Goal: Task Accomplishment & Management: Complete application form

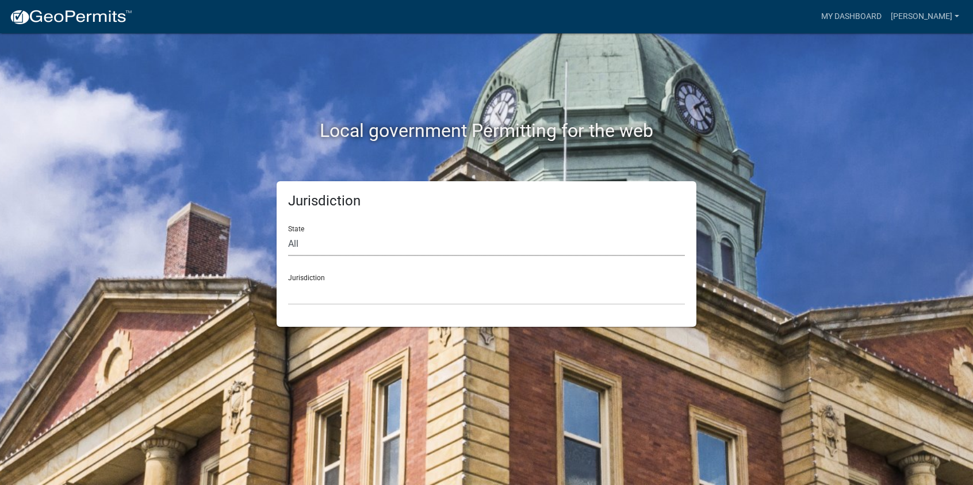
click at [309, 236] on select "All [US_STATE] [US_STATE] [US_STATE] [US_STATE] [US_STATE] [US_STATE] [US_STATE…" at bounding box center [486, 244] width 397 height 24
select select "[US_STATE]"
click at [288, 232] on select "All [US_STATE] [US_STATE] [US_STATE] [US_STATE] [US_STATE] [US_STATE] [US_STATE…" at bounding box center [486, 244] width 397 height 24
drag, startPoint x: 316, startPoint y: 301, endPoint x: 325, endPoint y: 298, distance: 9.5
click at [316, 301] on select "[GEOGRAPHIC_DATA], [US_STATE][PERSON_NAME][GEOGRAPHIC_DATA], [US_STATE][PERSON_…" at bounding box center [486, 293] width 397 height 24
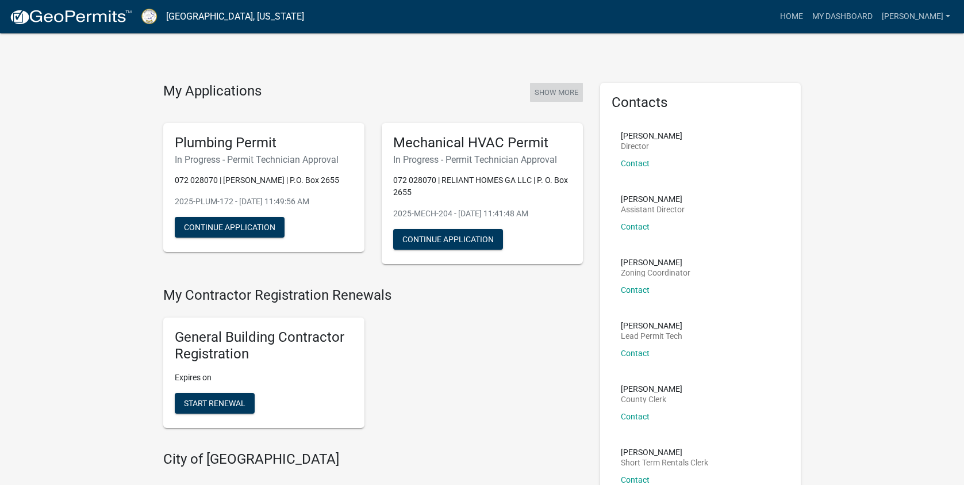
click at [561, 93] on button "Show More" at bounding box center [556, 92] width 53 height 19
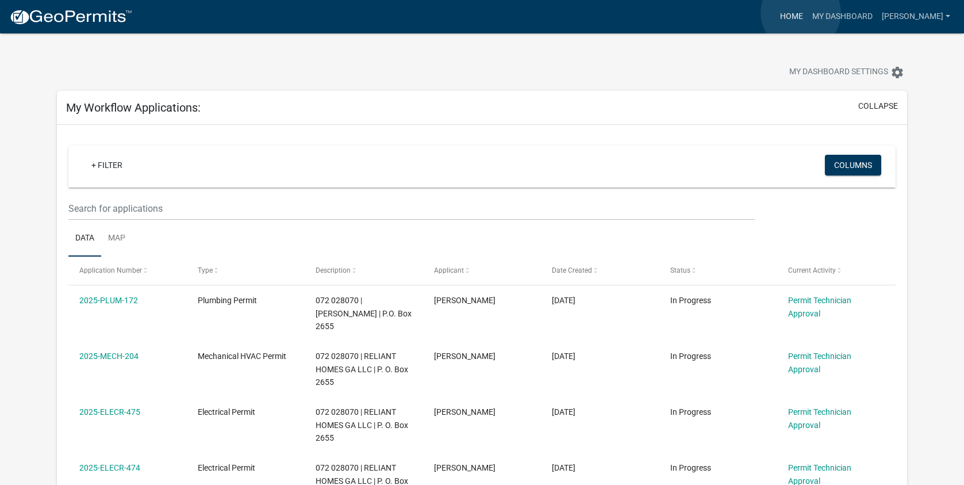
click at [801, 13] on link "Home" at bounding box center [792, 17] width 32 height 22
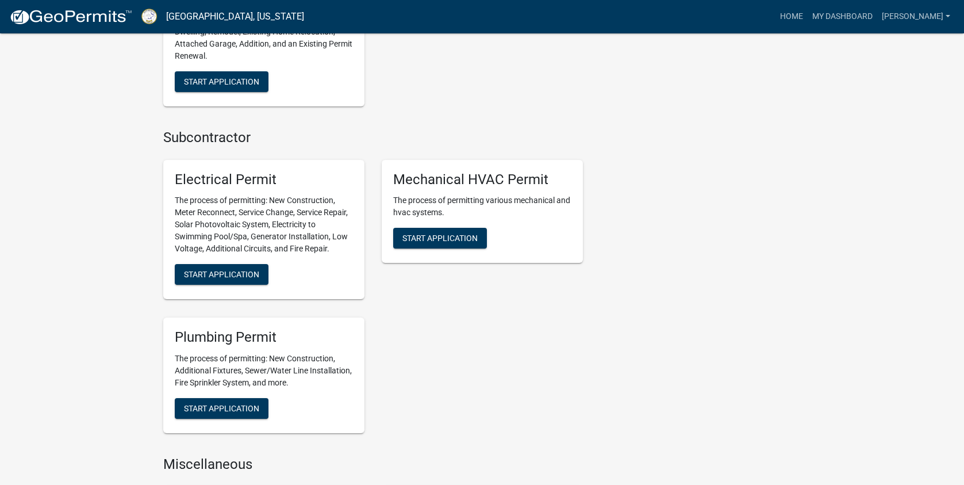
scroll to position [518, 0]
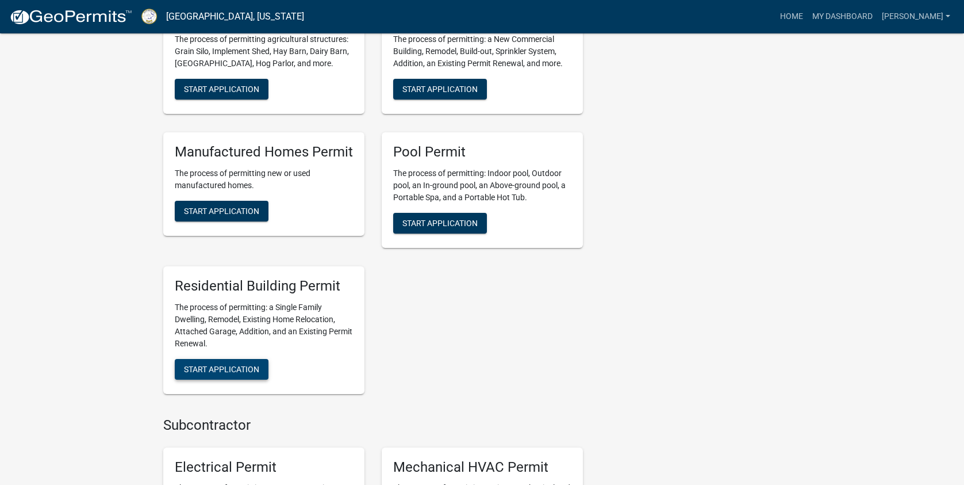
click at [219, 373] on span "Start Application" at bounding box center [221, 368] width 75 height 9
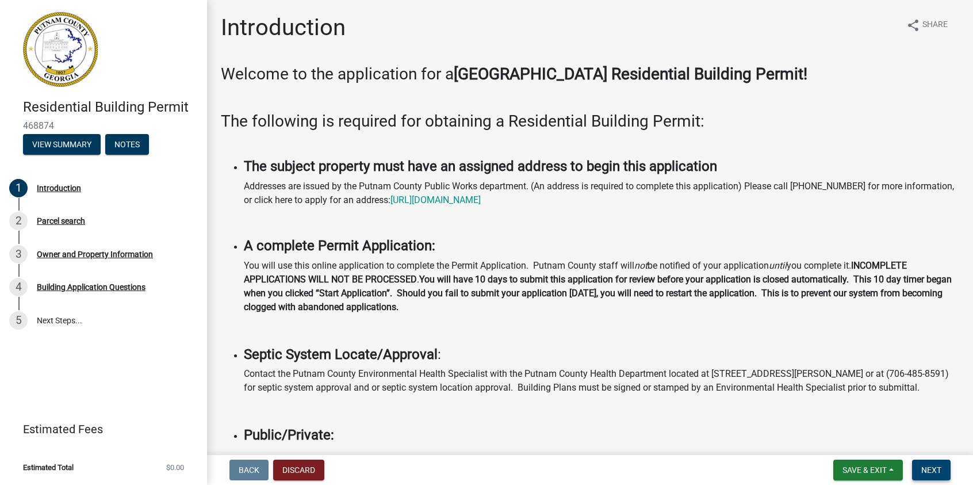
click at [929, 463] on button "Next" at bounding box center [931, 470] width 39 height 21
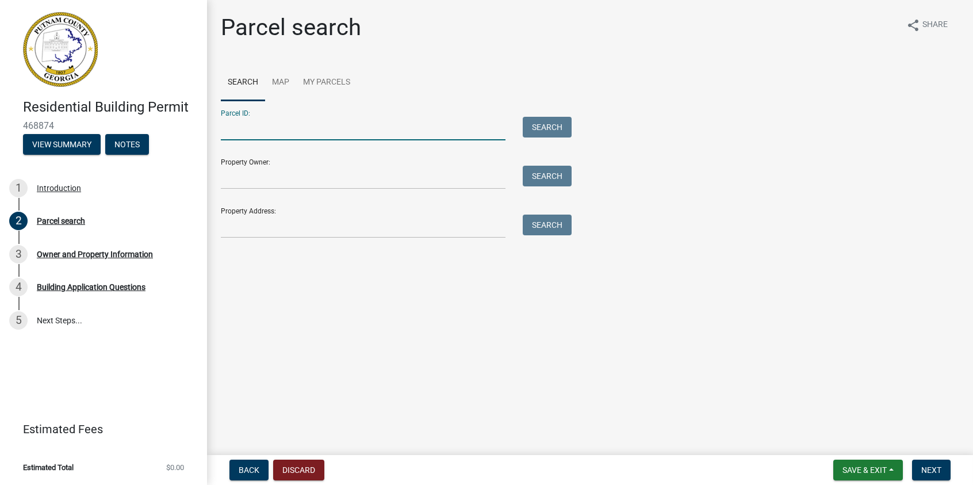
click at [227, 129] on input "Parcel ID:" at bounding box center [363, 129] width 285 height 24
type input "072 028071"
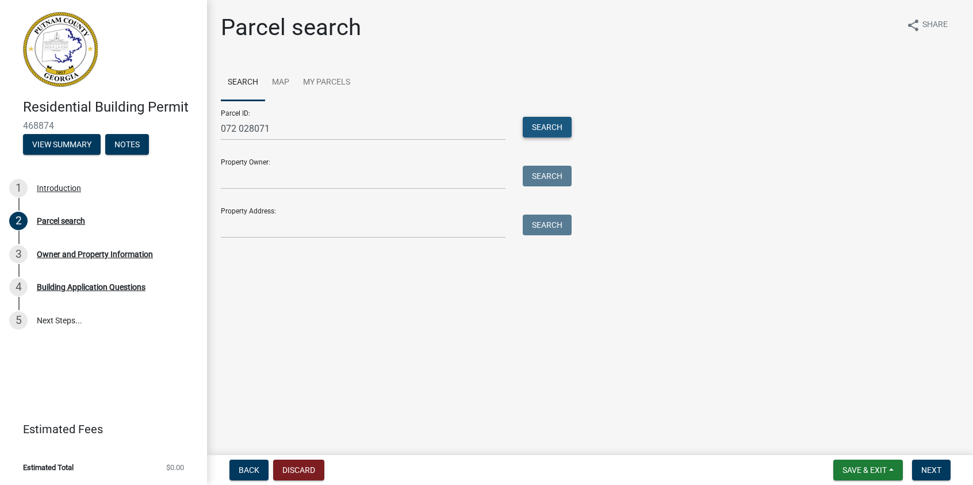
click at [530, 124] on button "Search" at bounding box center [547, 127] width 49 height 21
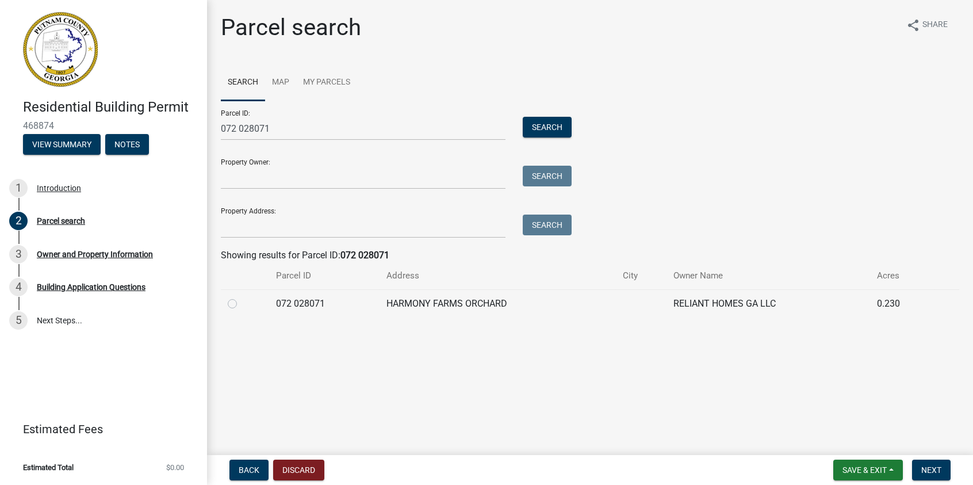
click at [242, 297] on label at bounding box center [242, 297] width 0 height 0
click at [242, 303] on 028071 "radio" at bounding box center [245, 300] width 7 height 7
radio 028071 "true"
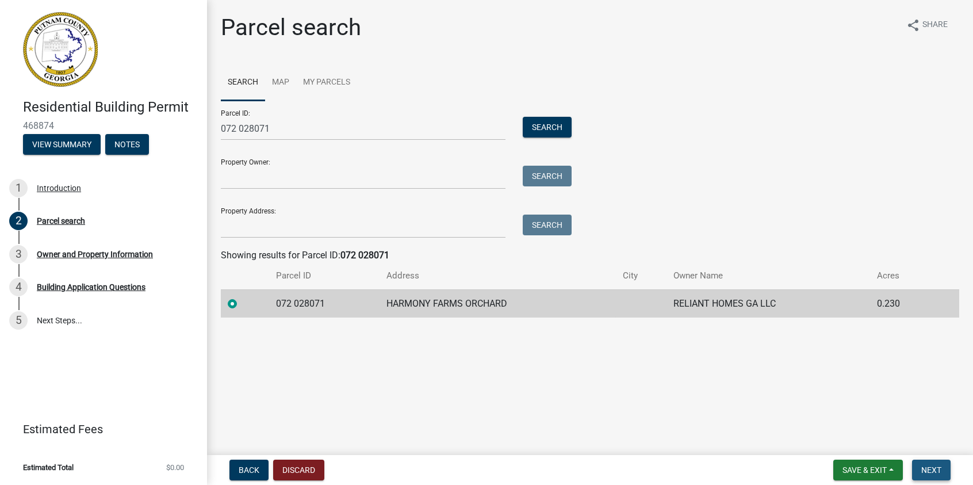
click at [935, 466] on span "Next" at bounding box center [931, 469] width 20 height 9
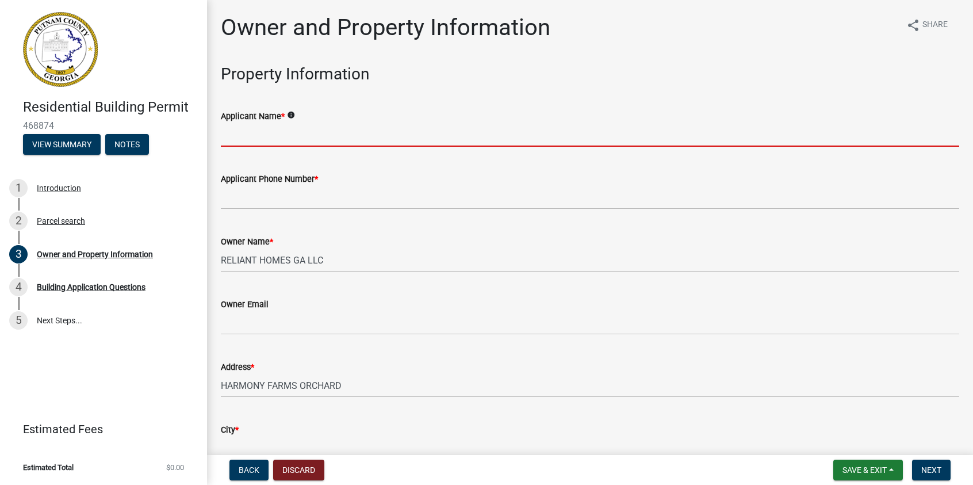
click at [285, 131] on input "Applicant Name *" at bounding box center [590, 135] width 738 height 24
type input "Reliant Homes GA, LLC"
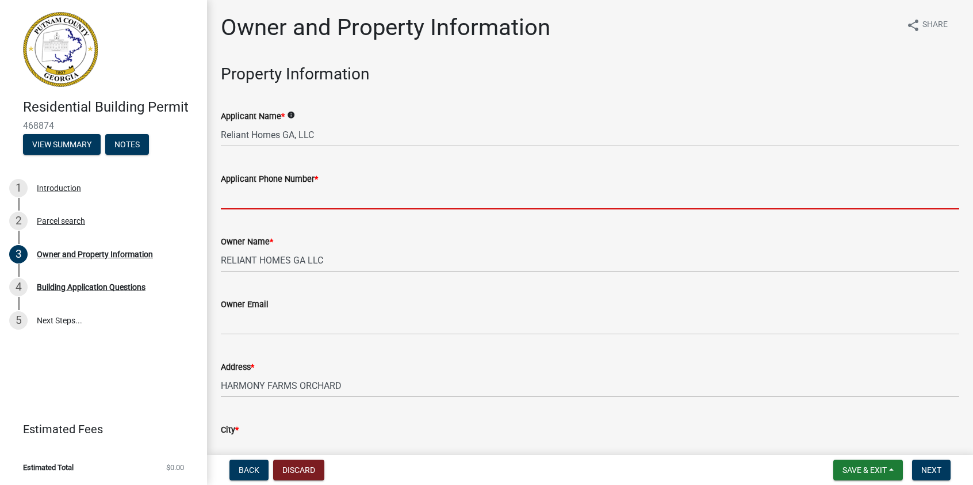
click at [289, 196] on input "Applicant Phone Number *" at bounding box center [590, 198] width 738 height 24
type input "6782436709"
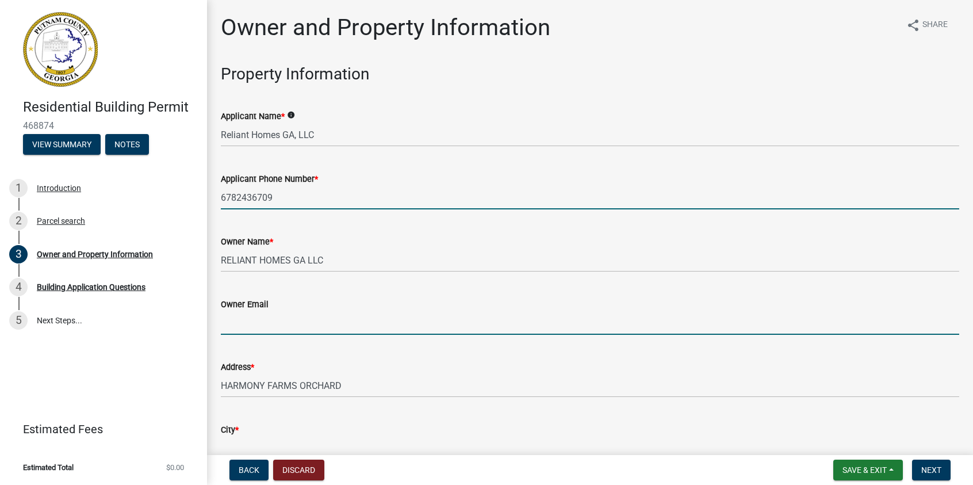
type input "[EMAIL_ADDRESS][DOMAIN_NAME]"
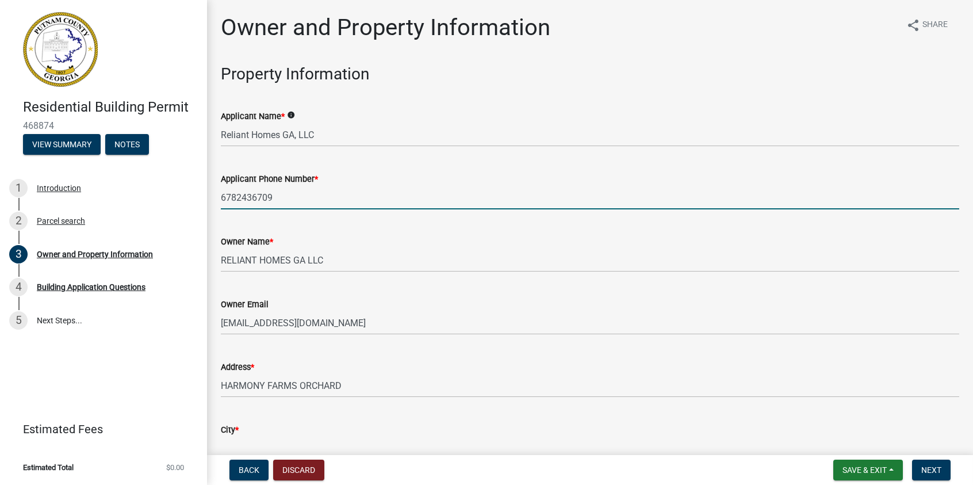
type input "[GEOGRAPHIC_DATA]"
type input "P. O. [STREET_ADDRESS]"
click at [235, 196] on input "6782436709" at bounding box center [590, 198] width 738 height 24
click at [257, 196] on input "678-2436709" at bounding box center [590, 198] width 738 height 24
click at [255, 196] on input "678-2436709" at bounding box center [590, 198] width 738 height 24
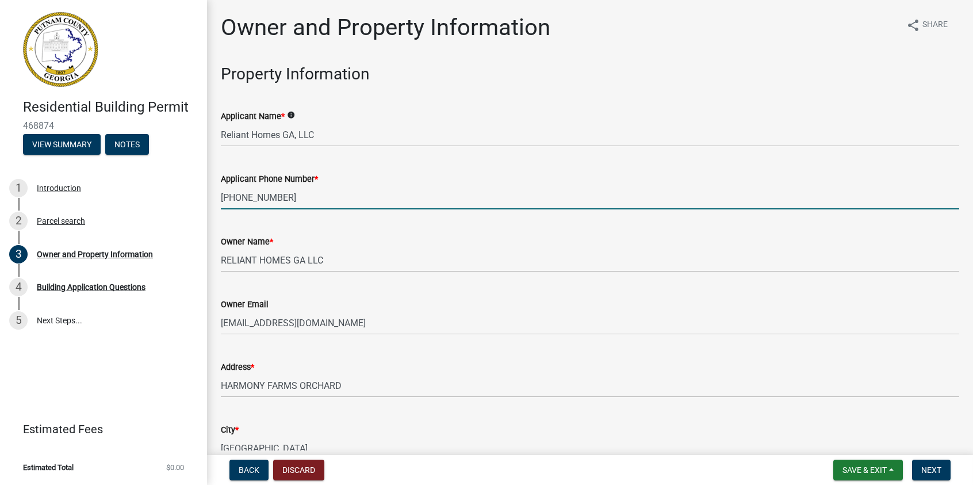
scroll to position [173, 0]
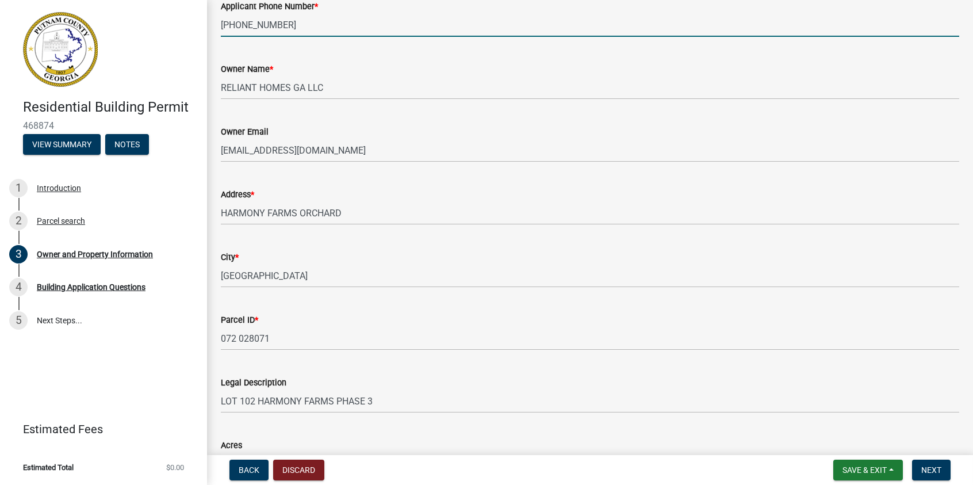
type input "[PHONE_NUMBER]"
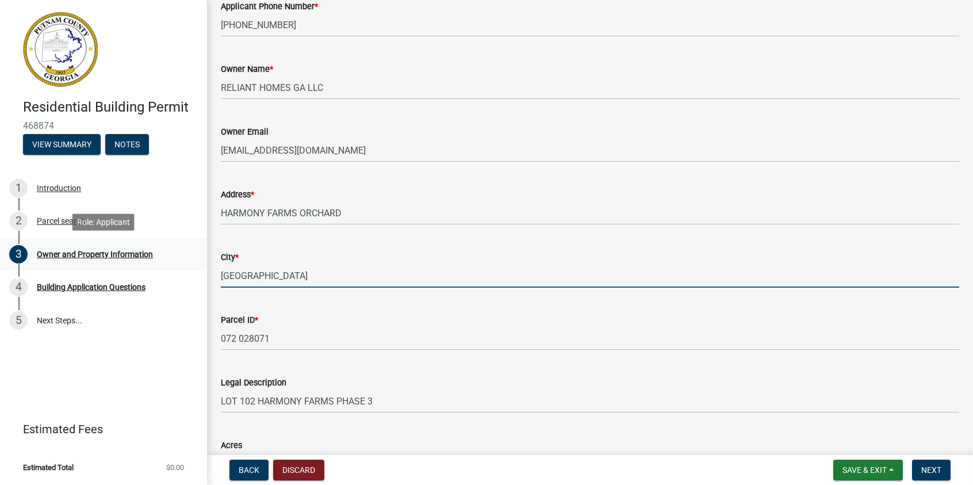
drag, startPoint x: 222, startPoint y: 270, endPoint x: 147, endPoint y: 262, distance: 75.7
click at [148, 262] on div "Residential Building Permit 468874 View Summary Notes 1 Introduction 2 Parcel s…" at bounding box center [486, 242] width 973 height 485
type input "Eatonton"
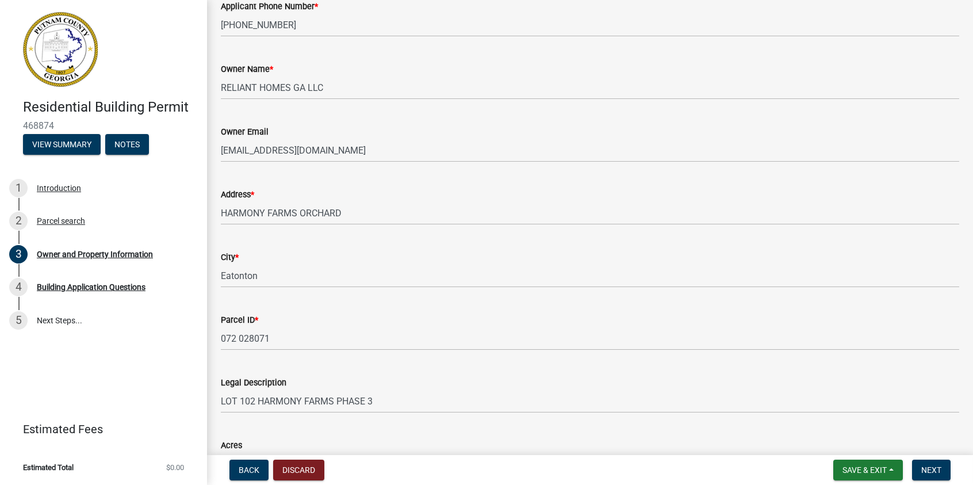
click at [570, 250] on div "City *" at bounding box center [590, 257] width 738 height 14
click at [219, 210] on div "Address * HARMONY FARMS ORCHARD" at bounding box center [590, 197] width 756 height 53
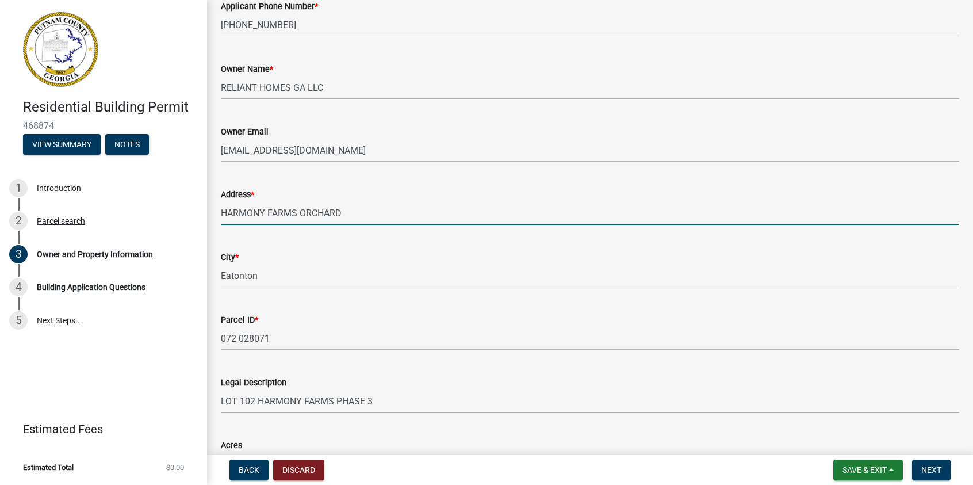
click at [221, 212] on input "HARMONY FARMS ORCHARD" at bounding box center [590, 213] width 738 height 24
type input "134 HARMONY FARMS ORCHARD"
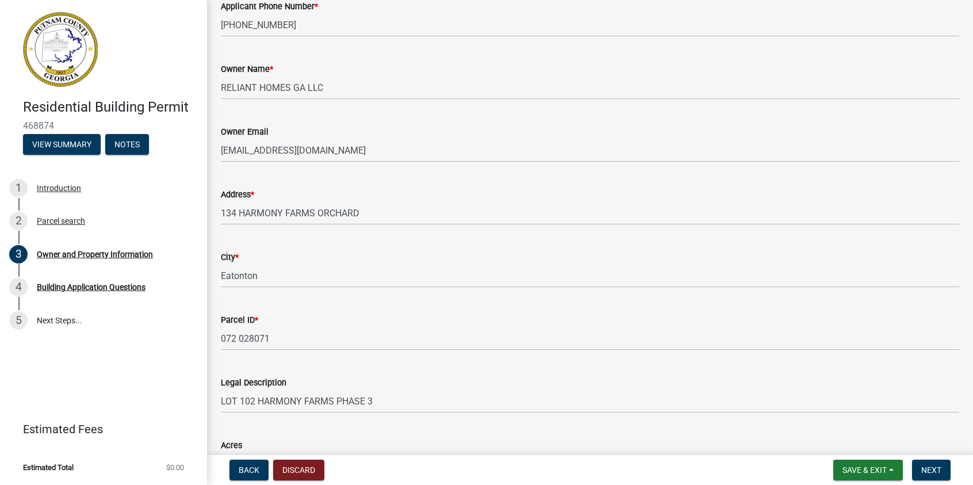
click at [570, 236] on div "City * [GEOGRAPHIC_DATA]" at bounding box center [590, 260] width 738 height 53
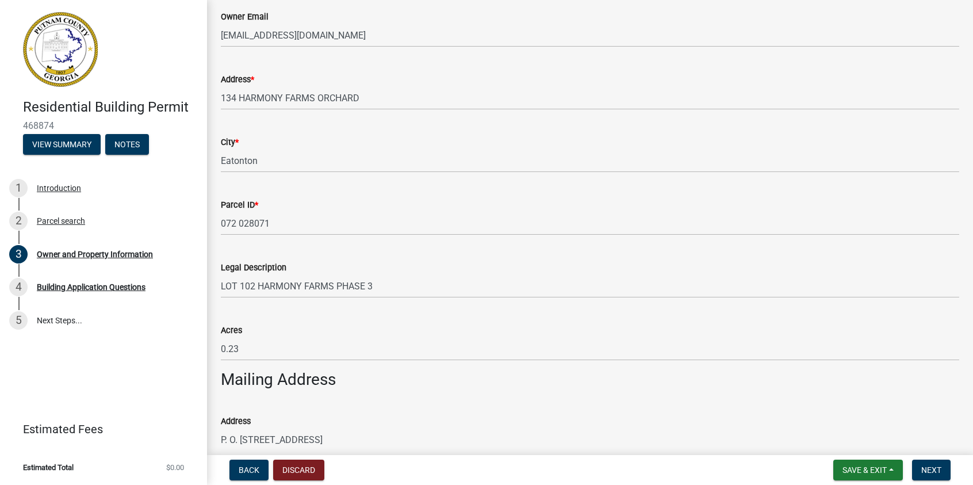
scroll to position [403, 0]
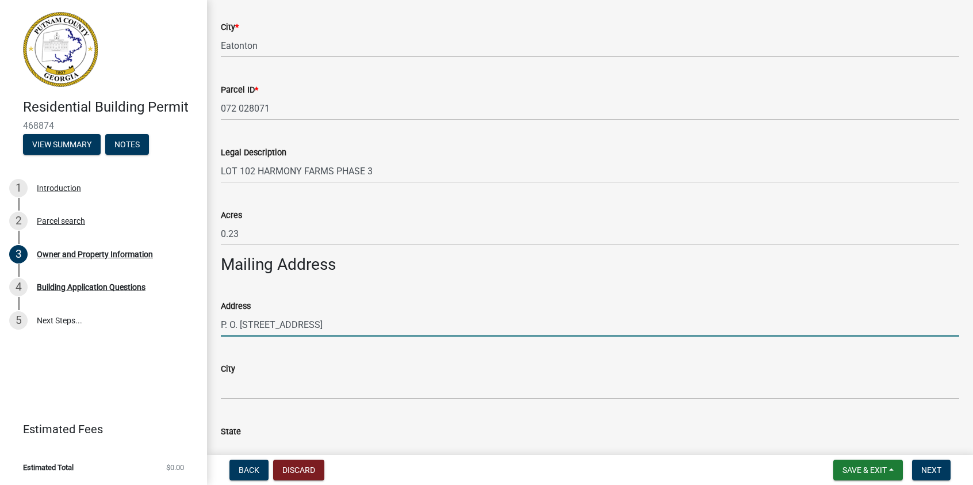
drag, startPoint x: 277, startPoint y: 322, endPoint x: 350, endPoint y: 321, distance: 72.5
click at [350, 321] on input "P. O. [STREET_ADDRESS]" at bounding box center [590, 325] width 738 height 24
type input "P. O. Box 2655"
drag, startPoint x: 432, startPoint y: 293, endPoint x: 419, endPoint y: 303, distance: 16.8
click at [432, 293] on div "Address P. O. Box 2655" at bounding box center [590, 309] width 738 height 53
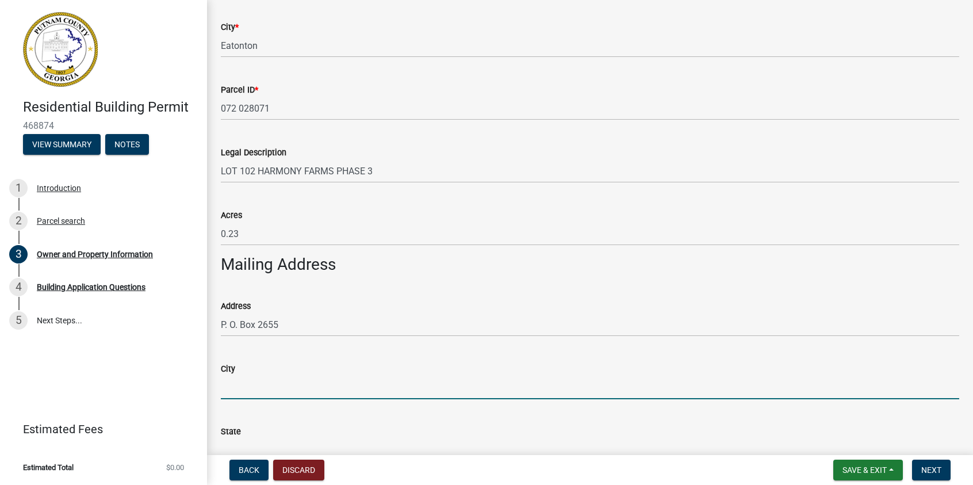
click at [237, 399] on input "City" at bounding box center [590, 388] width 738 height 24
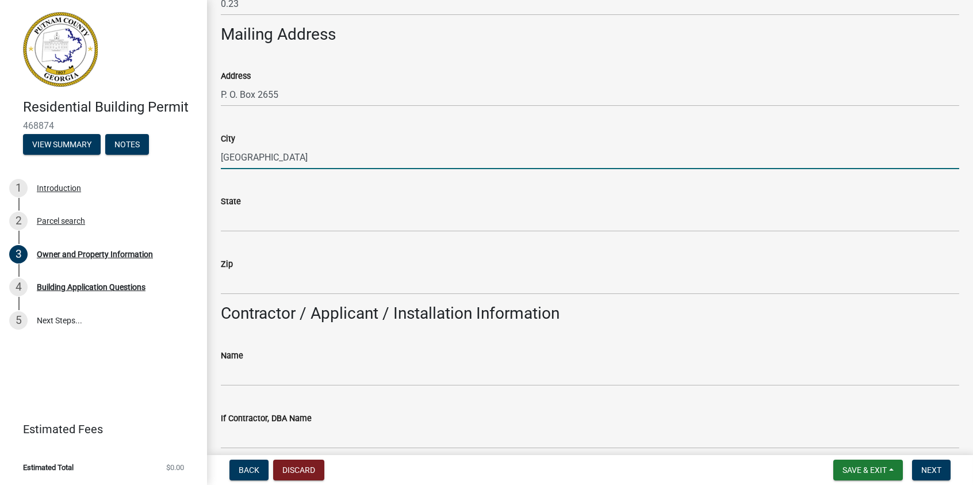
type input "[GEOGRAPHIC_DATA]"
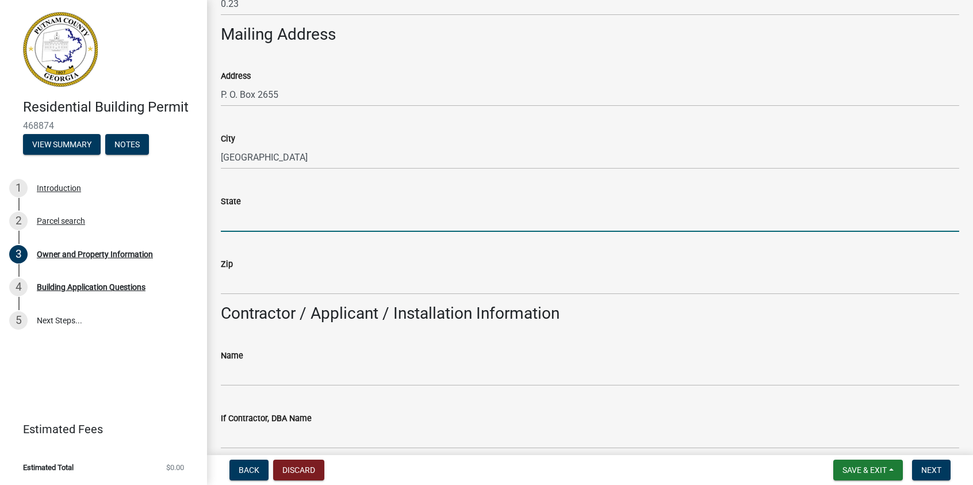
click at [244, 221] on input "State" at bounding box center [590, 220] width 738 height 24
type input "GA"
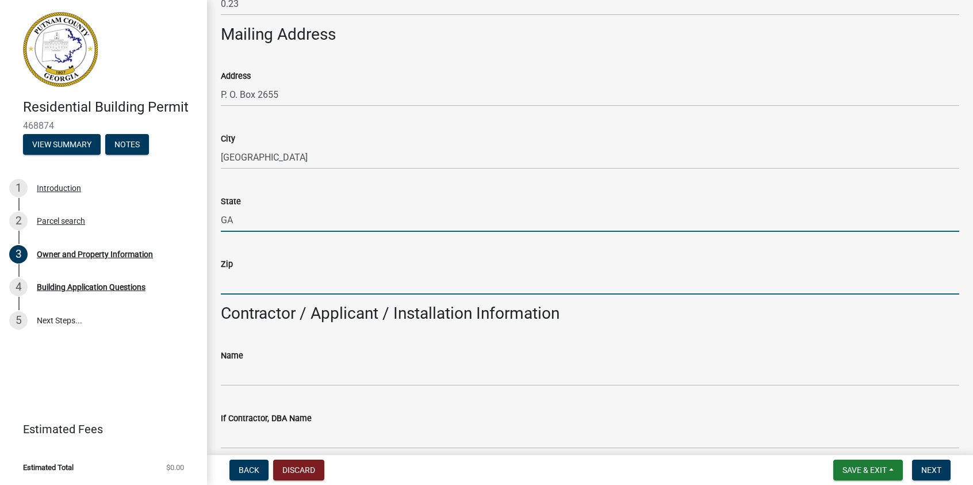
click at [229, 288] on input "Zip" at bounding box center [590, 283] width 738 height 24
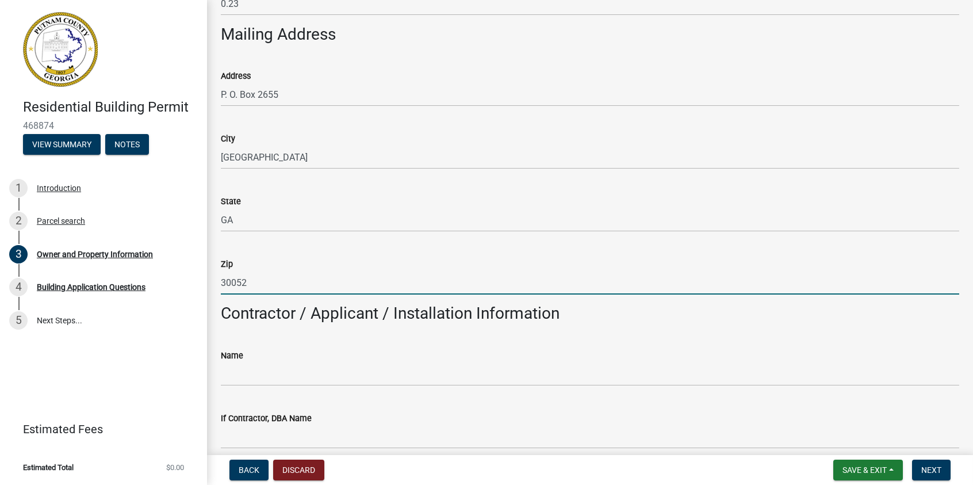
type input "30052"
click at [522, 207] on div "State" at bounding box center [590, 201] width 738 height 14
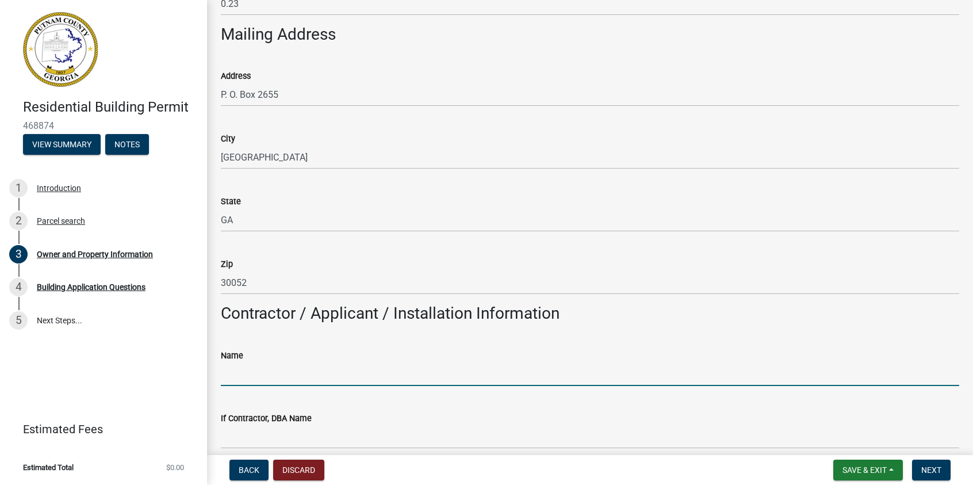
click at [259, 370] on input "Name" at bounding box center [590, 374] width 738 height 24
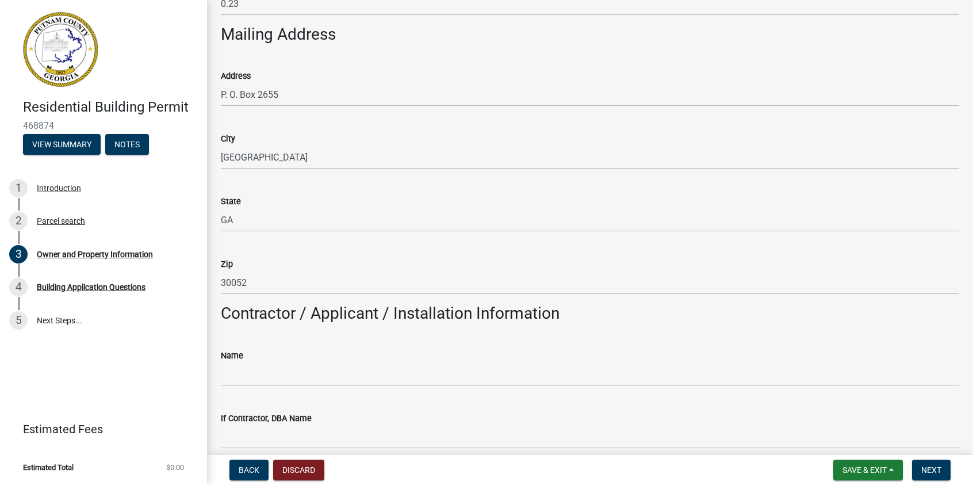
scroll to position [748, 0]
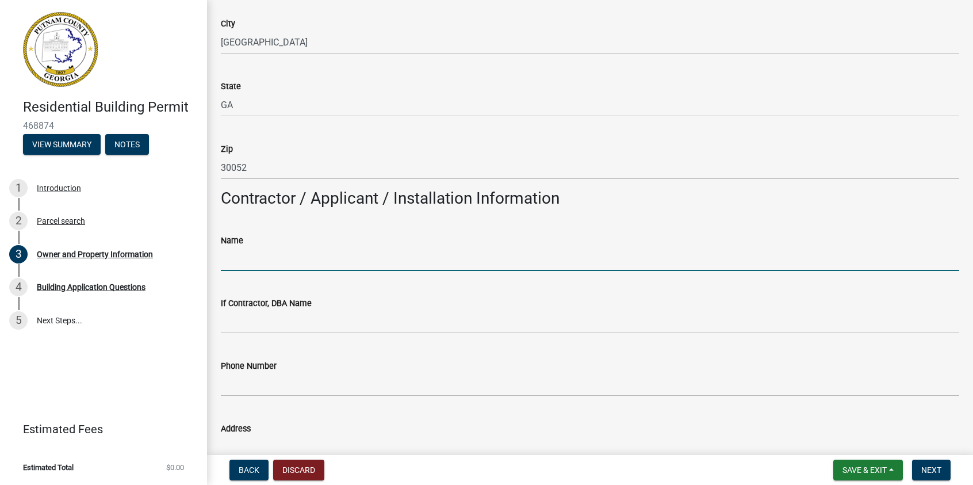
click at [257, 262] on input "Name" at bounding box center [590, 259] width 738 height 24
type input "[PERSON_NAME]"
click at [329, 335] on wm-data-entity-input "If Contractor, DBA Name" at bounding box center [590, 311] width 738 height 63
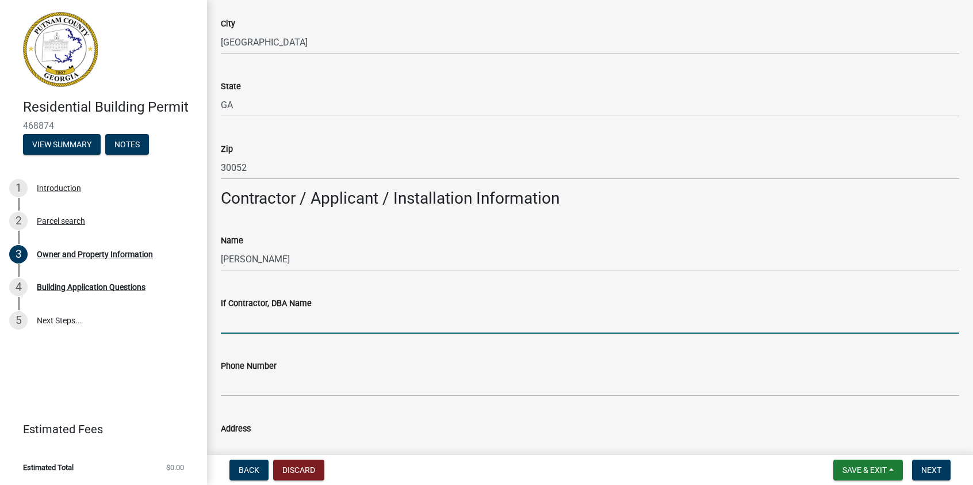
click at [311, 328] on input "If Contractor, DBA Name" at bounding box center [590, 322] width 738 height 24
type input "Reliant Homes GA, LLC"
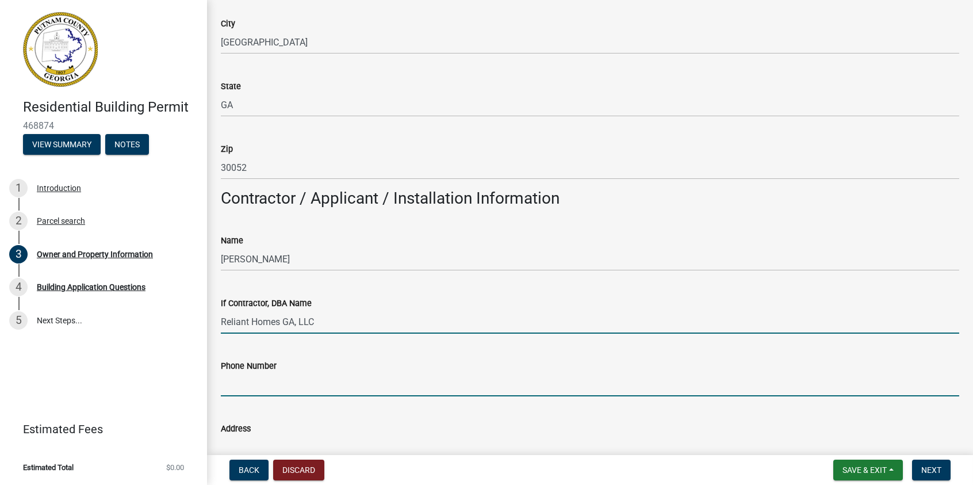
click at [282, 391] on input "Phone Number" at bounding box center [590, 385] width 738 height 24
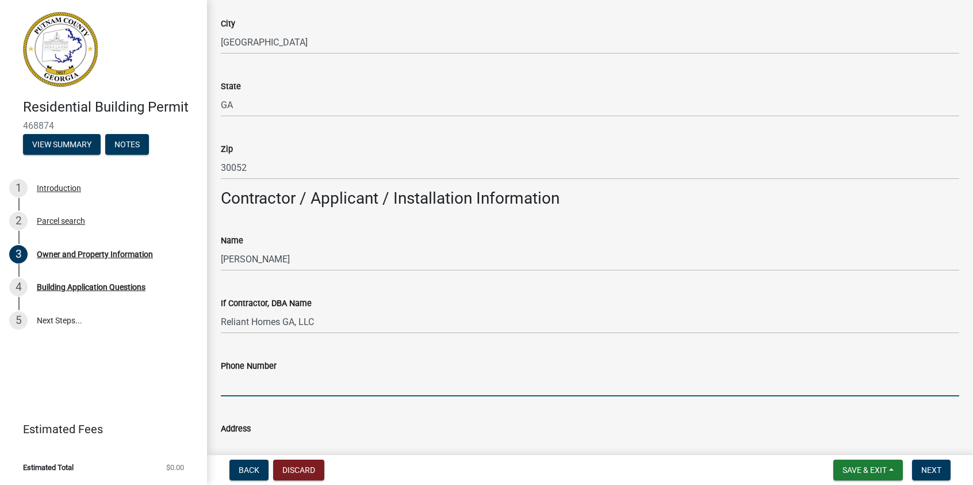
type input "6782436709"
type input "P. O. [STREET_ADDRESS]"
click at [238, 381] on input "6782436709" at bounding box center [590, 385] width 738 height 24
click at [258, 381] on input "678-2436709" at bounding box center [590, 385] width 738 height 24
drag, startPoint x: 254, startPoint y: 382, endPoint x: 259, endPoint y: 382, distance: 5.8
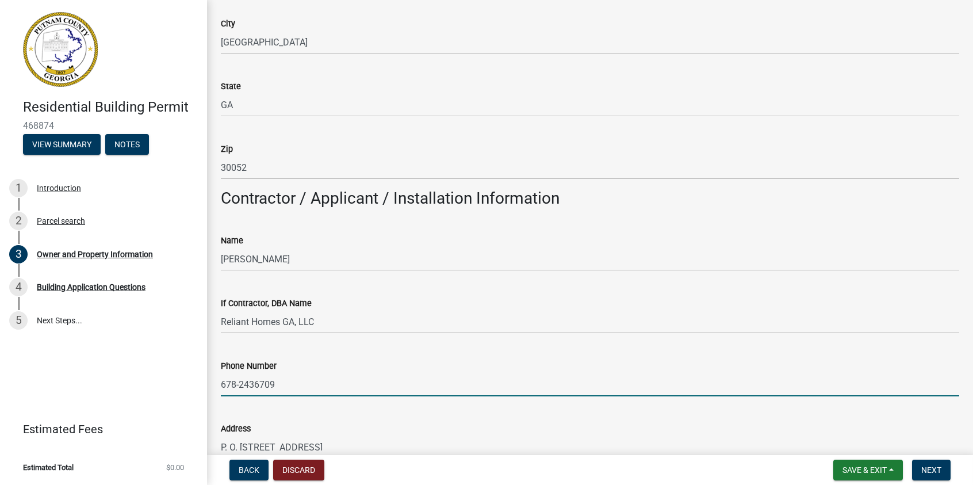
click at [258, 382] on input "678-2436709" at bounding box center [590, 385] width 738 height 24
click at [382, 390] on input "[PHONE_NUMBER]" at bounding box center [590, 385] width 738 height 24
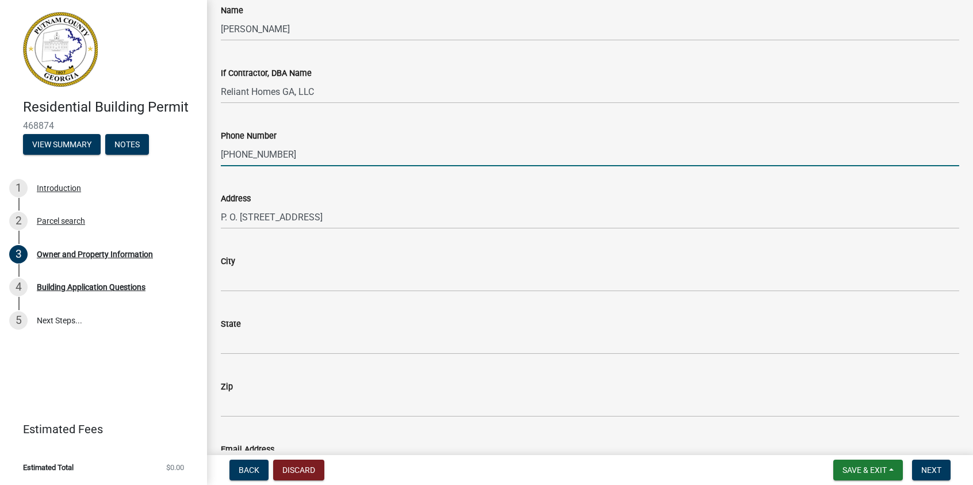
type input "[PHONE_NUMBER]"
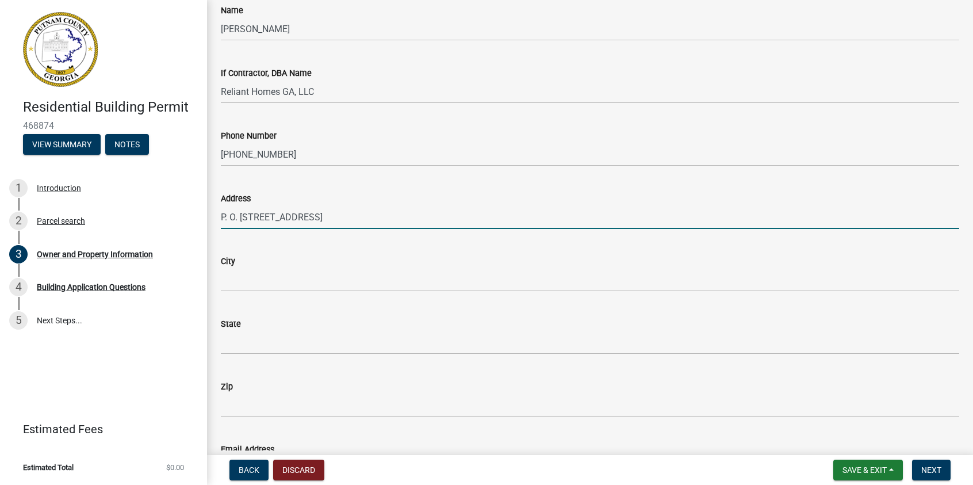
drag, startPoint x: 284, startPoint y: 217, endPoint x: 393, endPoint y: 215, distance: 108.7
click at [393, 215] on input "P. O. [STREET_ADDRESS]" at bounding box center [590, 217] width 738 height 24
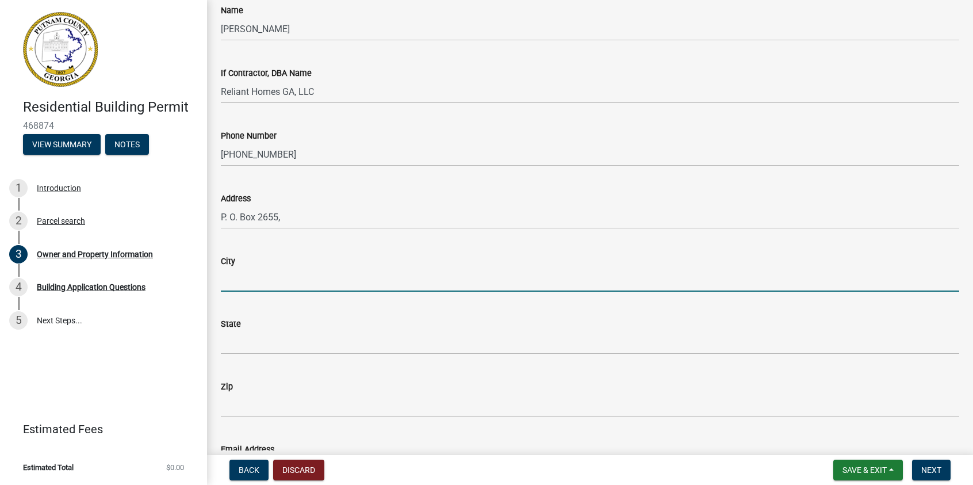
drag, startPoint x: 229, startPoint y: 283, endPoint x: 246, endPoint y: 275, distance: 19.0
click at [229, 283] on input "City" at bounding box center [590, 280] width 738 height 24
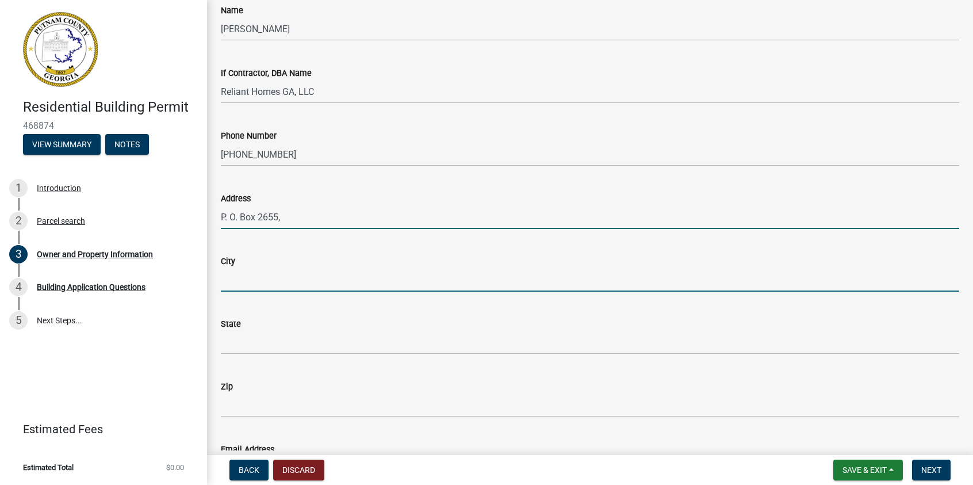
click at [297, 216] on input "P. O. Box 2655," at bounding box center [590, 217] width 738 height 24
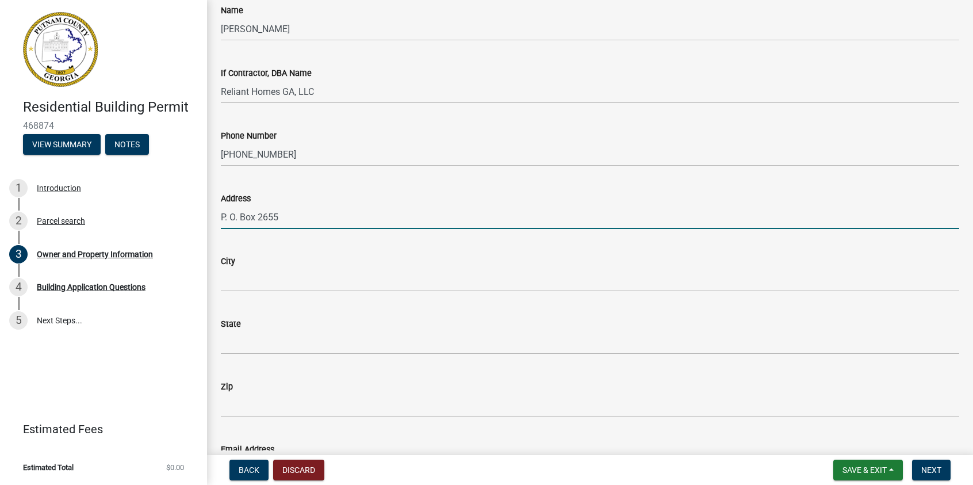
type input "P. O. Box 2655"
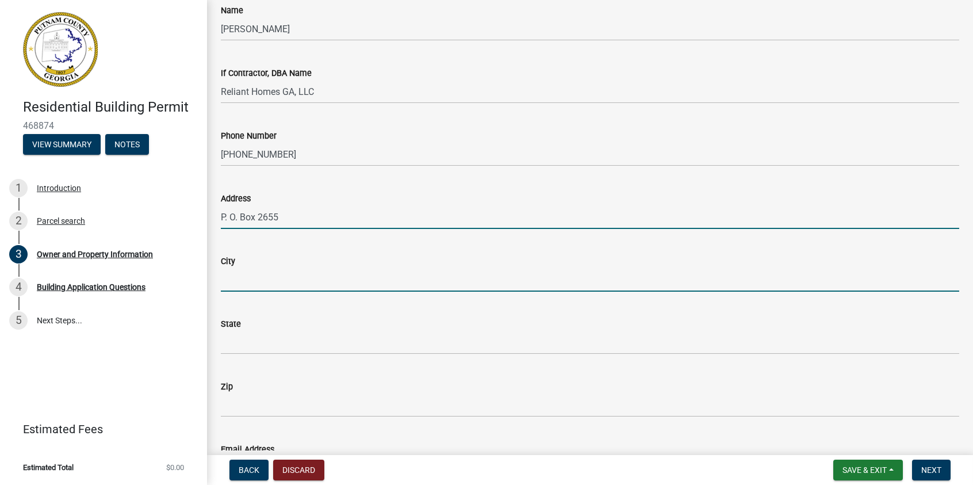
click at [229, 278] on input "City" at bounding box center [590, 280] width 738 height 24
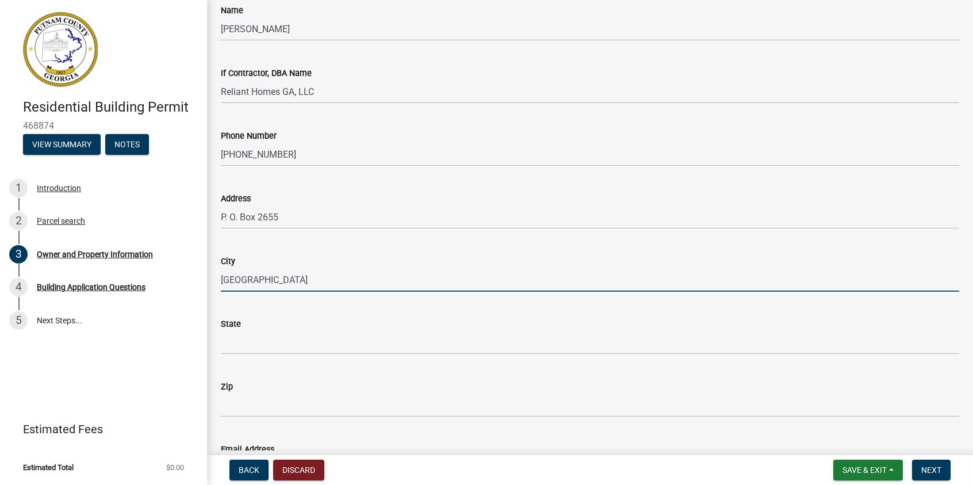
type input "[GEOGRAPHIC_DATA]"
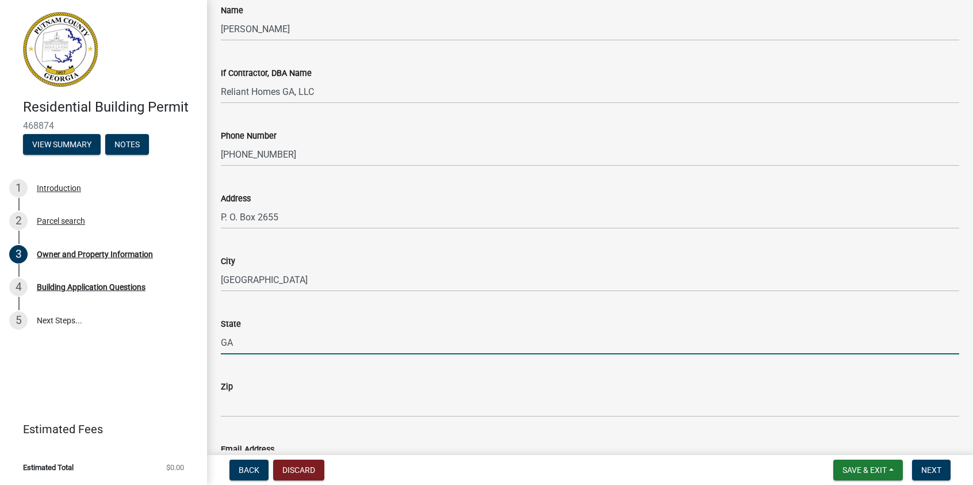
type input "GA"
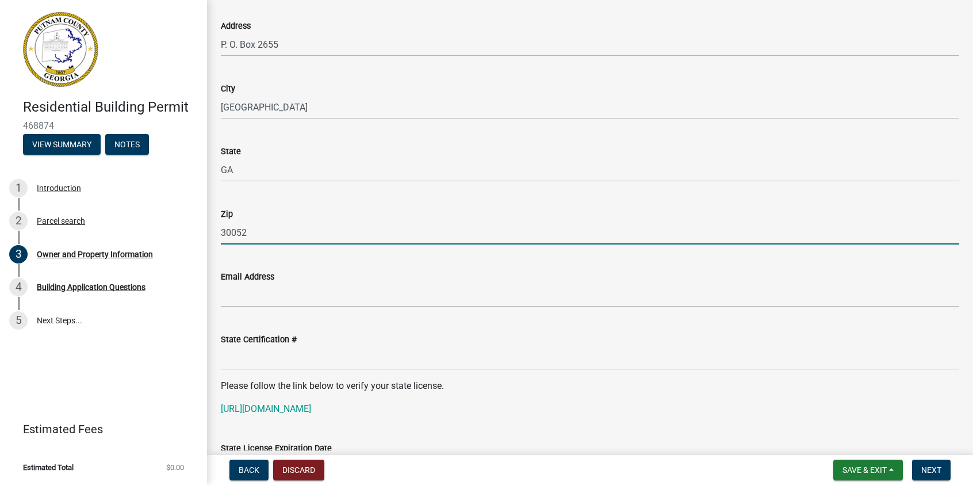
scroll to position [1265, 0]
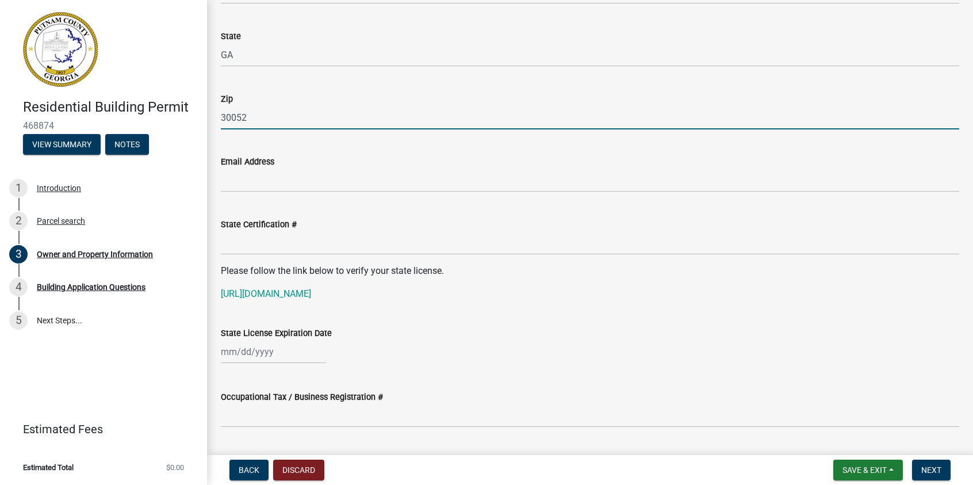
type input "30052"
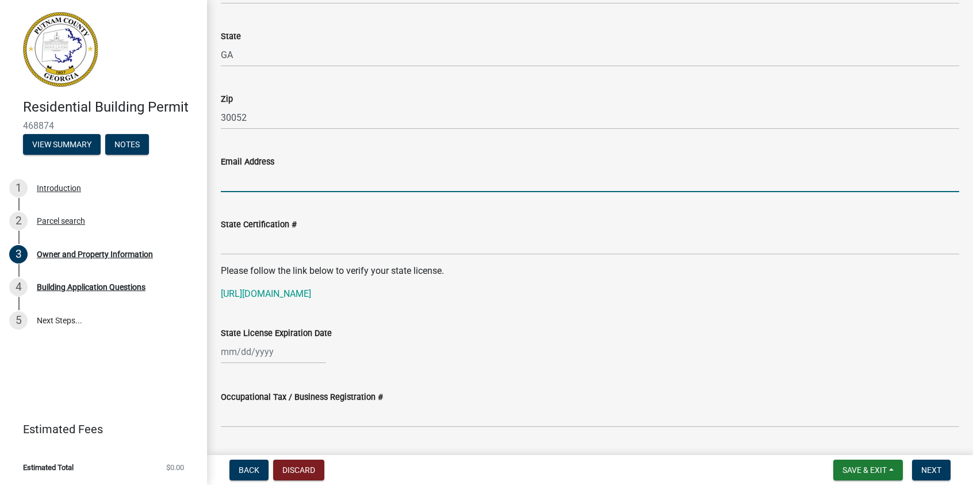
click at [259, 178] on input "Email Address" at bounding box center [590, 181] width 738 height 24
type input "[EMAIL_ADDRESS][DOMAIN_NAME]"
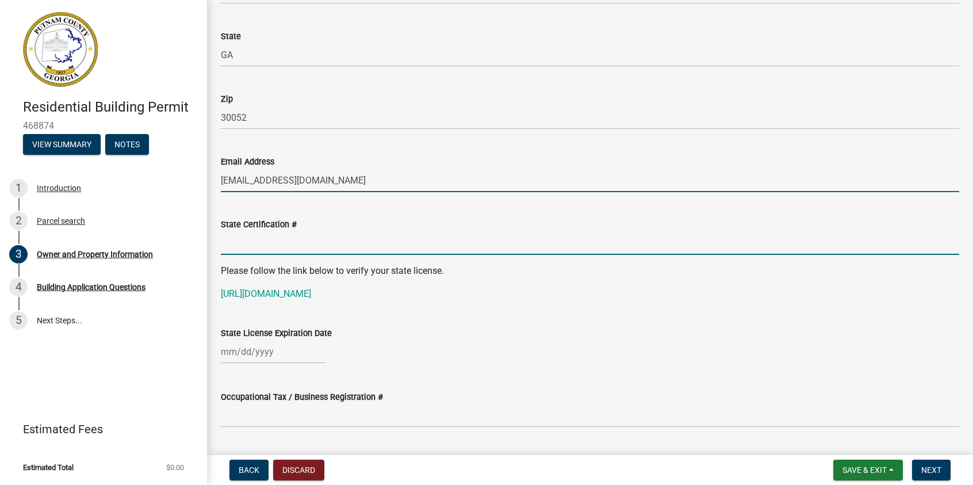
click at [286, 242] on input "State Certification #" at bounding box center [590, 243] width 738 height 24
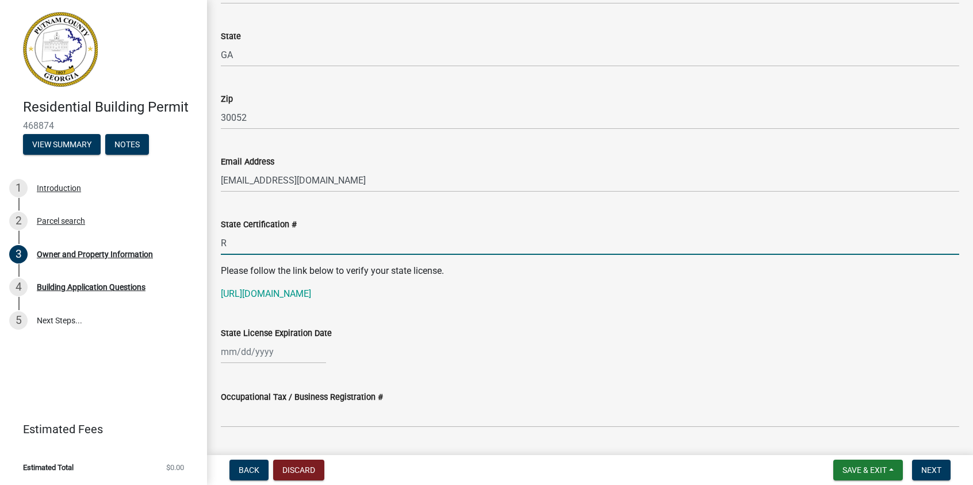
type input "RBQA006140"
click at [259, 350] on div at bounding box center [273, 352] width 105 height 24
select select "8"
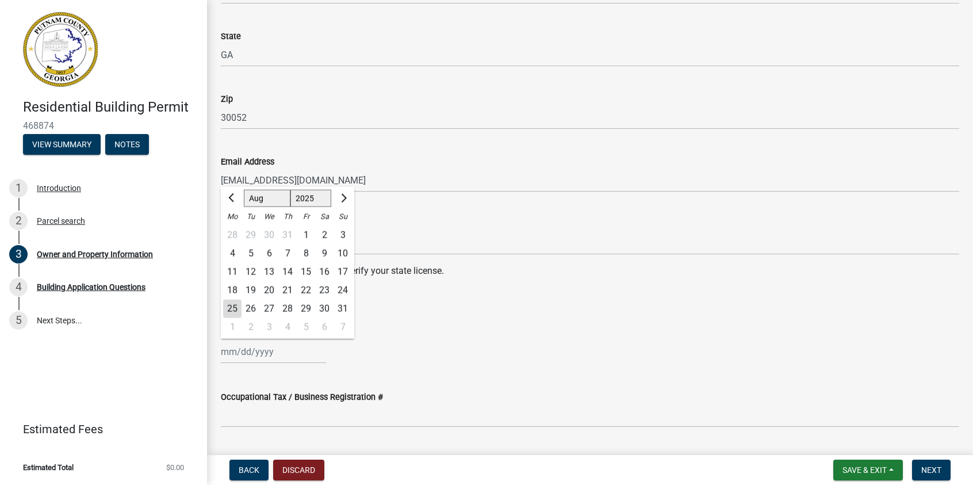
click at [321, 201] on select "1525 1526 1527 1528 1529 1530 1531 1532 1533 1534 1535 1536 1537 1538 1539 1540…" at bounding box center [310, 198] width 41 height 17
select select "2026"
click at [290, 190] on select "1525 1526 1527 1528 1529 1530 1531 1532 1533 1534 1535 1536 1537 1538 1539 1540…" at bounding box center [310, 198] width 41 height 17
click at [263, 195] on select "Jan Feb Mar Apr May Jun [DATE] Aug Sep Oct Nov Dec" at bounding box center [267, 198] width 47 height 17
select select "6"
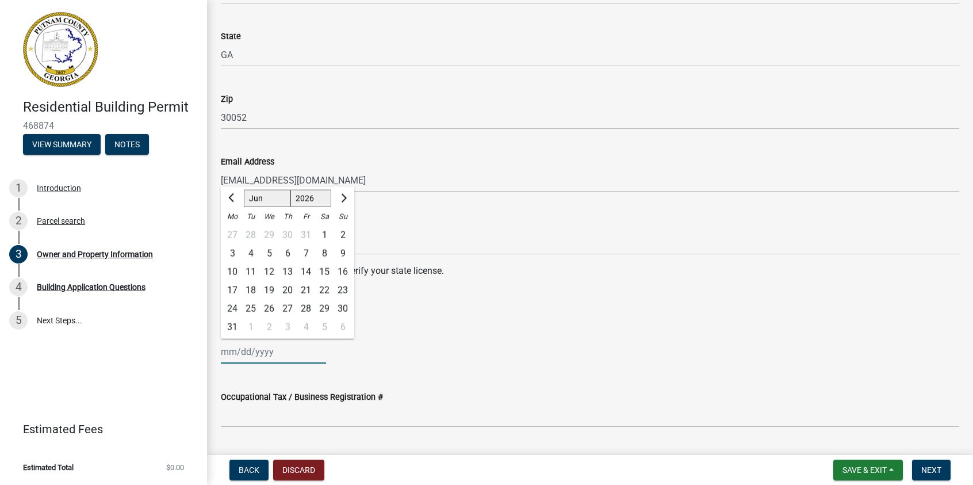
click at [244, 190] on select "Jan Feb Mar Apr May Jun [DATE] Aug Sep Oct Nov Dec" at bounding box center [267, 198] width 47 height 17
click at [250, 307] on div "30" at bounding box center [251, 308] width 18 height 18
type input "[DATE]"
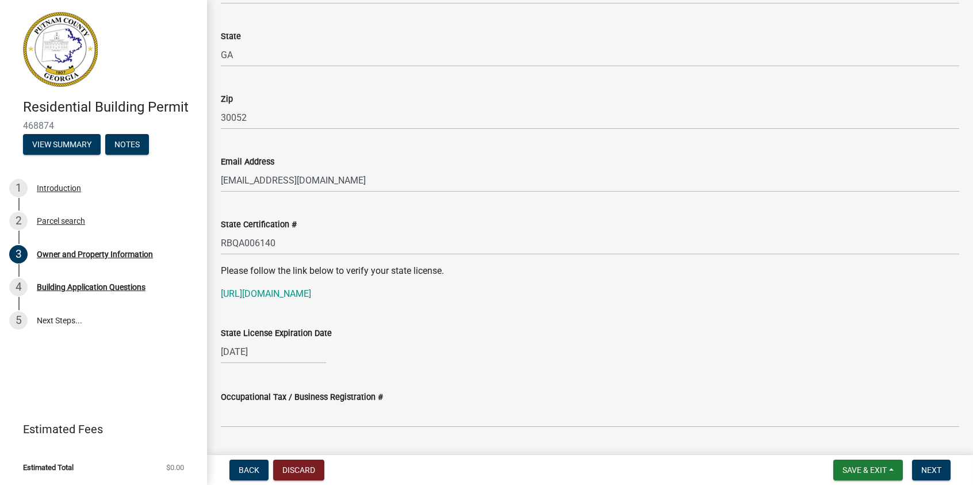
scroll to position [1438, 0]
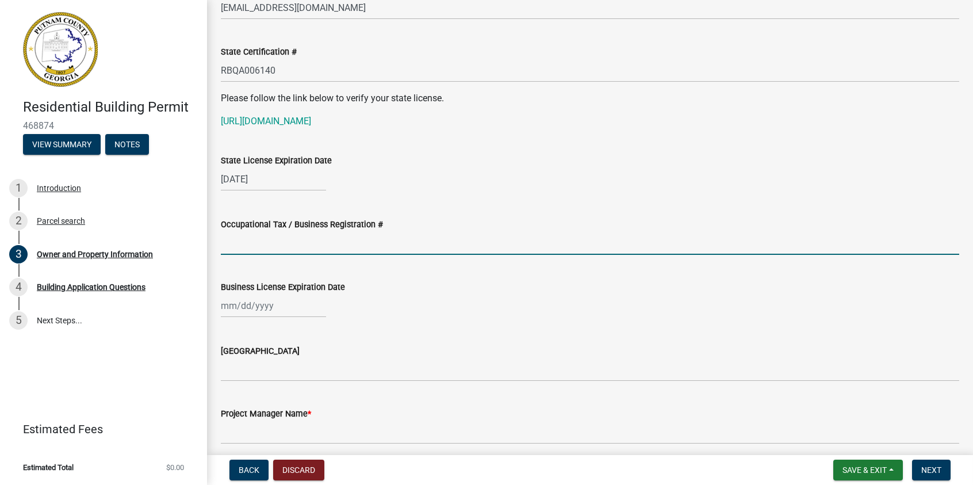
click at [262, 235] on input "Occupational Tax / Business Registration #" at bounding box center [590, 243] width 738 height 24
type input "22409"
select select "8"
select select "2025"
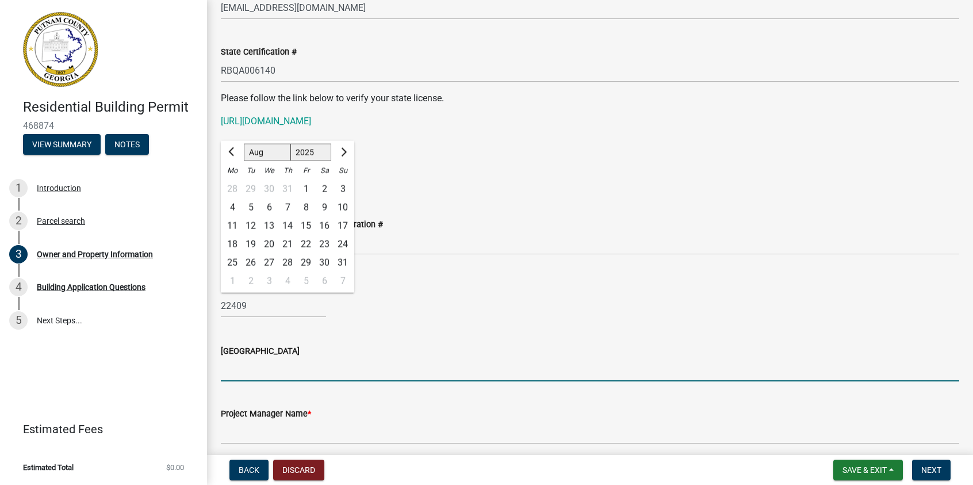
click at [256, 372] on input "[GEOGRAPHIC_DATA]" at bounding box center [590, 370] width 738 height 24
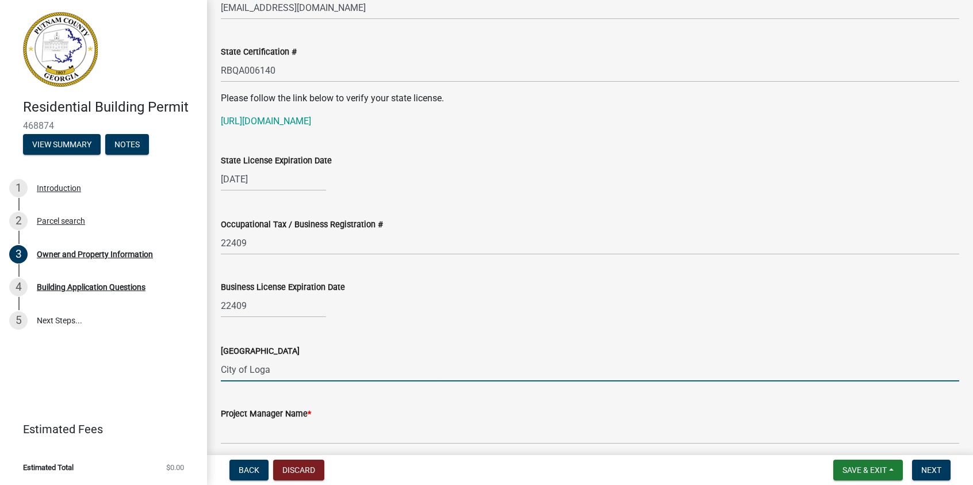
type input "City of [GEOGRAPHIC_DATA]"
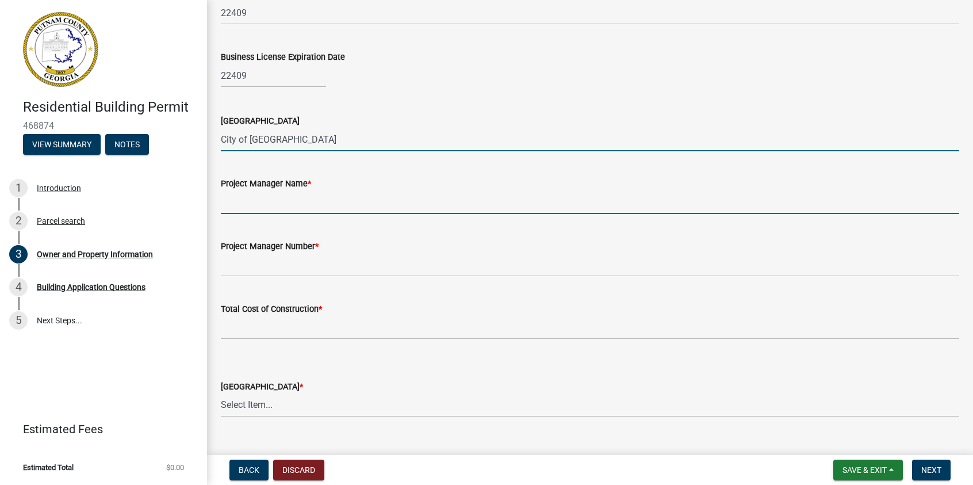
click at [235, 202] on input "Project Manager Name *" at bounding box center [590, 202] width 738 height 24
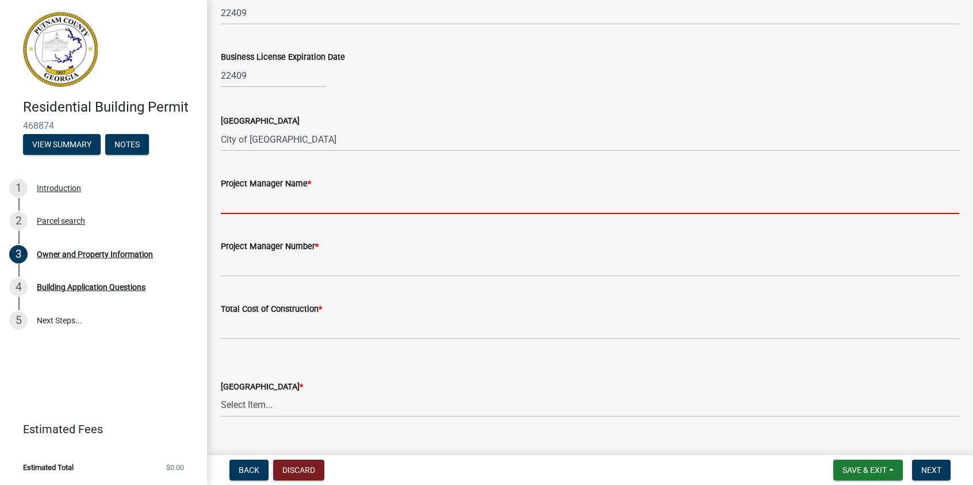
type input "[PERSON_NAME]"
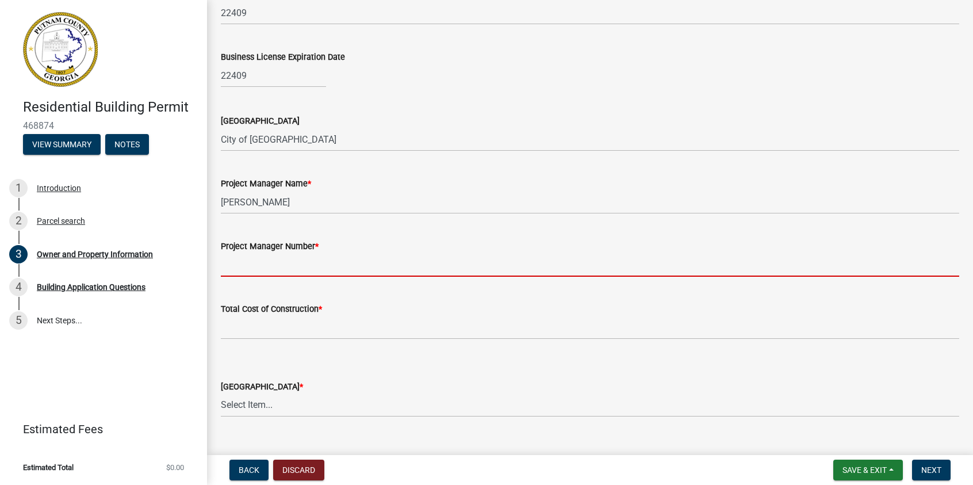
click at [263, 267] on input "Project Manager Number *" at bounding box center [590, 265] width 738 height 24
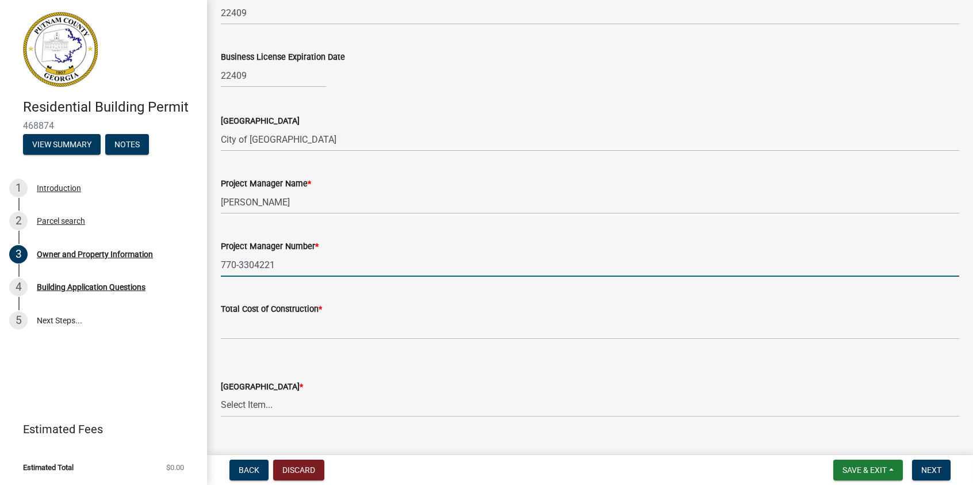
click at [258, 265] on input "770-3304221" at bounding box center [590, 265] width 738 height 24
type input "[PHONE_NUMBER]"
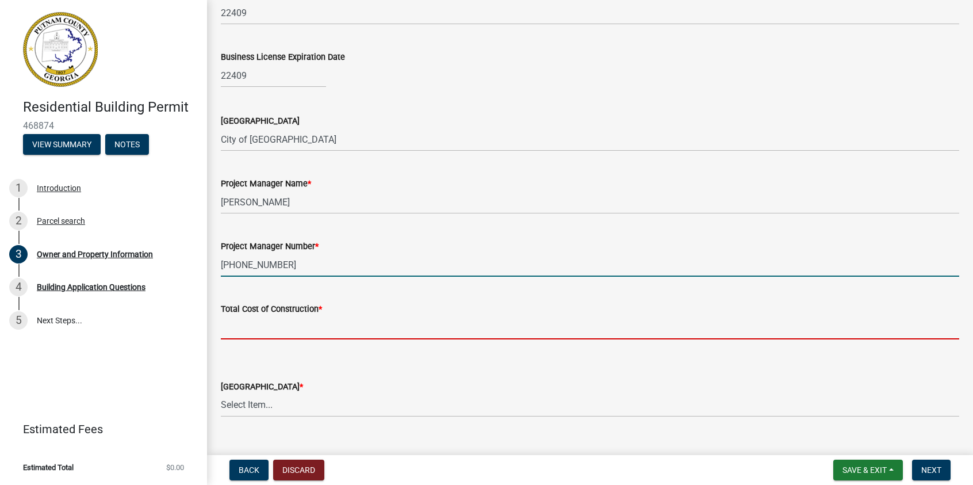
click at [280, 321] on input "text" at bounding box center [590, 328] width 738 height 24
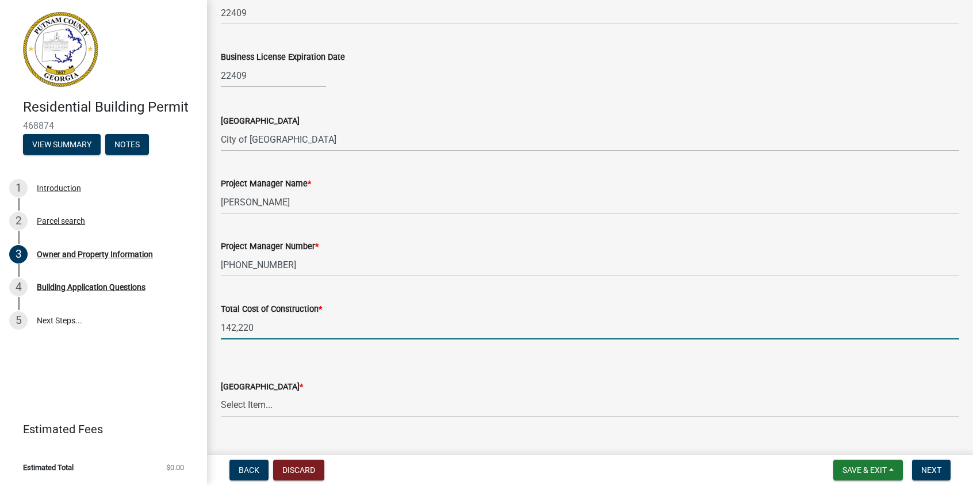
scroll to position [1840, 0]
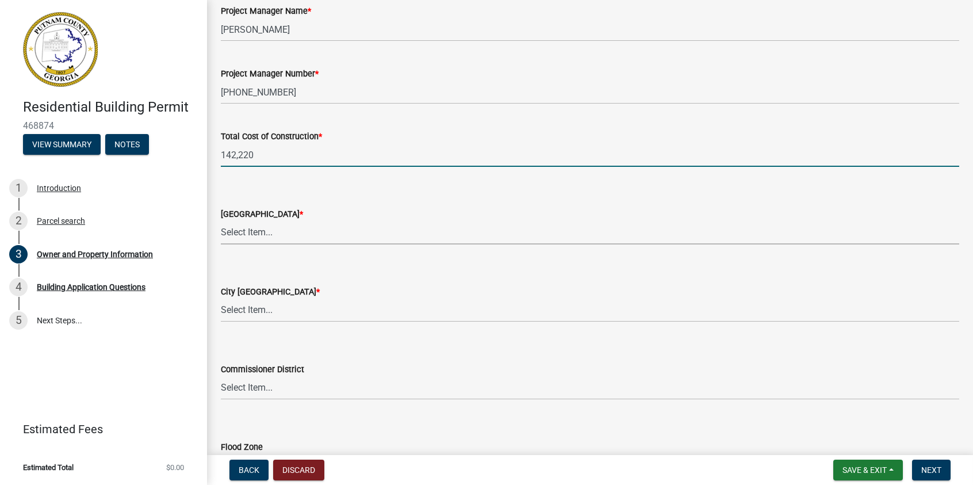
type input "142220"
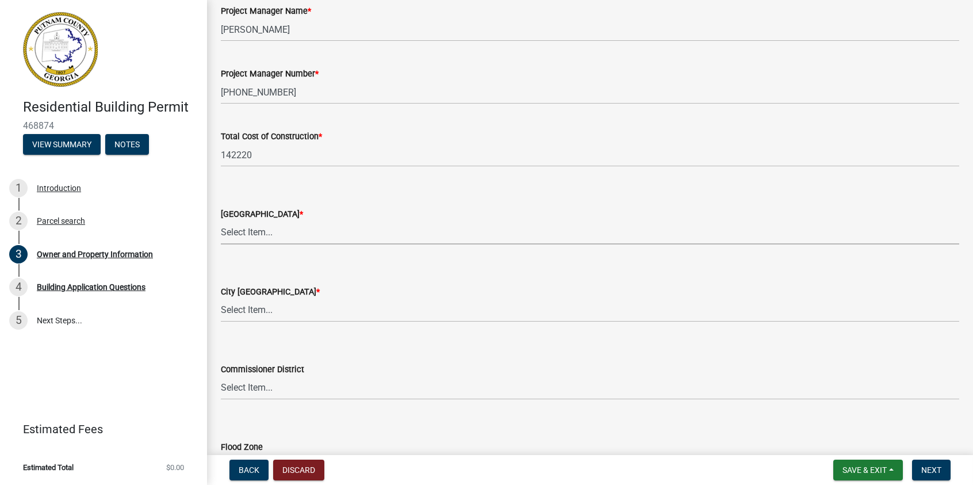
click at [247, 238] on select "Select Item... AG-1 R-1R R-1 R-2 MHP RM-1 RM-3 C-1 C-2 I-M PUD N/A" at bounding box center [590, 233] width 738 height 24
click at [221, 221] on select "Select Item... AG-1 R-1R R-1 R-2 MHP RM-1 RM-3 C-1 C-2 I-M PUD N/A" at bounding box center [590, 233] width 738 height 24
select select "0688c8c3-ca83-4764-a677-531fbc17e6cb"
click at [256, 304] on select "Select Item... A-1 A-2 R-1 R-2 R-3 R-4 MHP C-1 C-2 I-1 I-2 DB FH H-P N/A" at bounding box center [590, 310] width 738 height 24
click at [221, 298] on select "Select Item... A-1 A-2 R-1 R-2 R-3 R-4 MHP C-1 C-2 I-1 I-2 DB FH H-P N/A" at bounding box center [590, 310] width 738 height 24
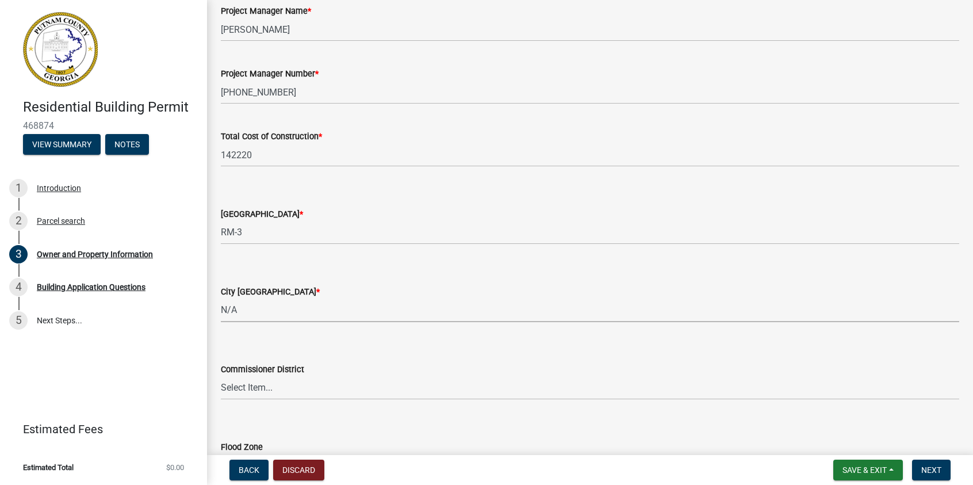
select select "83394b22-4a11-496c-8e5c-75ade2e72faf"
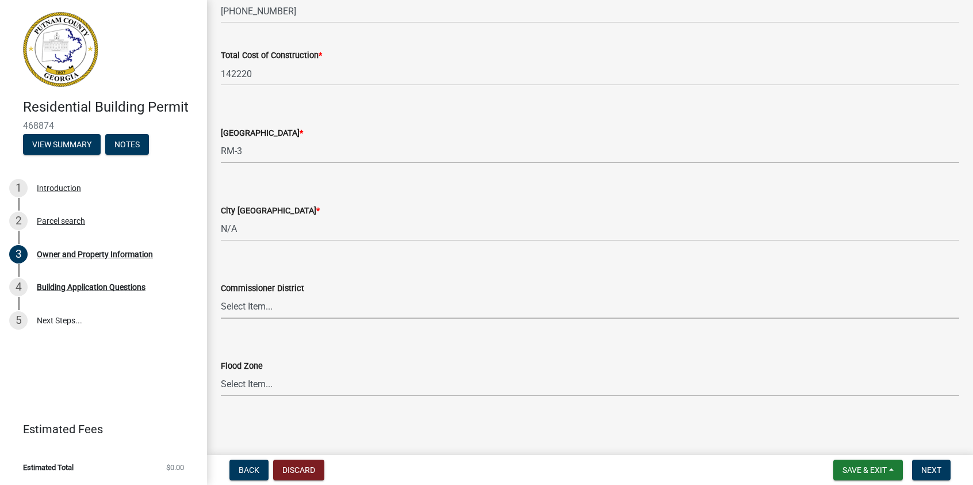
click at [250, 309] on select "Select Item... District 1 District 2 District 3 District 4" at bounding box center [590, 307] width 738 height 24
click at [221, 295] on select "Select Item... District 1 District 2 District 3 District 4" at bounding box center [590, 307] width 738 height 24
select select "469c5908-2854-42d5-89ed-bee7fc26529e"
drag, startPoint x: 927, startPoint y: 470, endPoint x: 919, endPoint y: 469, distance: 7.6
click at [927, 470] on span "Next" at bounding box center [931, 469] width 20 height 9
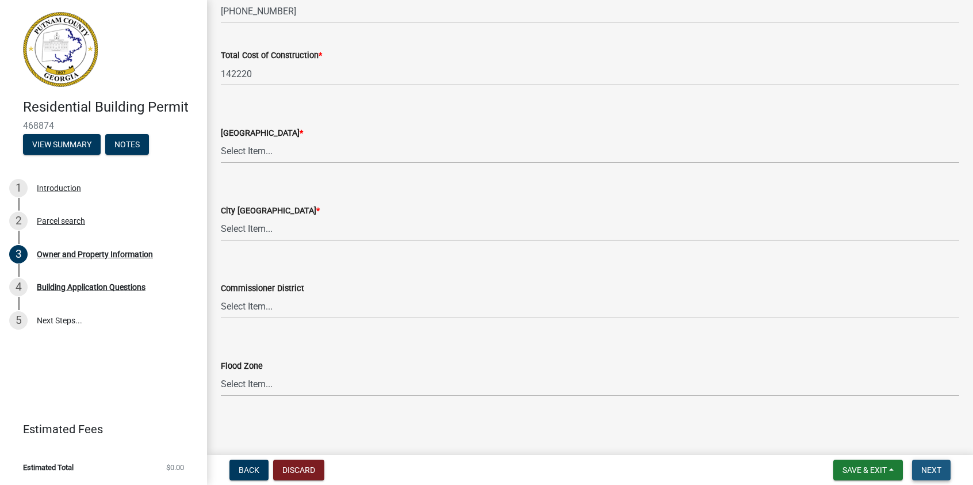
scroll to position [0, 0]
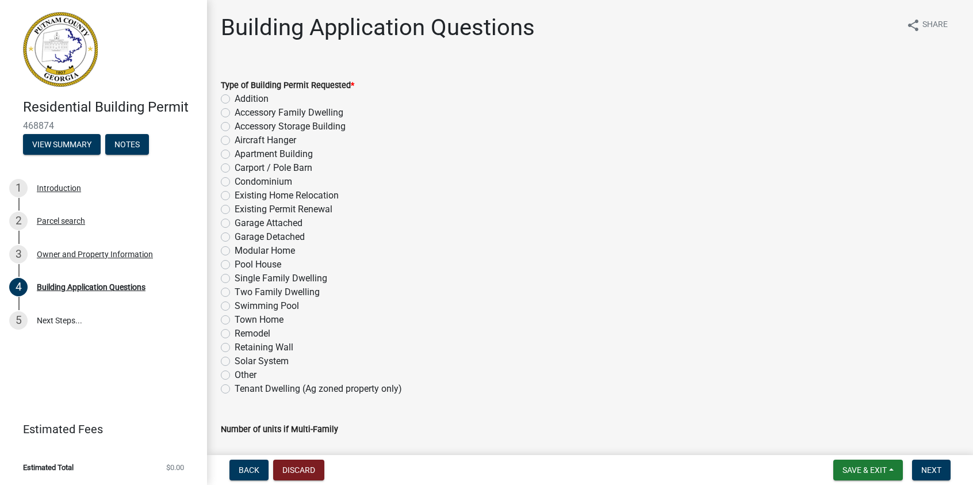
click at [235, 279] on label "Single Family Dwelling" at bounding box center [281, 278] width 93 height 14
click at [235, 279] on input "Single Family Dwelling" at bounding box center [238, 274] width 7 height 7
radio input "true"
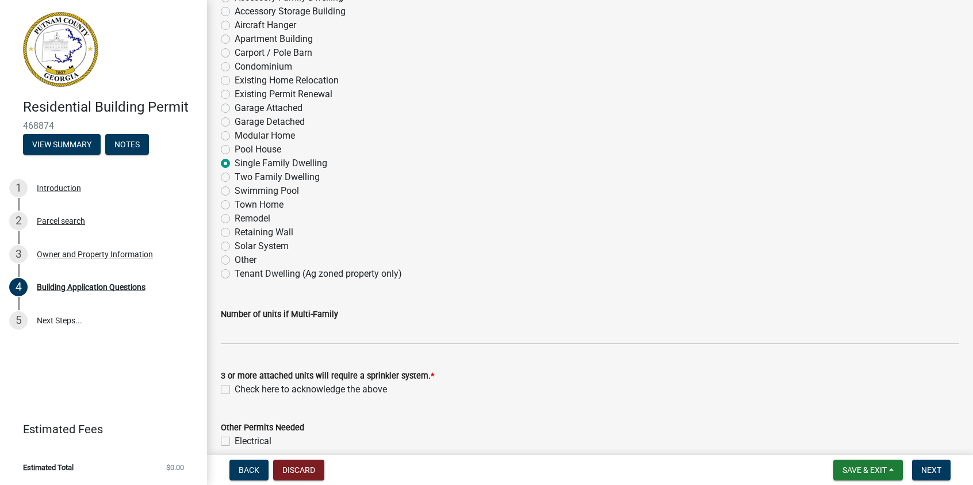
click at [258, 346] on wm-data-entity-input "Number of units if Multi-Family" at bounding box center [590, 323] width 738 height 64
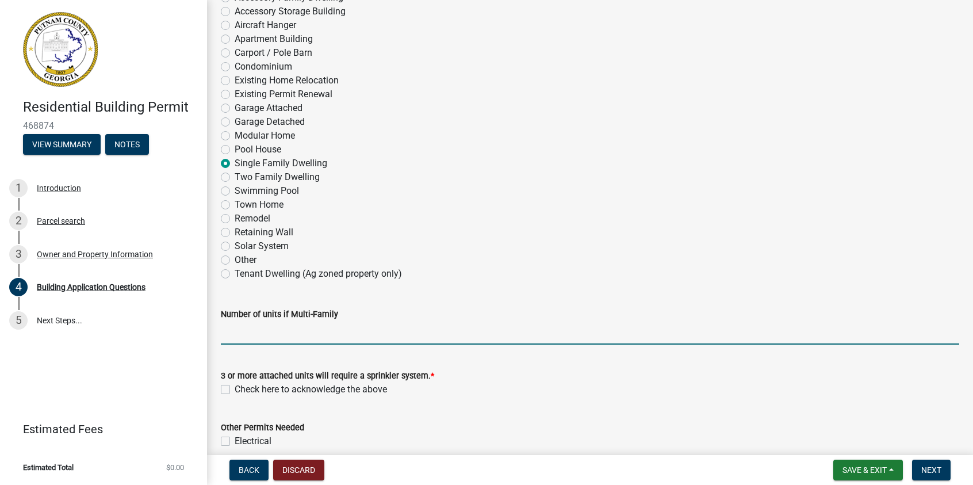
click at [254, 331] on input "text" at bounding box center [590, 333] width 738 height 24
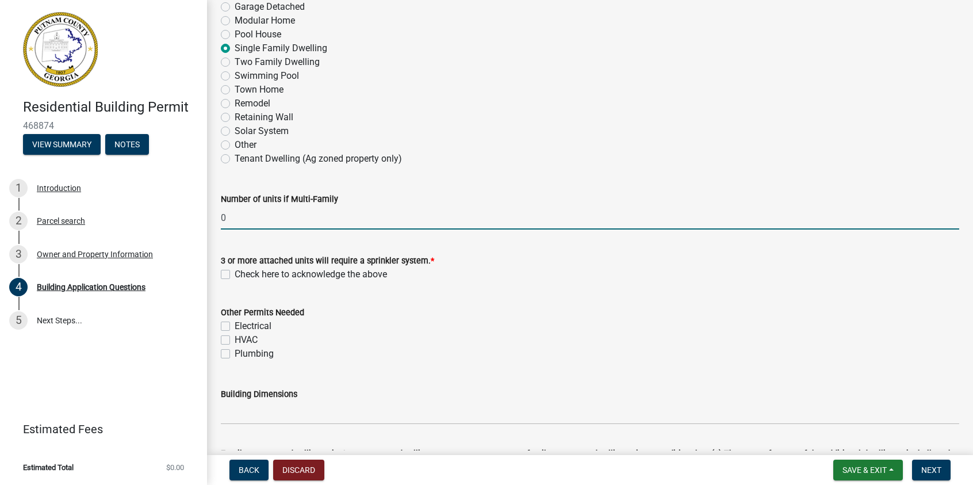
type input "0"
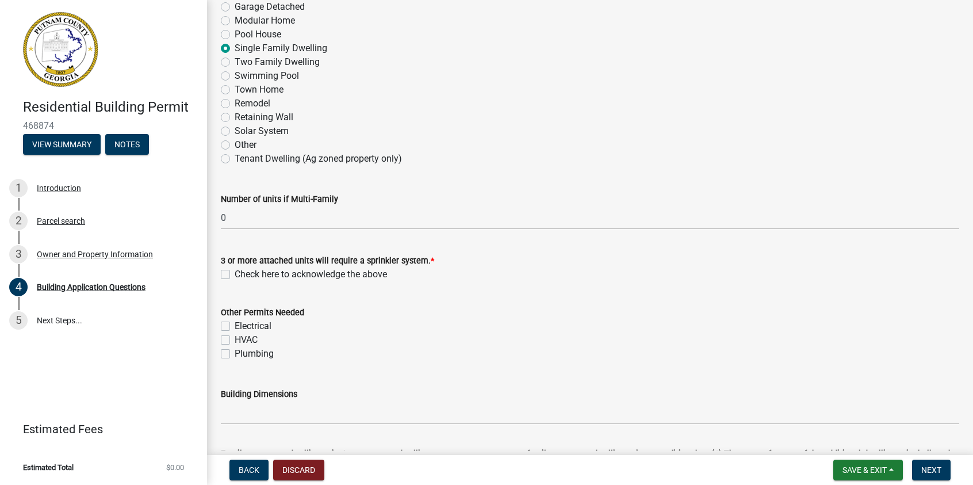
click at [235, 274] on label "Check here to acknowledge the above" at bounding box center [311, 274] width 152 height 14
click at [235, 274] on input "Check here to acknowledge the above" at bounding box center [238, 270] width 7 height 7
checkbox input "true"
click at [235, 323] on label "Electrical" at bounding box center [253, 326] width 37 height 14
click at [235, 323] on input "Electrical" at bounding box center [238, 322] width 7 height 7
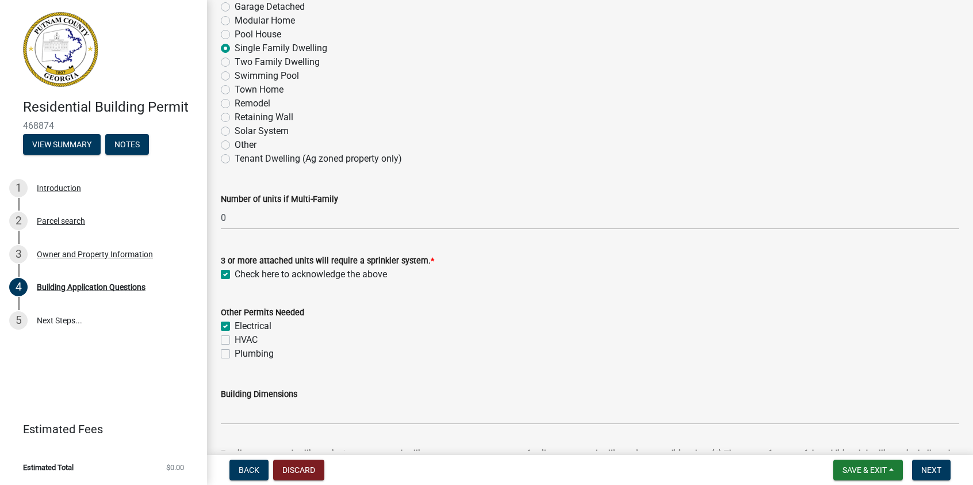
checkbox input "true"
checkbox input "false"
click at [235, 342] on label "HVAC" at bounding box center [246, 340] width 23 height 14
click at [235, 340] on input "HVAC" at bounding box center [238, 336] width 7 height 7
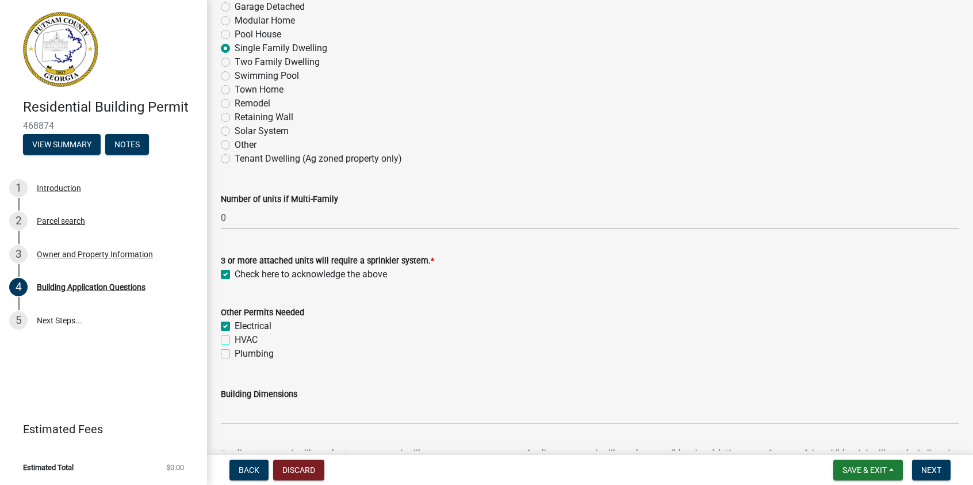
checkbox input "true"
click at [235, 358] on label "Plumbing" at bounding box center [254, 354] width 39 height 14
click at [235, 354] on input "Plumbing" at bounding box center [238, 350] width 7 height 7
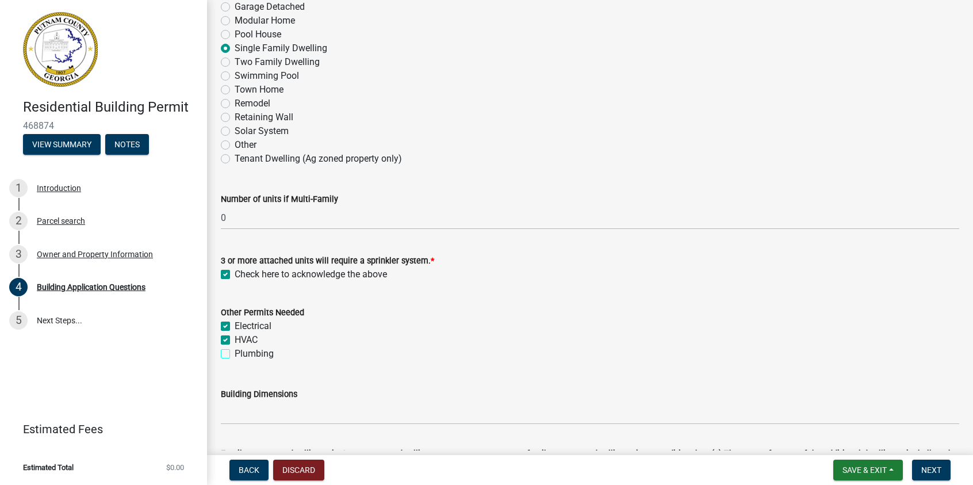
checkbox input "true"
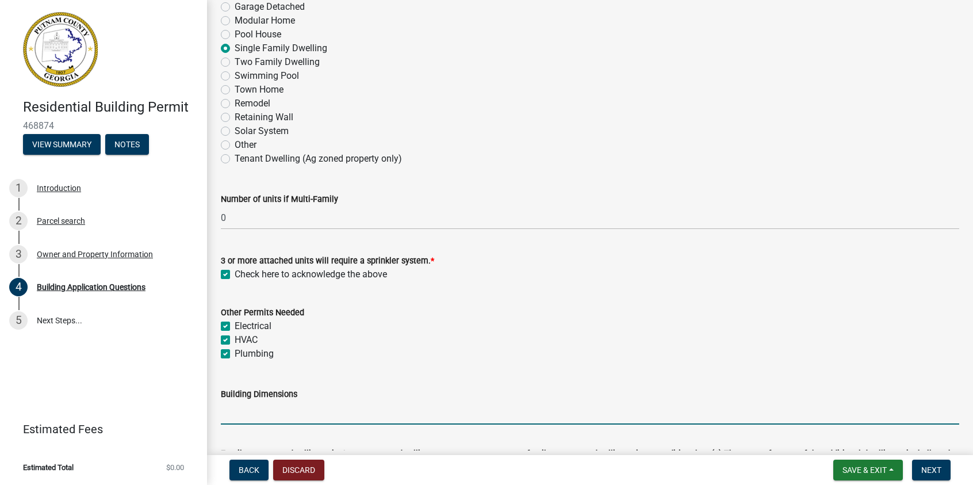
click at [254, 413] on input "Building Dimensions" at bounding box center [590, 413] width 738 height 24
type input "49' 6" x 61' 7""
click at [340, 430] on wm-data-entity-input "Building Dimensions 49' 6" x 61' 7"" at bounding box center [590, 402] width 738 height 63
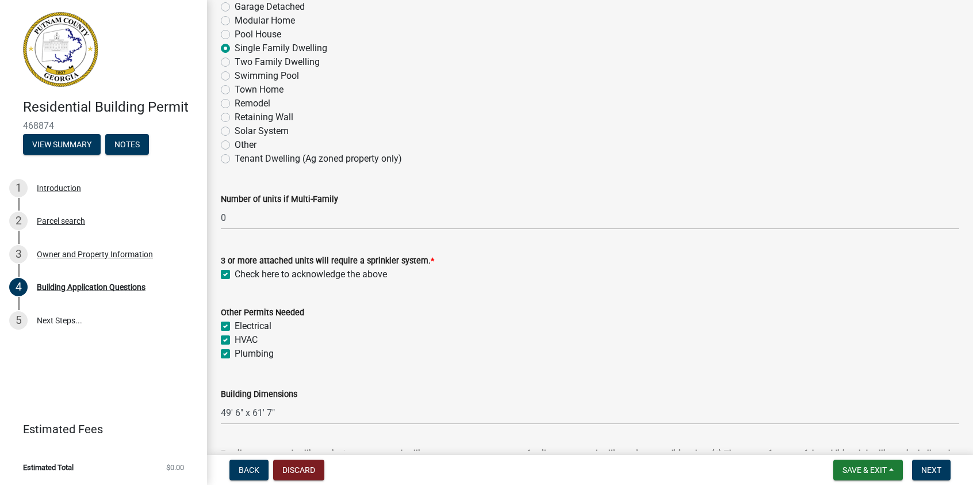
scroll to position [403, 0]
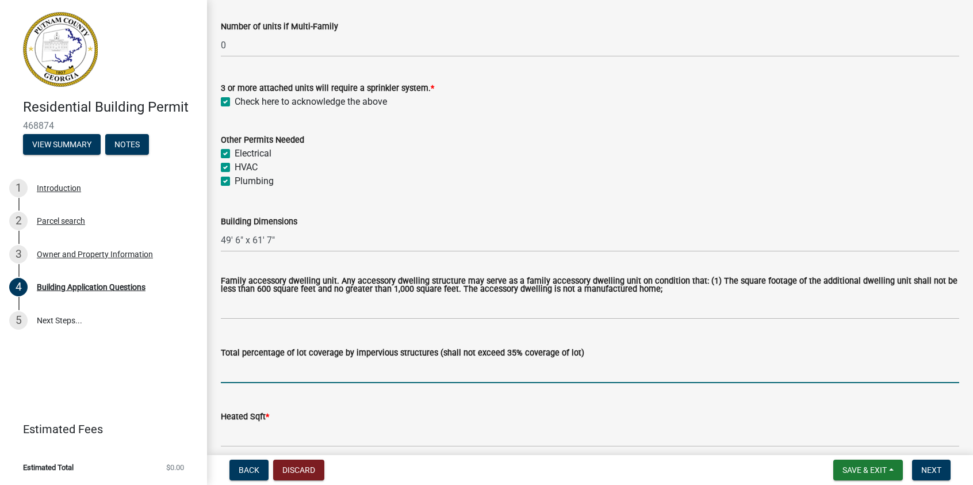
click at [246, 377] on input "text" at bounding box center [590, 371] width 738 height 24
type input "35"
click at [258, 391] on wm-data-entity-input "Total percentage of lot coverage by impervious structures (shall not exceed 35%…" at bounding box center [590, 362] width 738 height 64
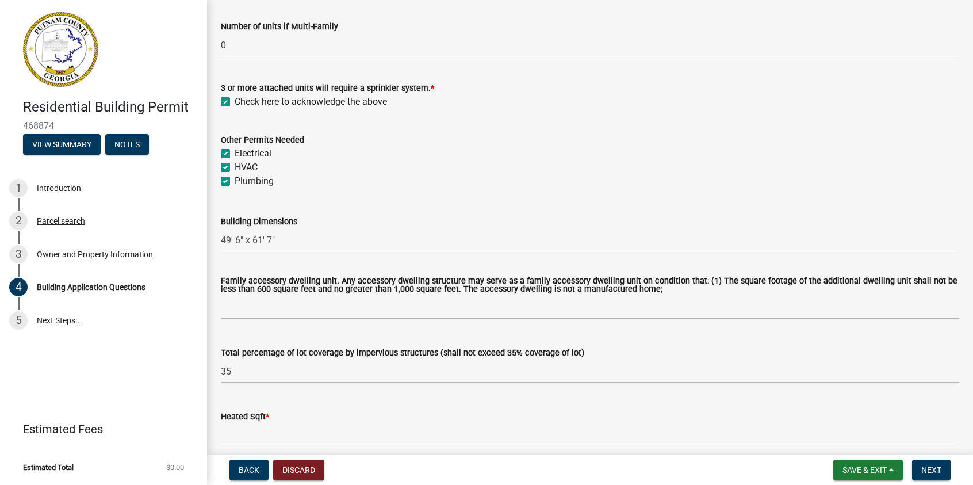
scroll to position [518, 0]
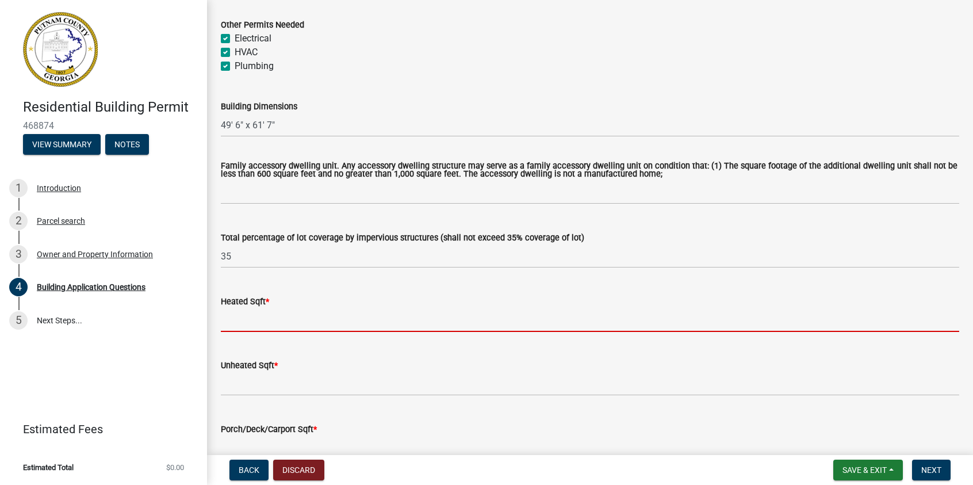
click at [233, 323] on input "text" at bounding box center [590, 320] width 738 height 24
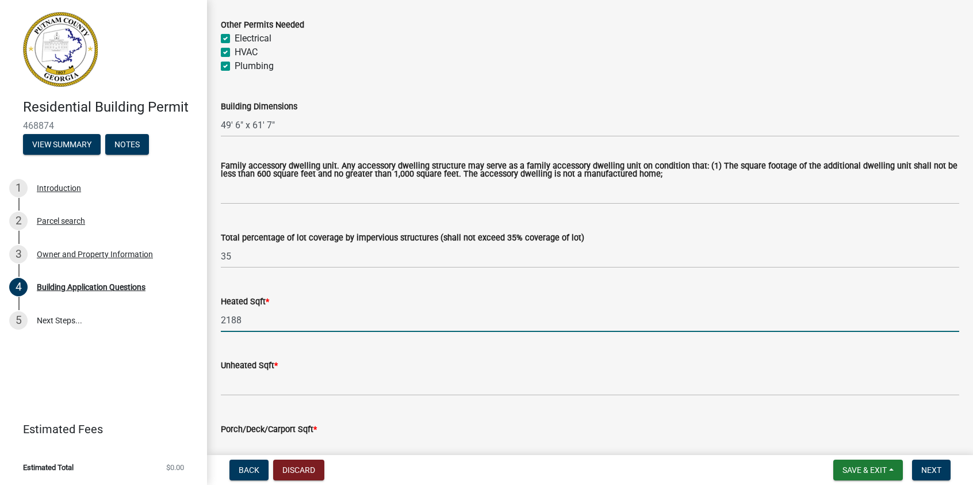
type input "2188"
click at [503, 400] on wm-data-entity-input "Unheated Sqft *" at bounding box center [590, 374] width 738 height 64
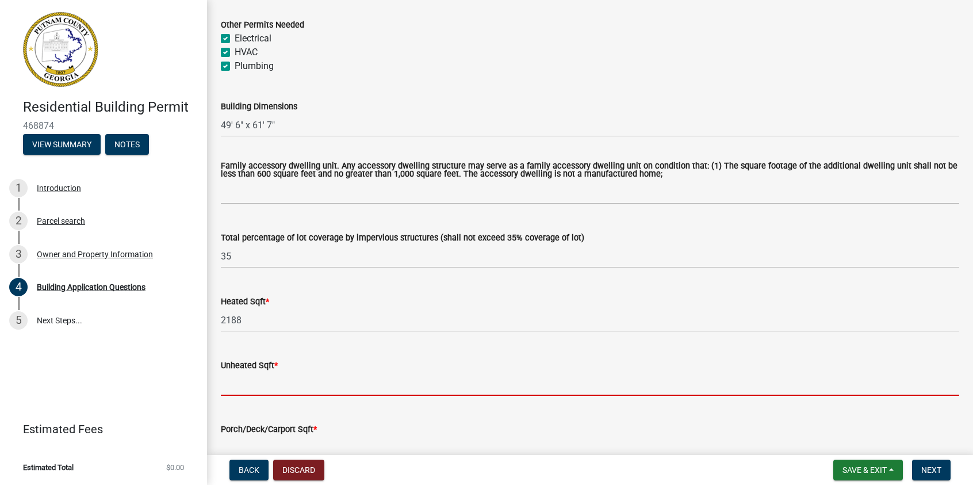
click at [244, 395] on input "text" at bounding box center [590, 384] width 738 height 24
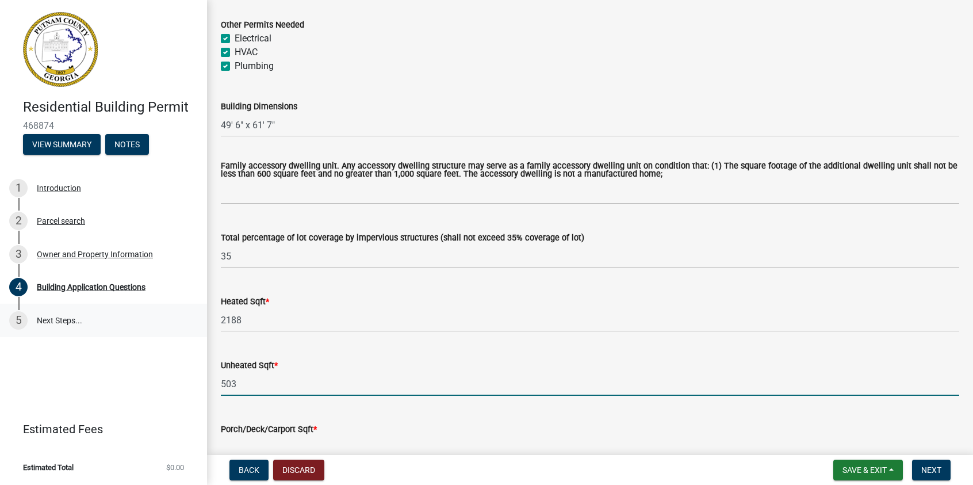
type input "503"
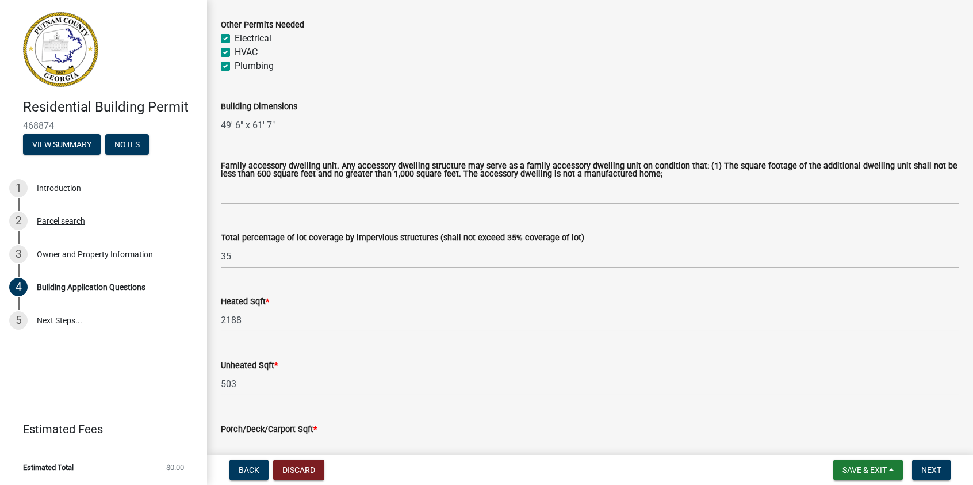
scroll to position [690, 0]
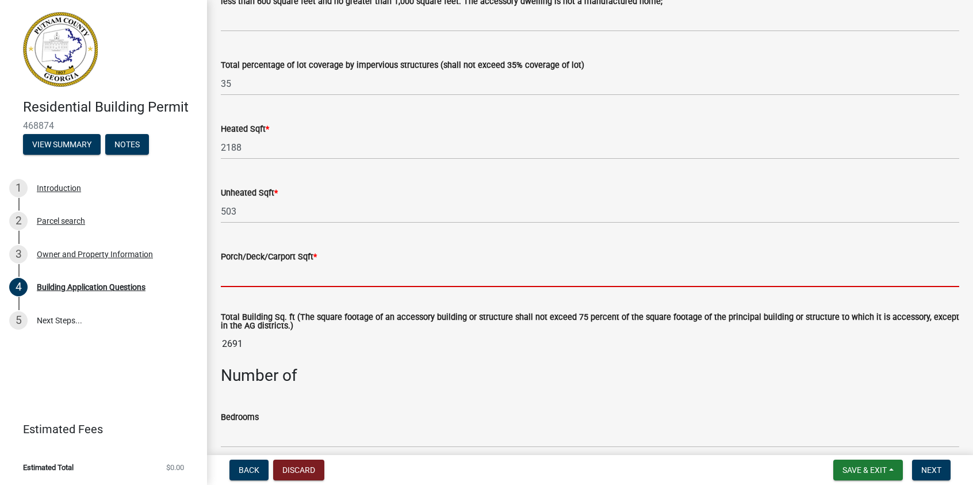
click at [263, 278] on input "text" at bounding box center [590, 275] width 738 height 24
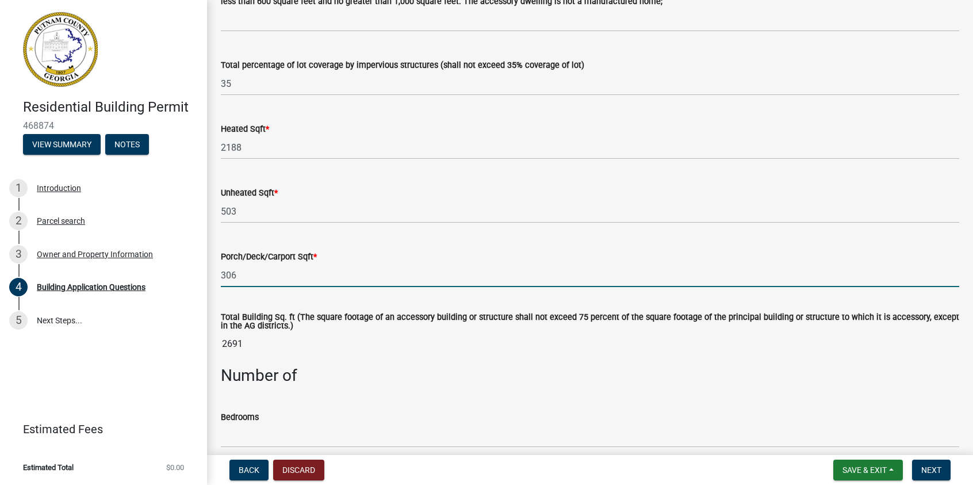
scroll to position [805, 0]
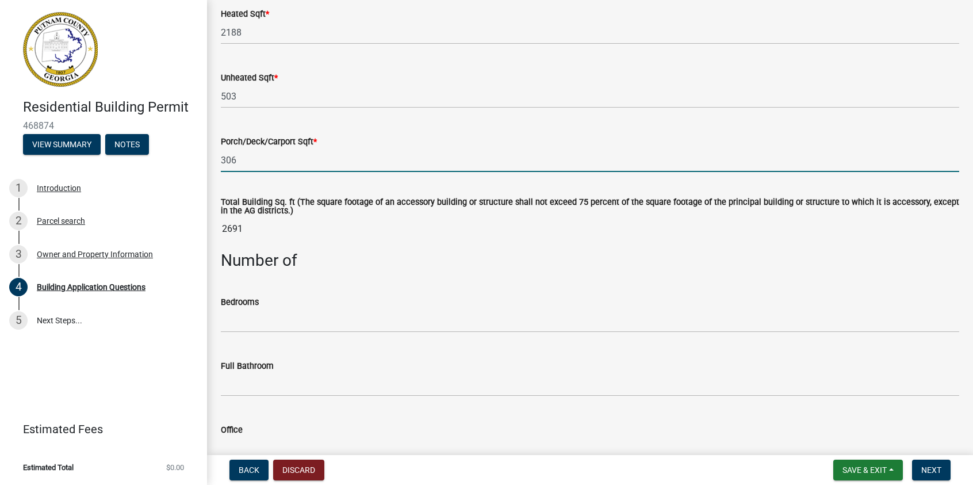
type input "306"
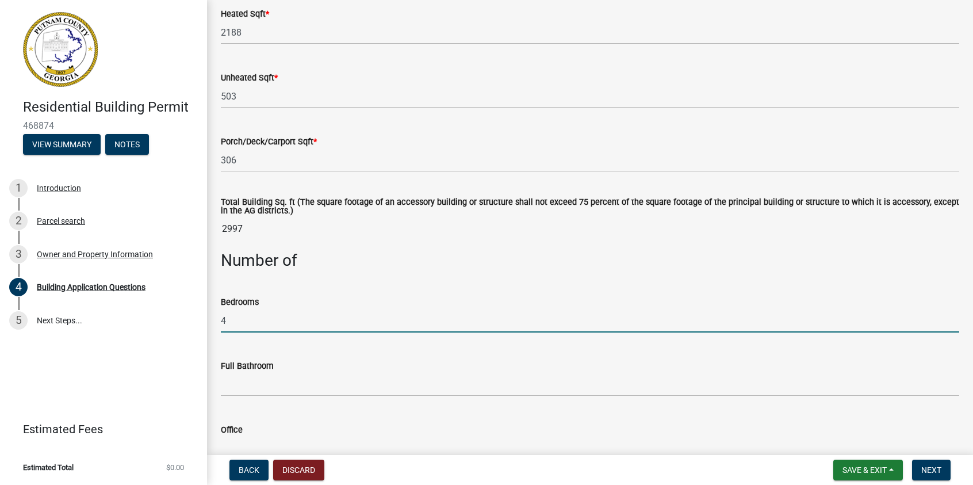
type input "4"
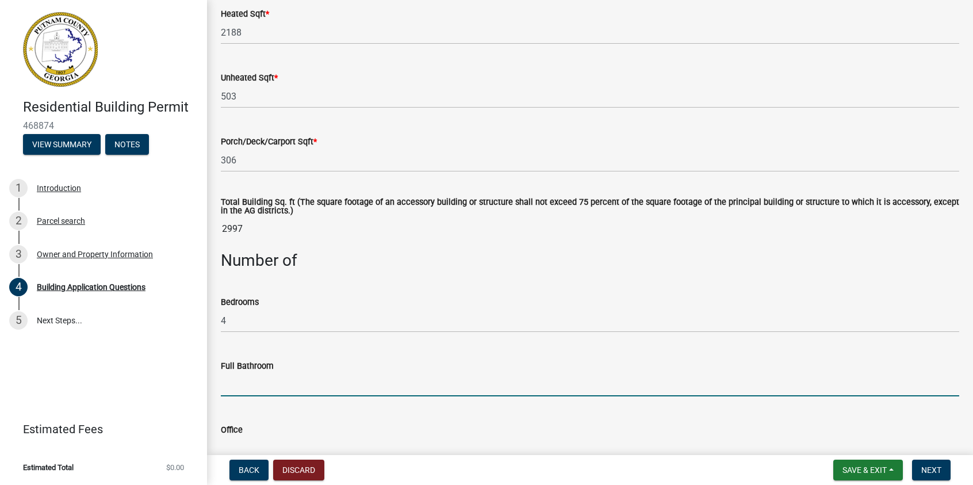
click at [250, 394] on input "text" at bounding box center [590, 385] width 738 height 24
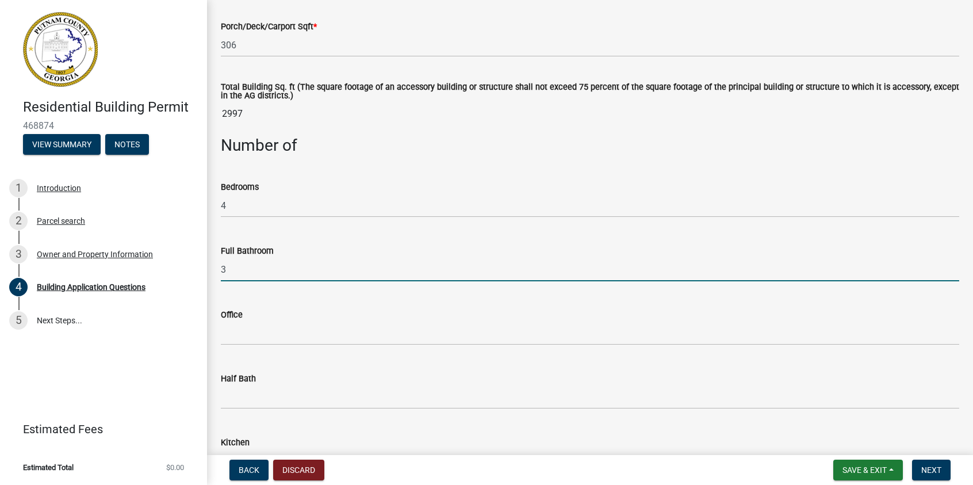
type input "3"
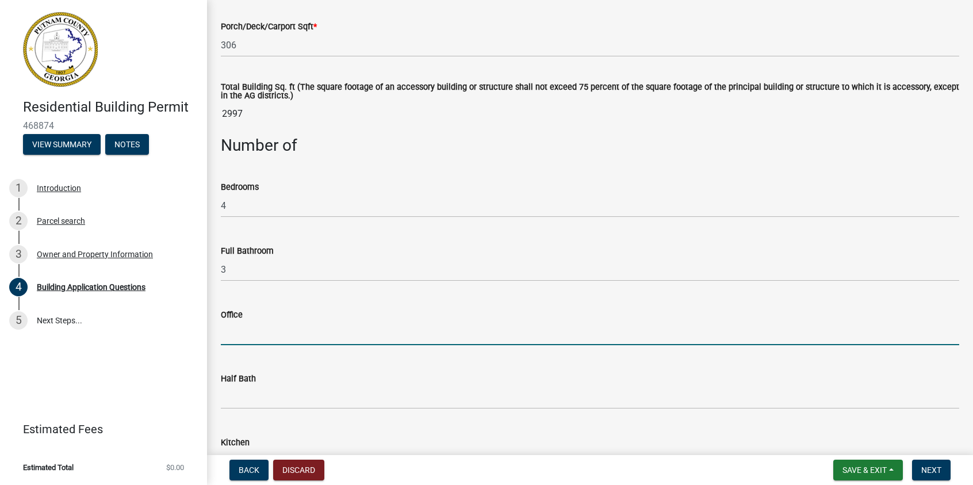
click at [250, 336] on input "text" at bounding box center [590, 333] width 738 height 24
type input "0"
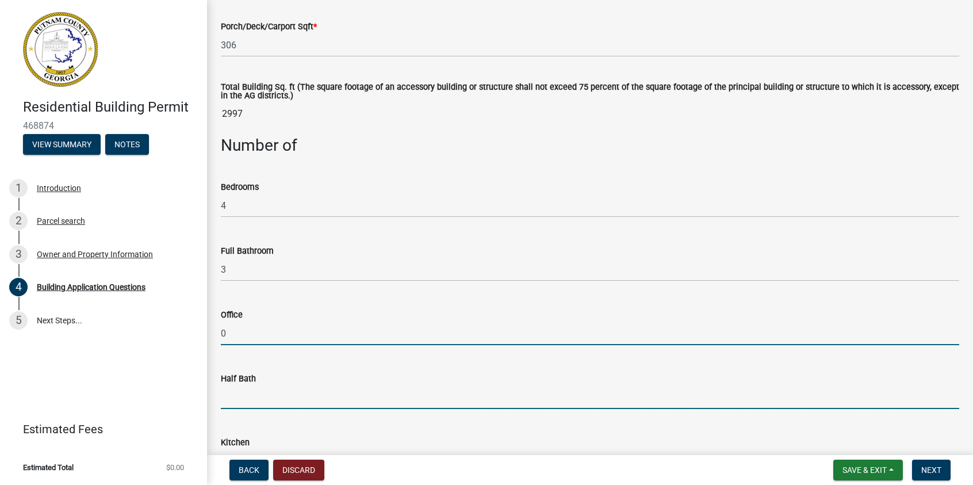
click at [235, 394] on input "text" at bounding box center [590, 397] width 738 height 24
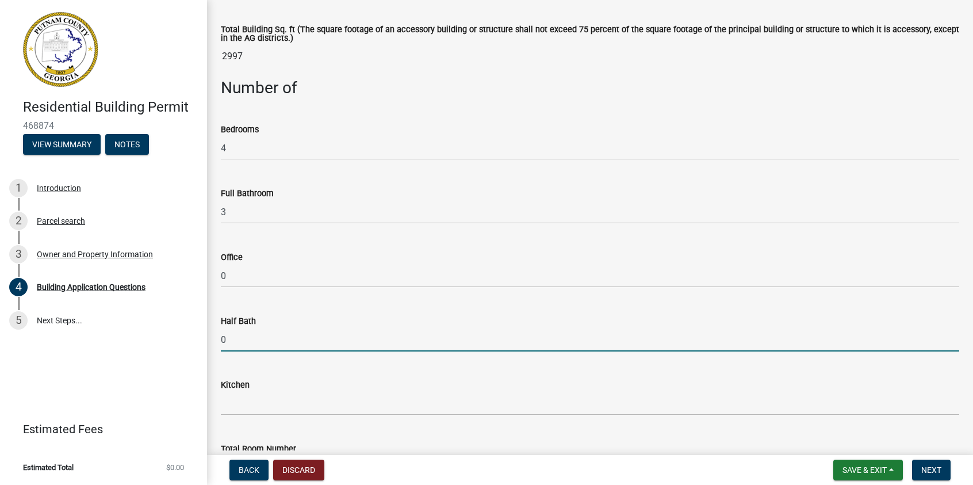
scroll to position [1035, 0]
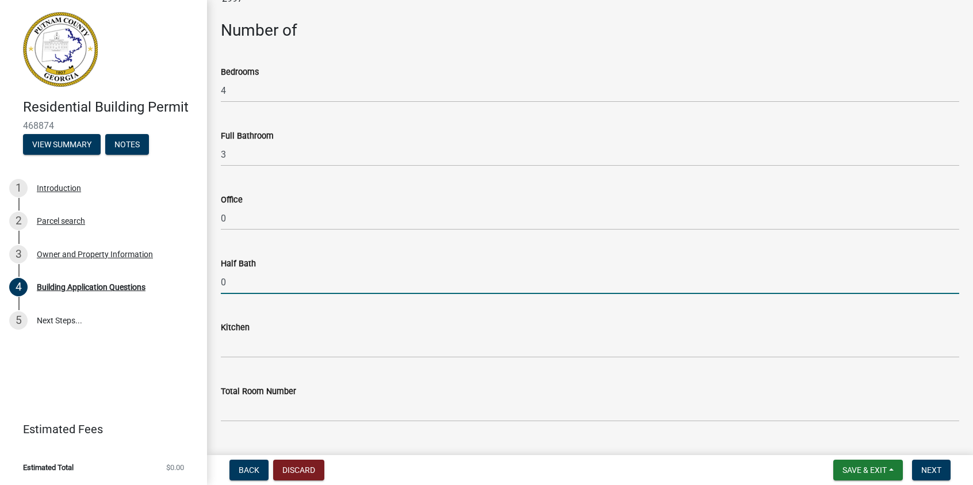
type input "0"
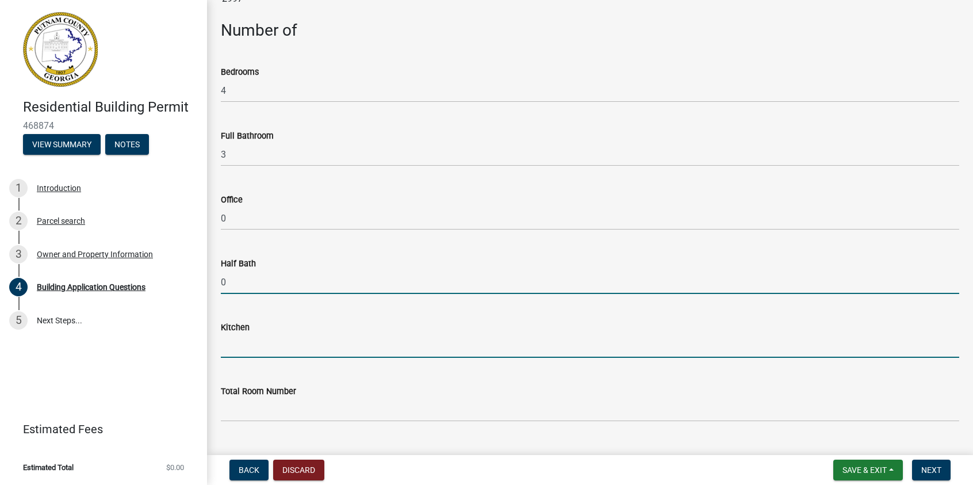
click at [252, 349] on input "text" at bounding box center [590, 346] width 738 height 24
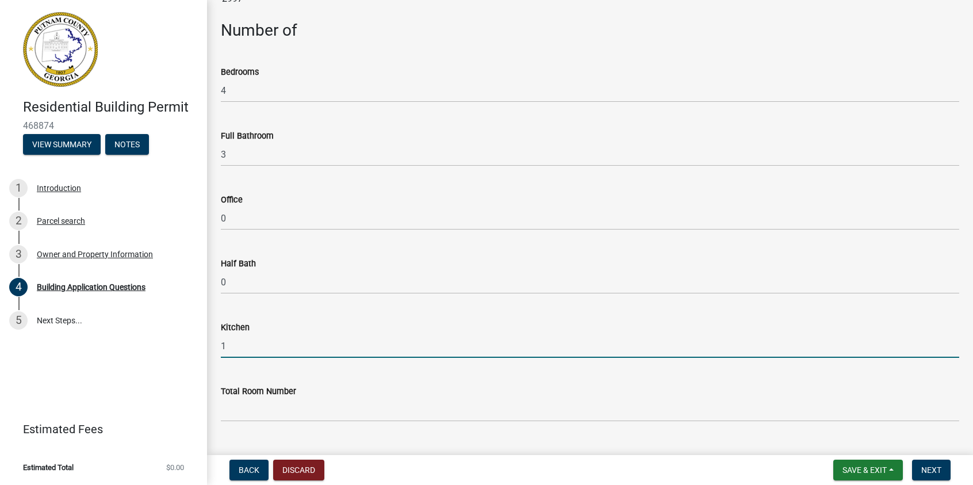
type input "1"
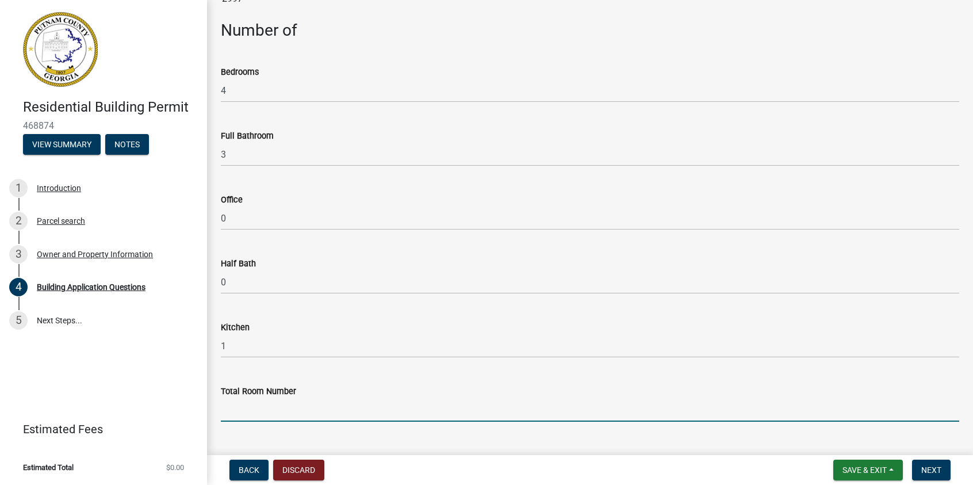
click at [250, 408] on input "text" at bounding box center [590, 410] width 738 height 24
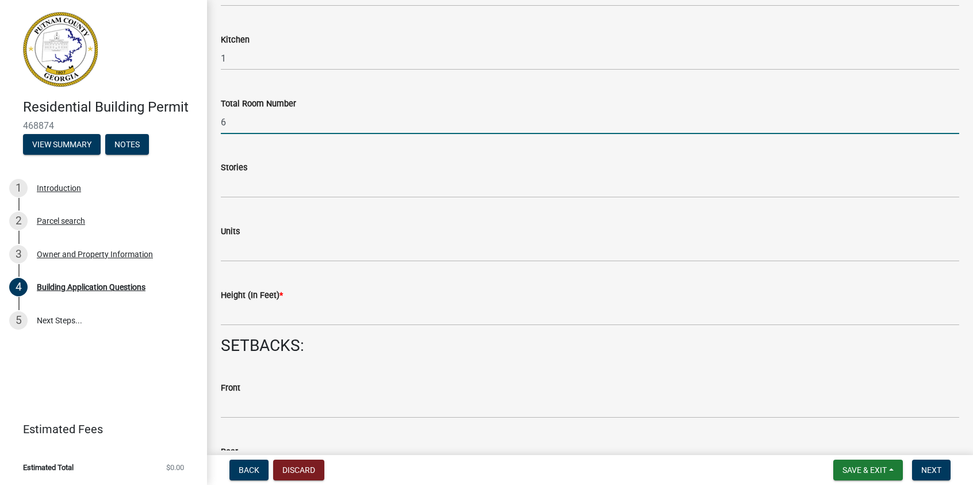
type input "6"
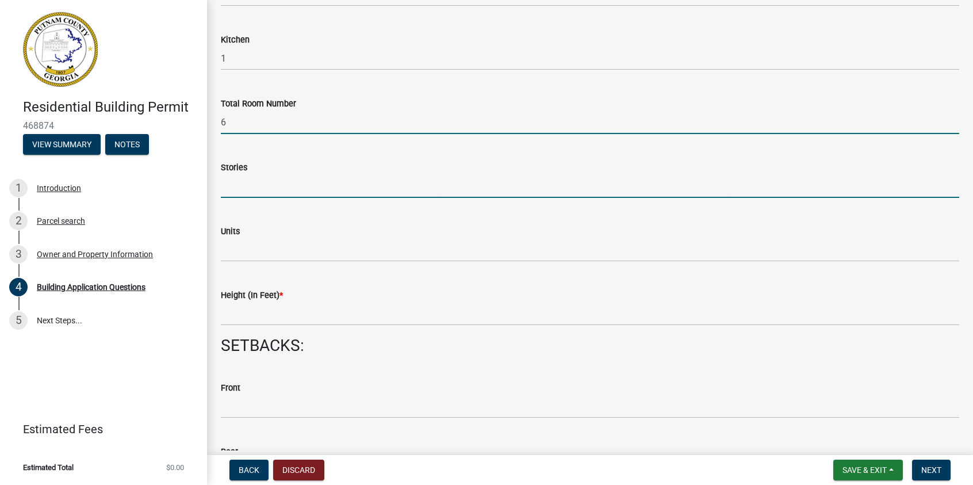
click at [232, 197] on input "text" at bounding box center [590, 186] width 738 height 24
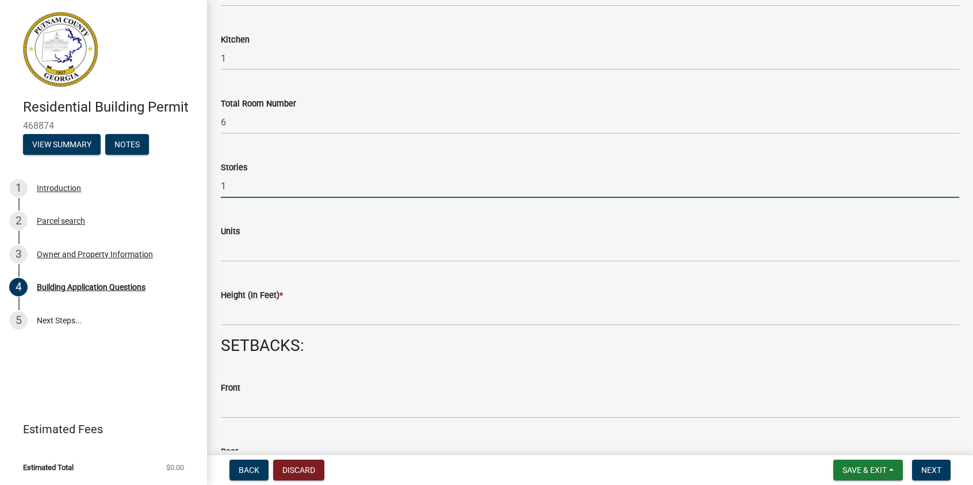
type input "1"
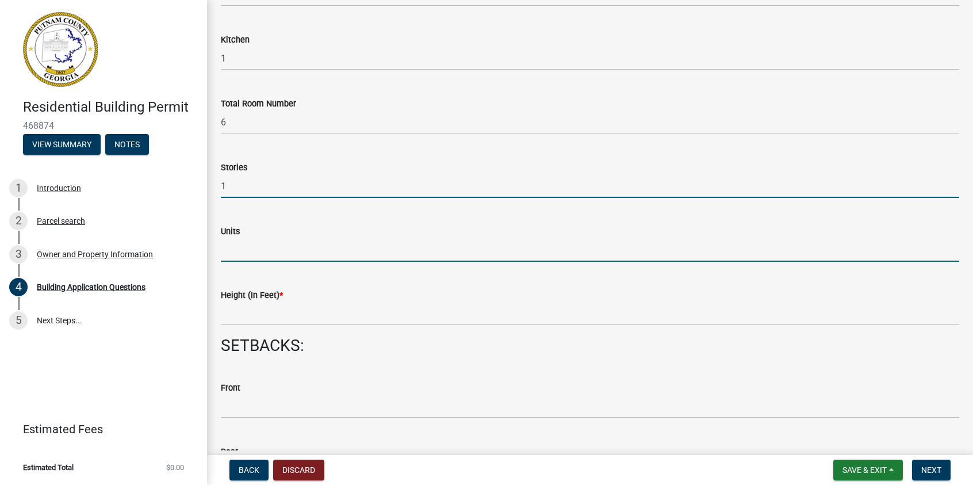
click at [237, 253] on input "text" at bounding box center [590, 250] width 738 height 24
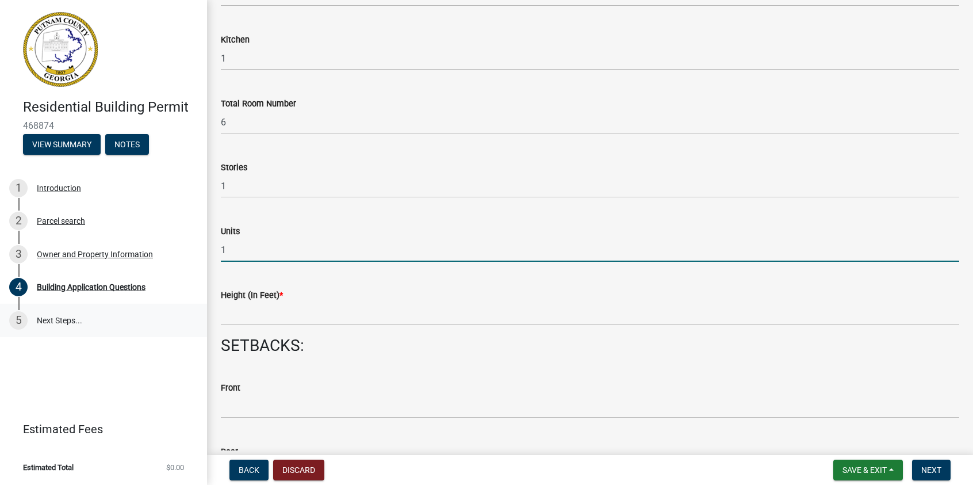
type input "1"
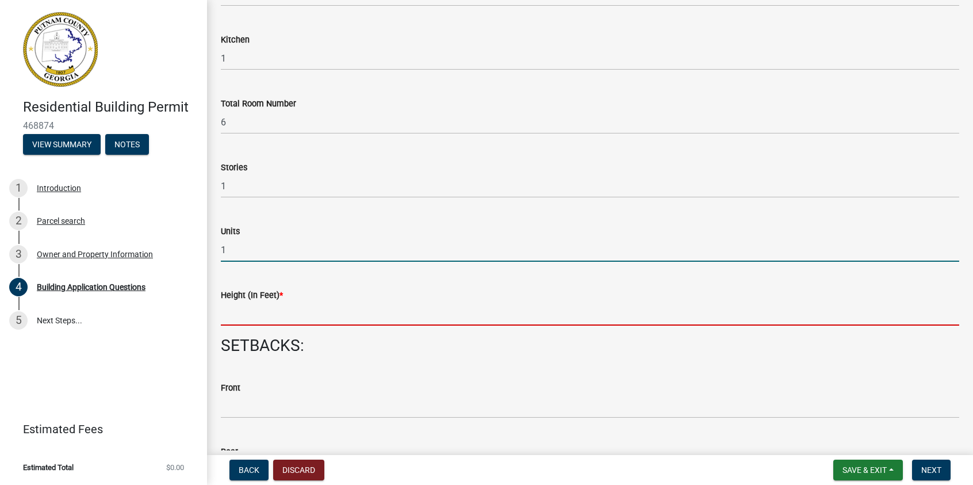
click at [251, 316] on input "text" at bounding box center [590, 314] width 738 height 24
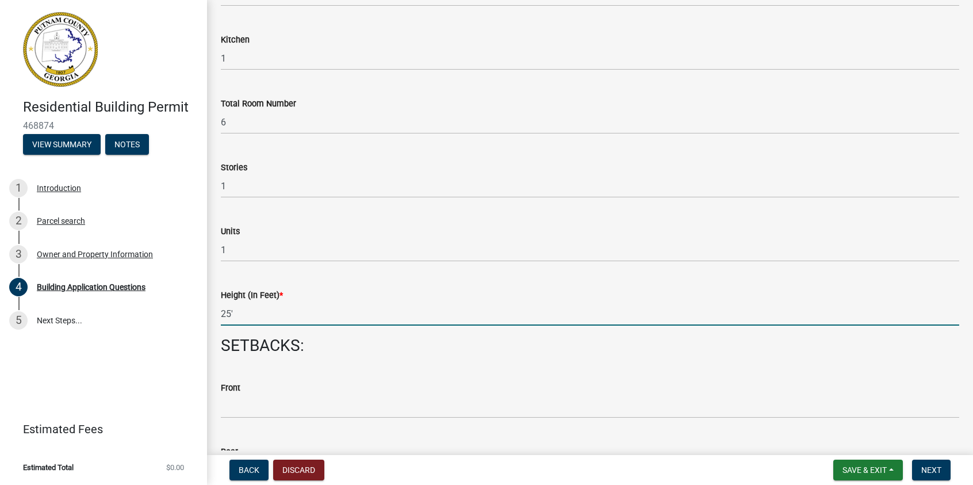
scroll to position [1495, 0]
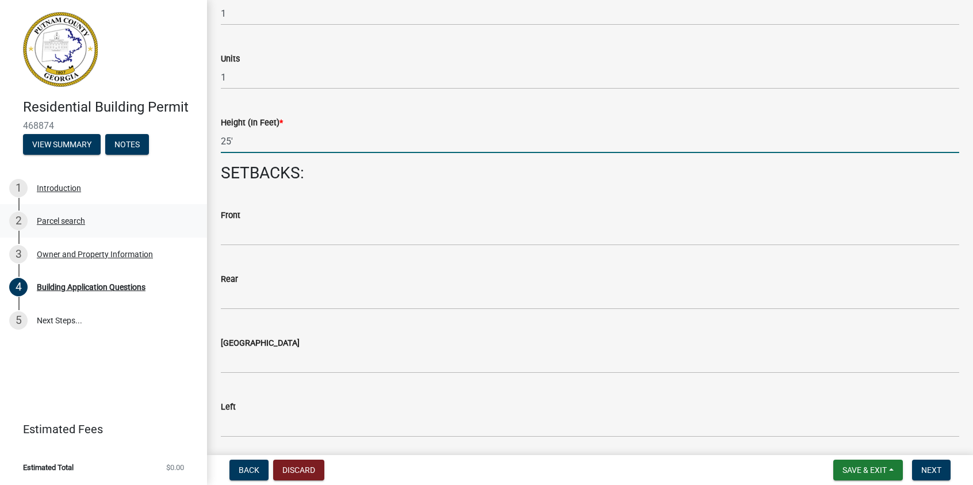
type input "25"
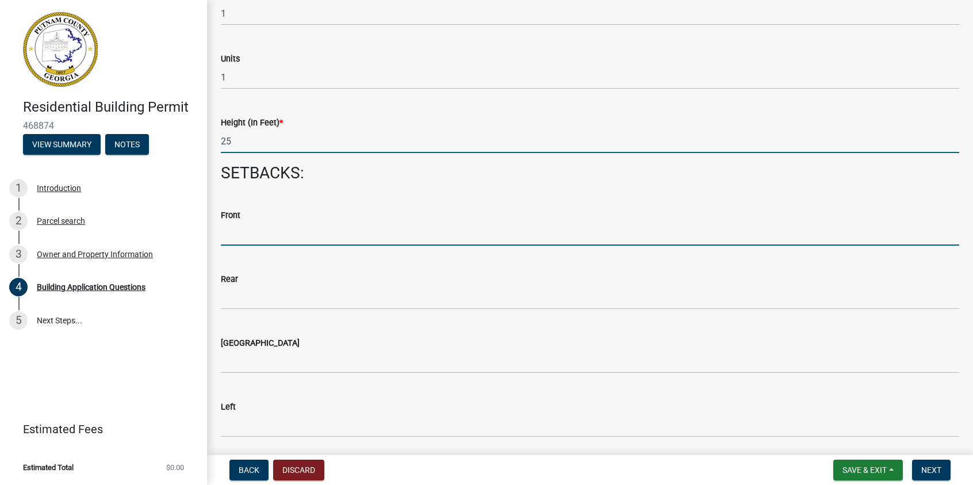
click at [242, 235] on input "text" at bounding box center [590, 234] width 738 height 24
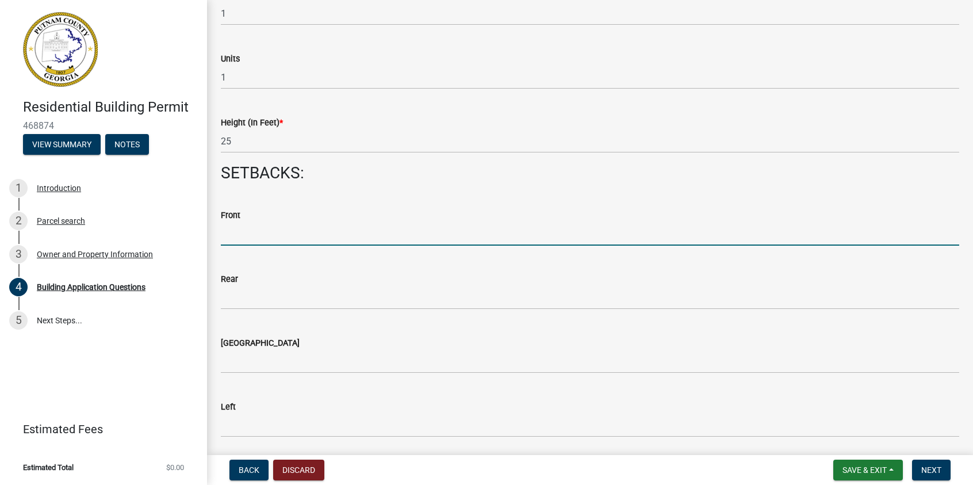
type input "42"
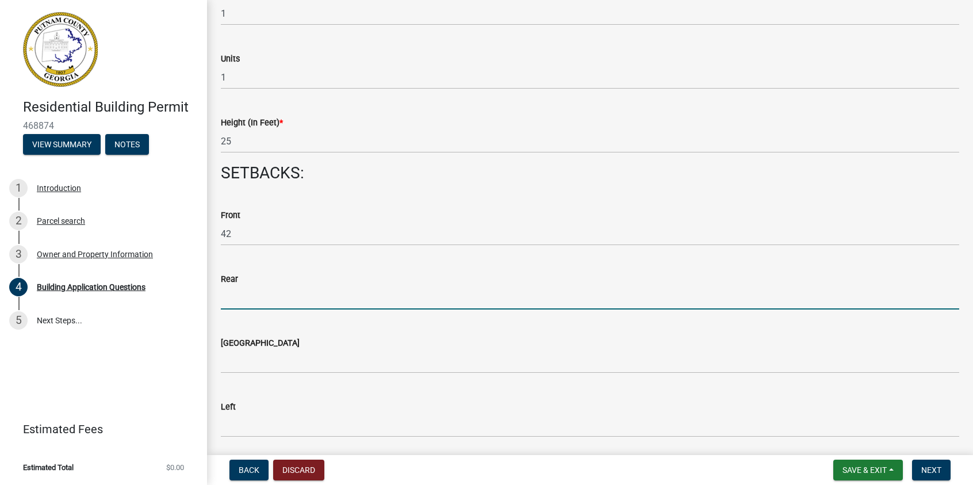
click at [236, 294] on input "text" at bounding box center [590, 298] width 738 height 24
type input "42.7"
click at [251, 349] on div "[GEOGRAPHIC_DATA]" at bounding box center [590, 343] width 738 height 14
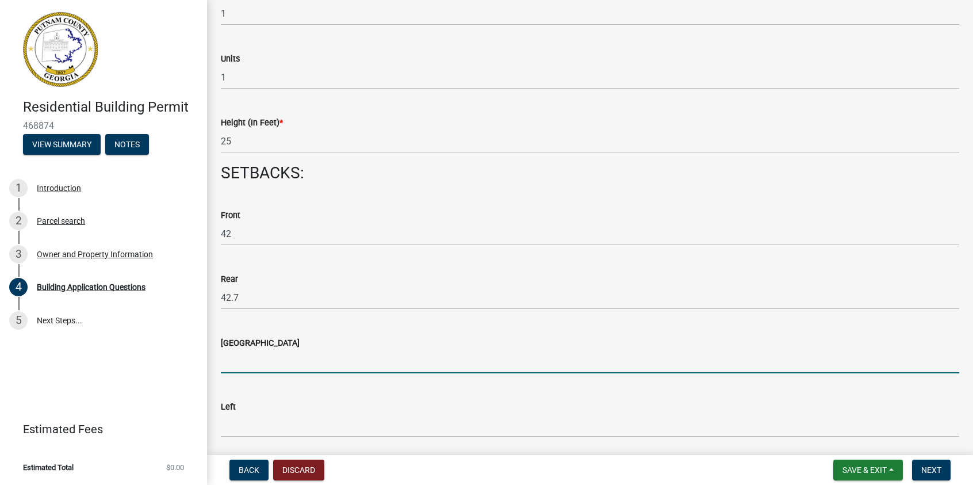
click at [256, 364] on input "text" at bounding box center [590, 362] width 738 height 24
type input "0"
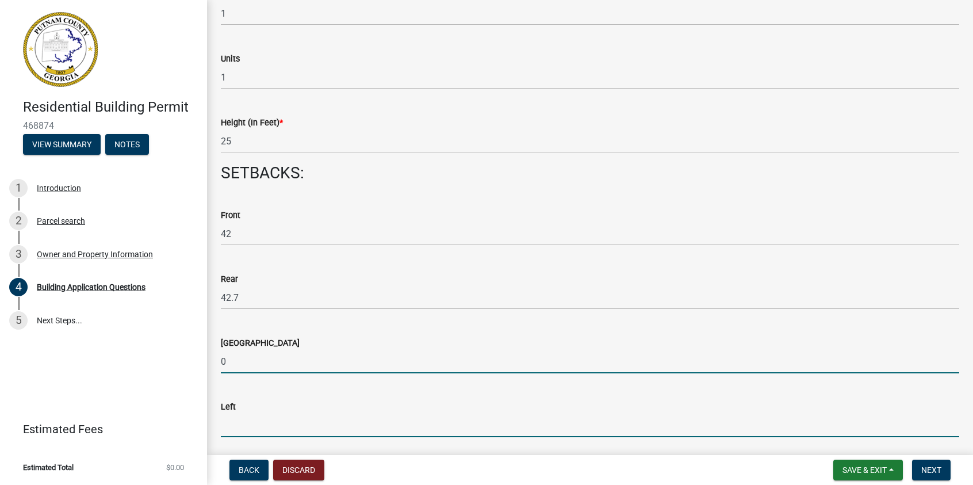
click at [270, 420] on input "text" at bounding box center [590, 426] width 738 height 24
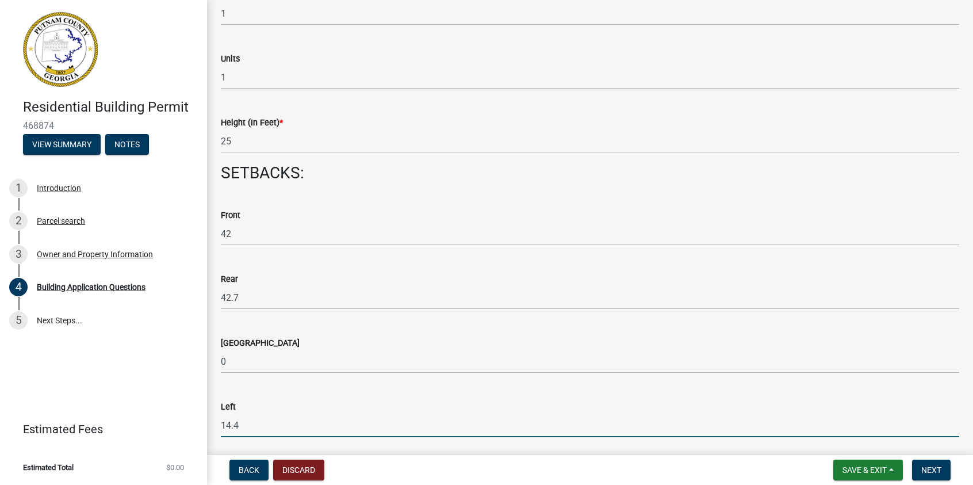
type input "14.4"
click at [320, 411] on div "Left" at bounding box center [590, 407] width 738 height 14
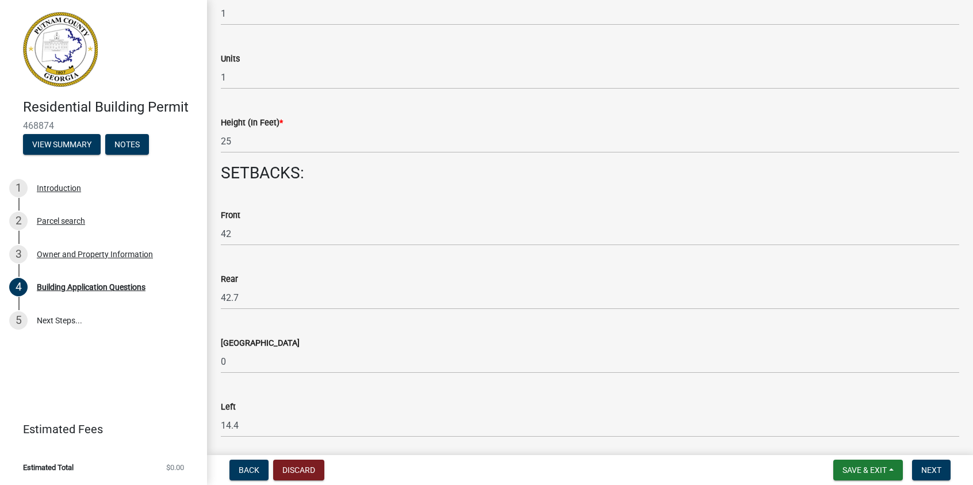
scroll to position [1668, 0]
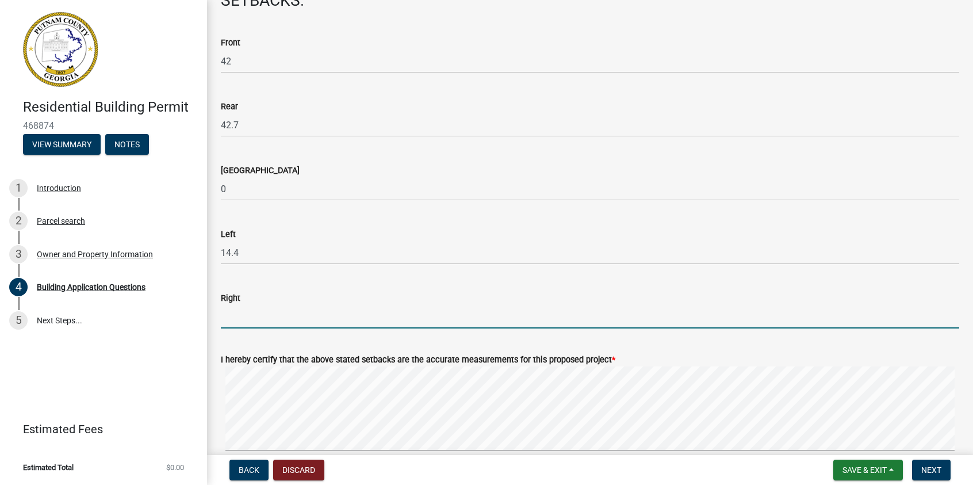
click at [245, 320] on input "text" at bounding box center [590, 317] width 738 height 24
type input "14.1"
click at [185, 368] on div "Residential Building Permit 468874 View Summary Notes 1 Introduction 2 Parcel s…" at bounding box center [103, 242] width 207 height 485
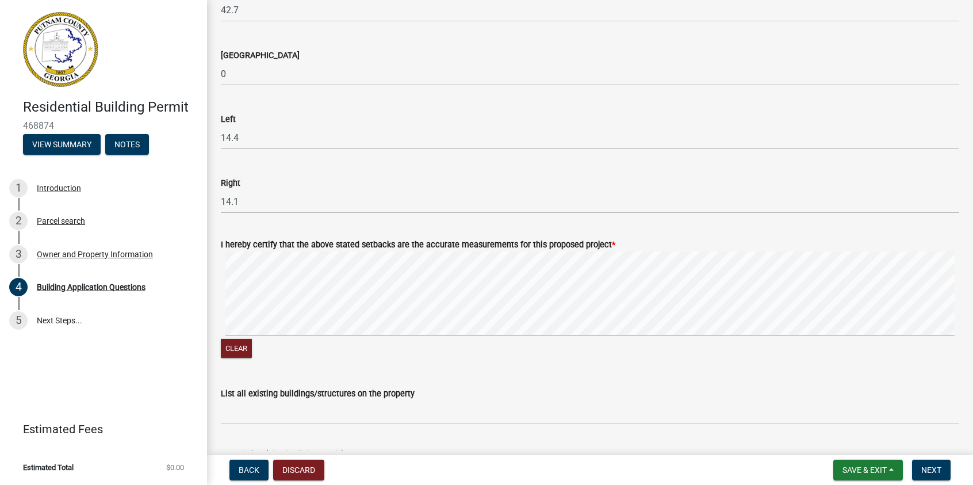
scroll to position [1955, 0]
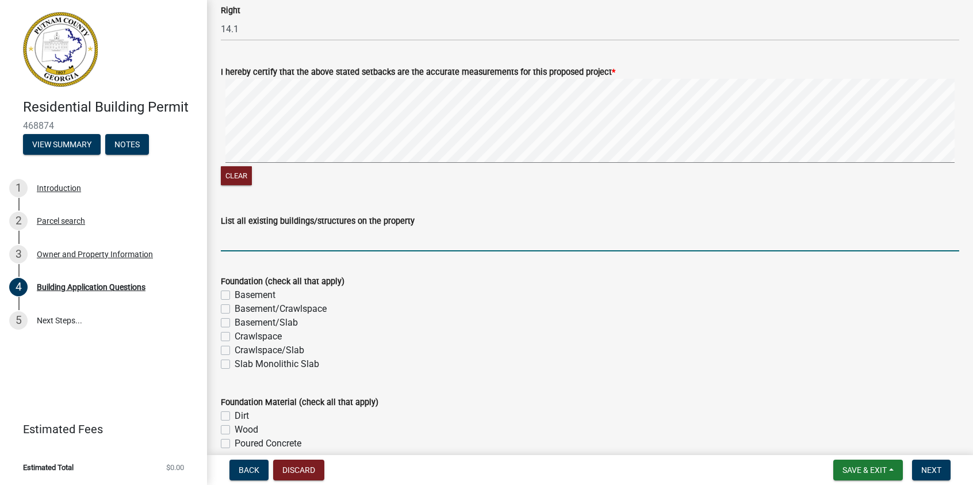
click at [286, 235] on input "List all existing buildings/structures on the property" at bounding box center [590, 240] width 738 height 24
type input "N/A"
click at [235, 320] on label "Basement/Slab" at bounding box center [266, 323] width 63 height 14
click at [235, 320] on input "Basement/Slab" at bounding box center [238, 319] width 7 height 7
checkbox input "true"
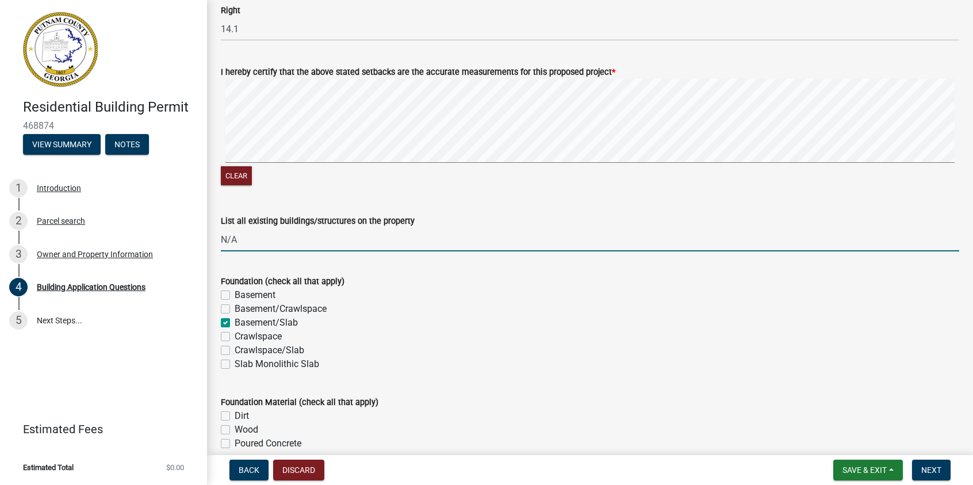
checkbox input "false"
checkbox input "true"
checkbox input "false"
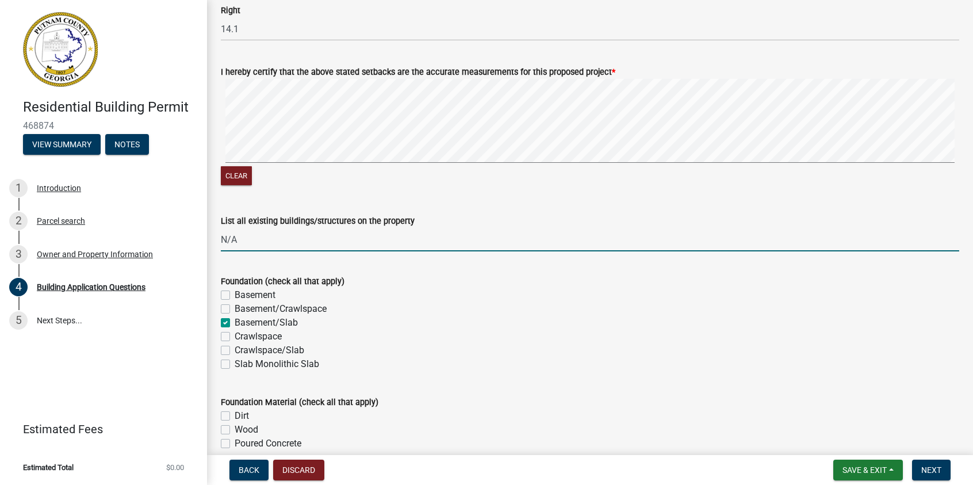
checkbox input "false"
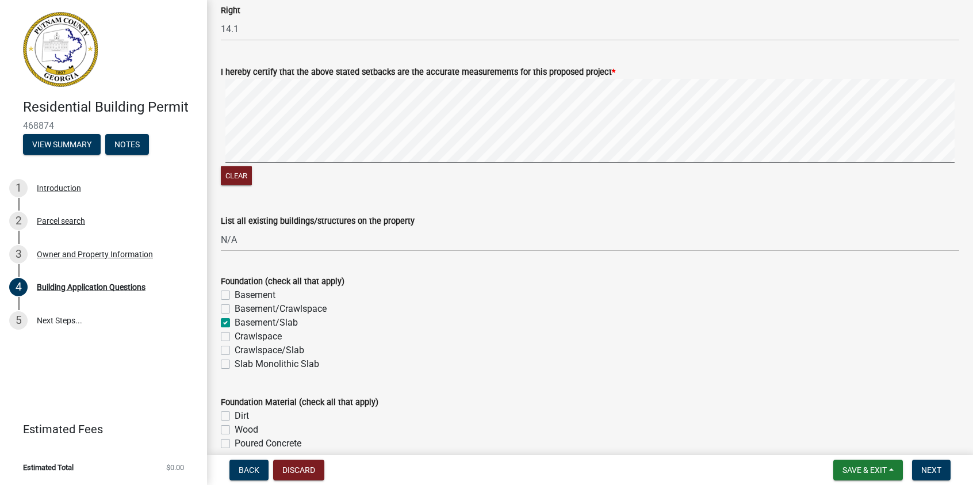
scroll to position [2243, 0]
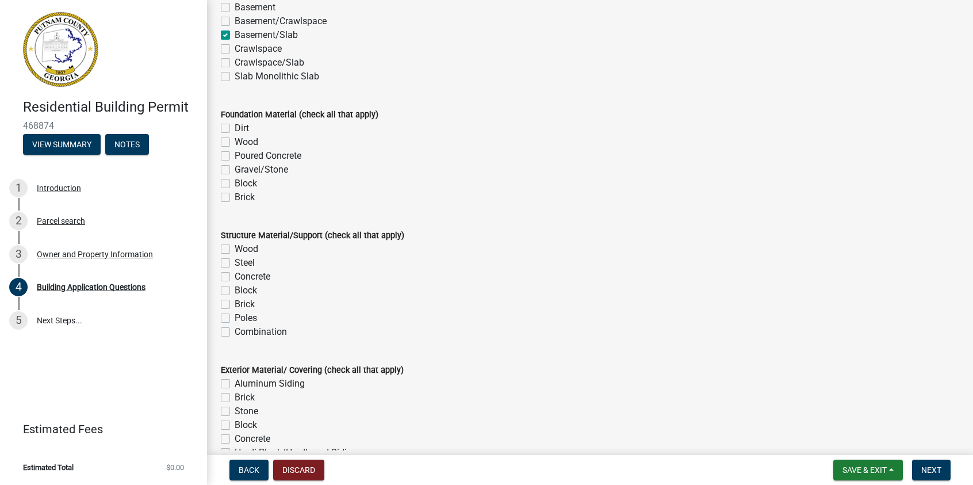
click at [235, 156] on label "Poured Concrete" at bounding box center [268, 156] width 67 height 14
click at [235, 156] on input "Poured Concrete" at bounding box center [238, 152] width 7 height 7
checkbox input "true"
checkbox input "false"
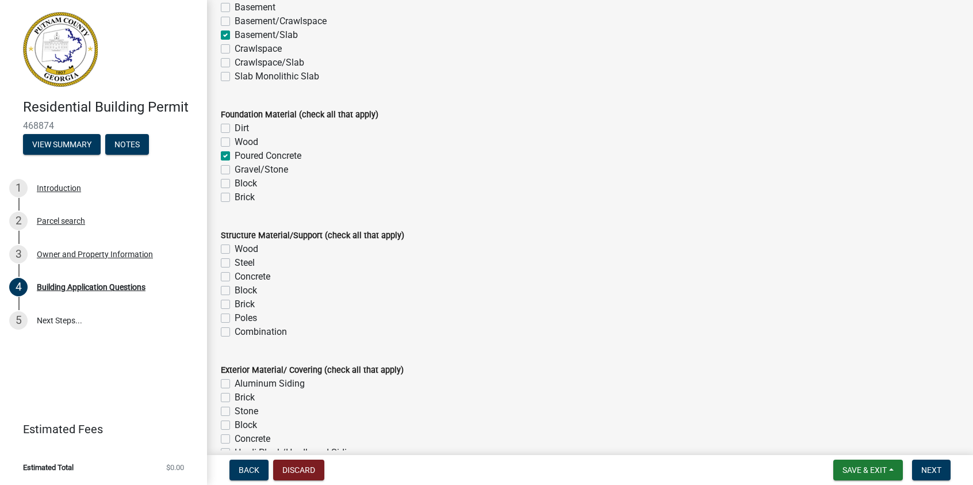
checkbox input "true"
checkbox input "false"
click at [235, 248] on label "Wood" at bounding box center [247, 249] width 24 height 14
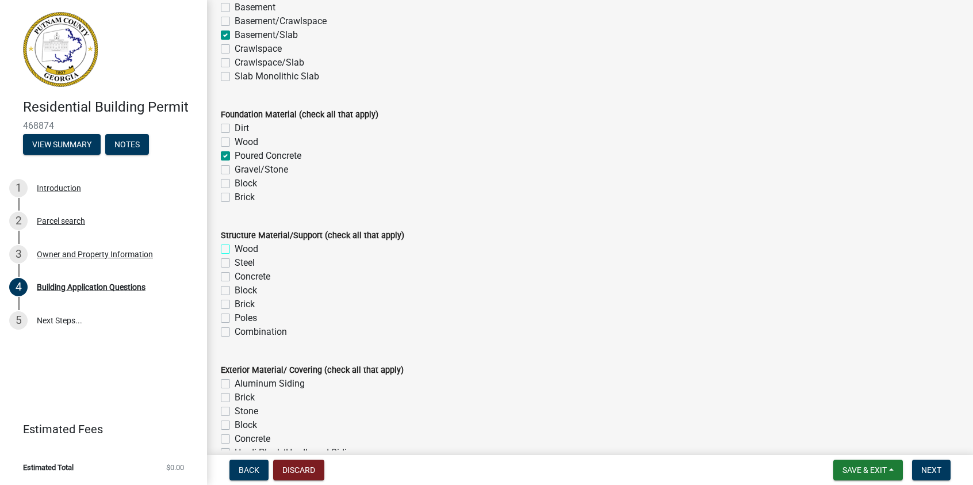
click at [235, 248] on input "Wood" at bounding box center [238, 245] width 7 height 7
checkbox input "true"
checkbox input "false"
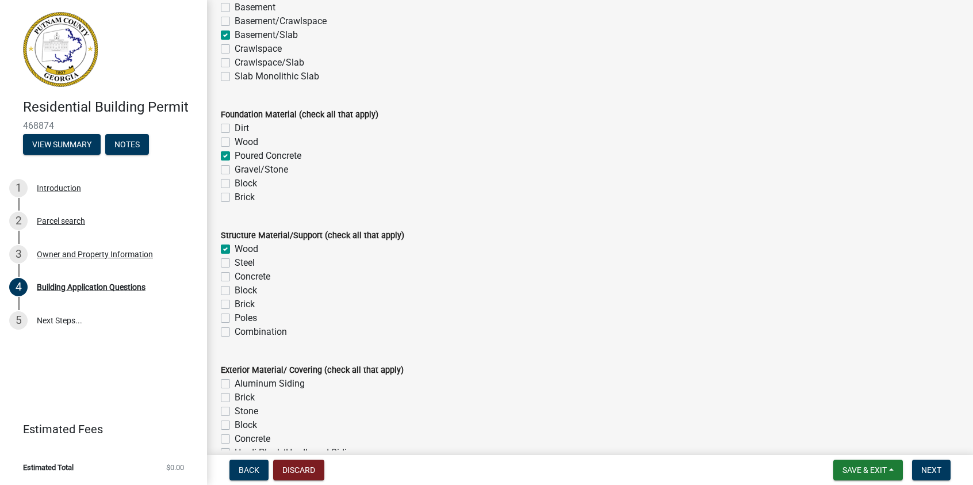
checkbox input "false"
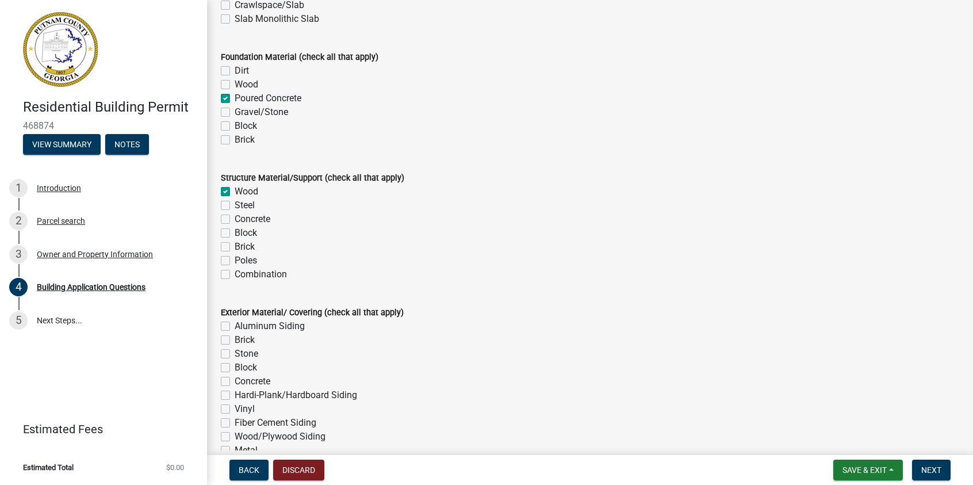
scroll to position [2358, 0]
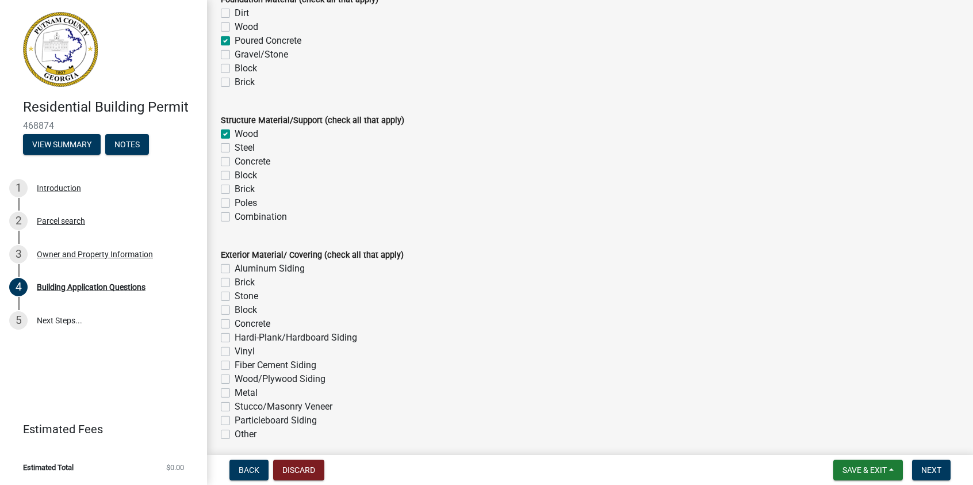
drag, startPoint x: 228, startPoint y: 282, endPoint x: 228, endPoint y: 305, distance: 23.0
click at [235, 282] on label "Brick" at bounding box center [245, 282] width 20 height 14
click at [235, 282] on input "Brick" at bounding box center [238, 278] width 7 height 7
checkbox input "true"
checkbox input "false"
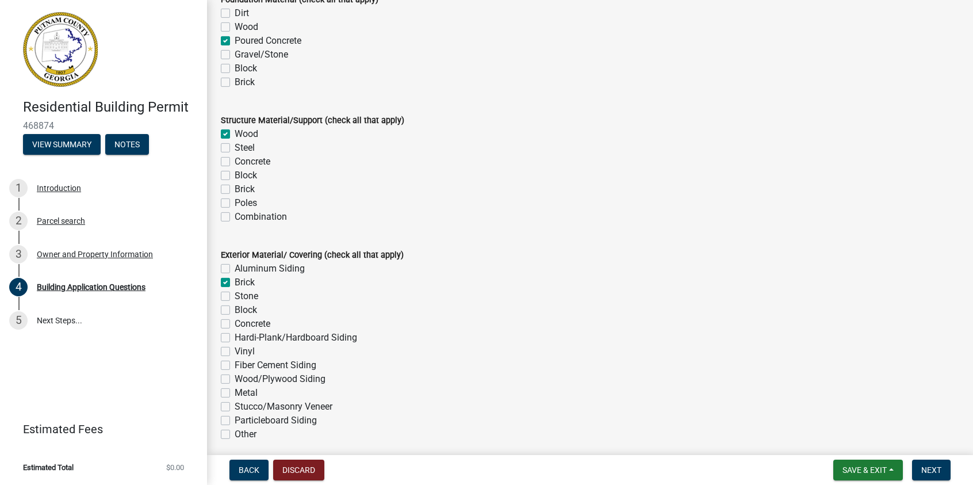
checkbox input "true"
checkbox input "false"
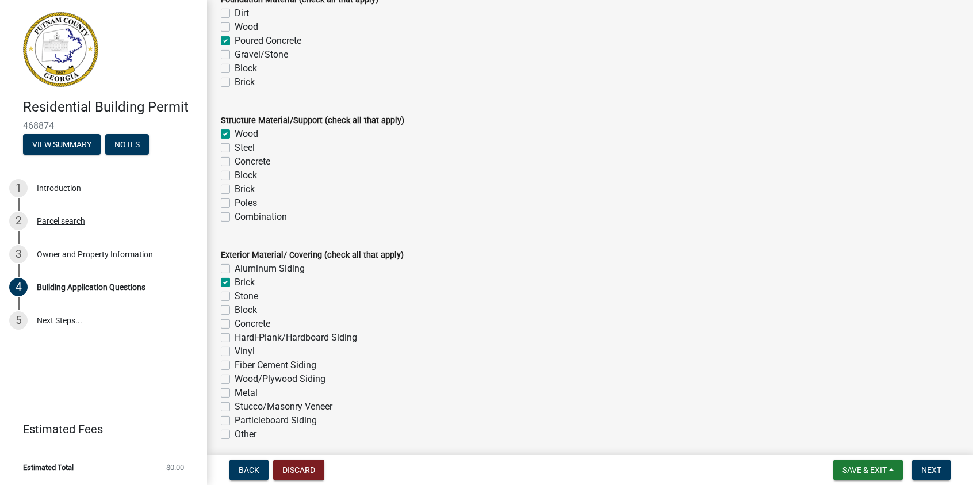
checkbox input "false"
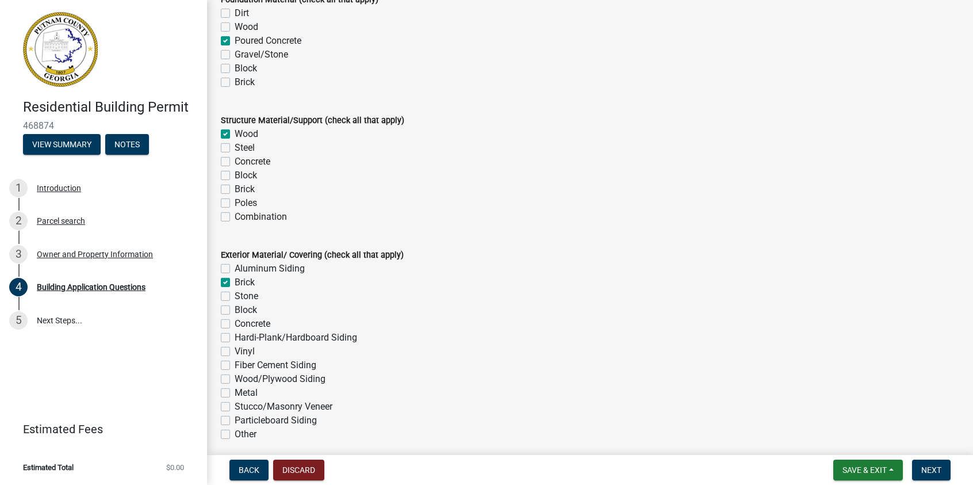
checkbox input "false"
click at [235, 335] on label "Hardi-Plank/Hardboard Siding" at bounding box center [296, 338] width 123 height 14
click at [235, 335] on input "Hardi-Plank/Hardboard Siding" at bounding box center [238, 334] width 7 height 7
checkbox input "true"
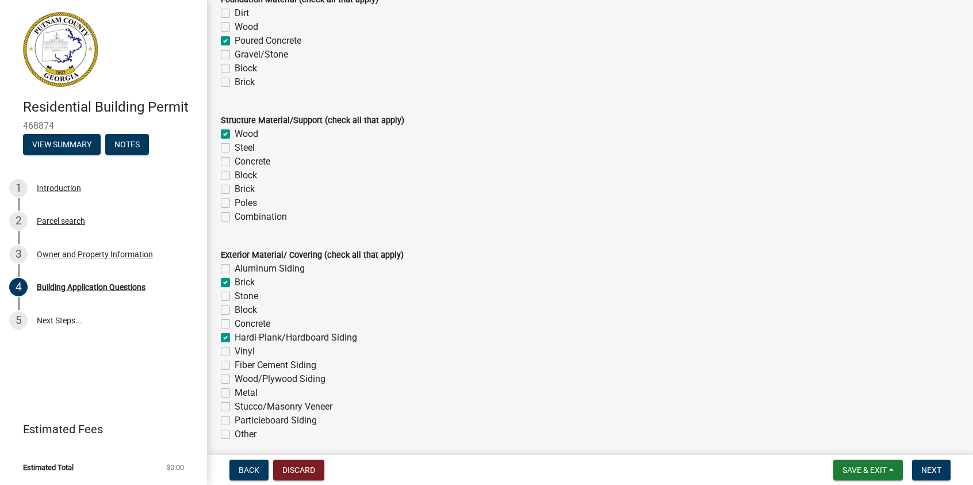
checkbox input "false"
checkbox input "true"
checkbox input "false"
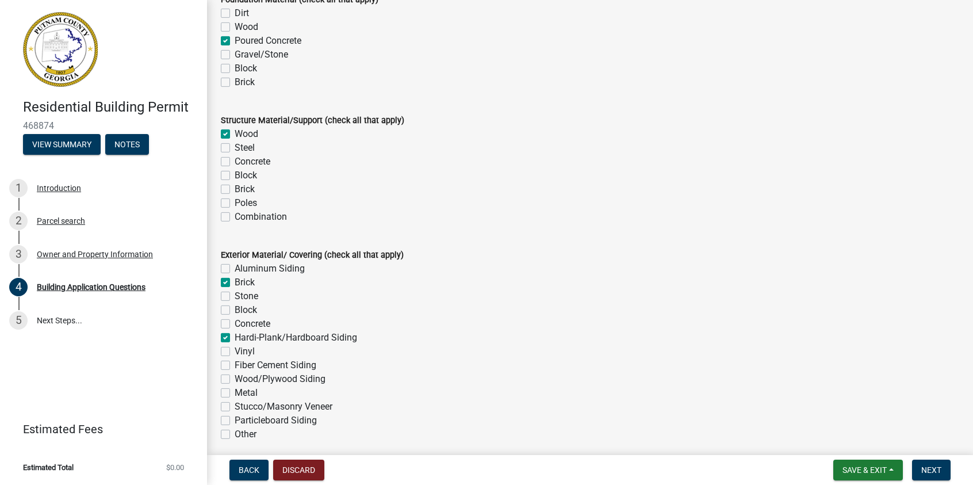
checkbox input "true"
checkbox input "false"
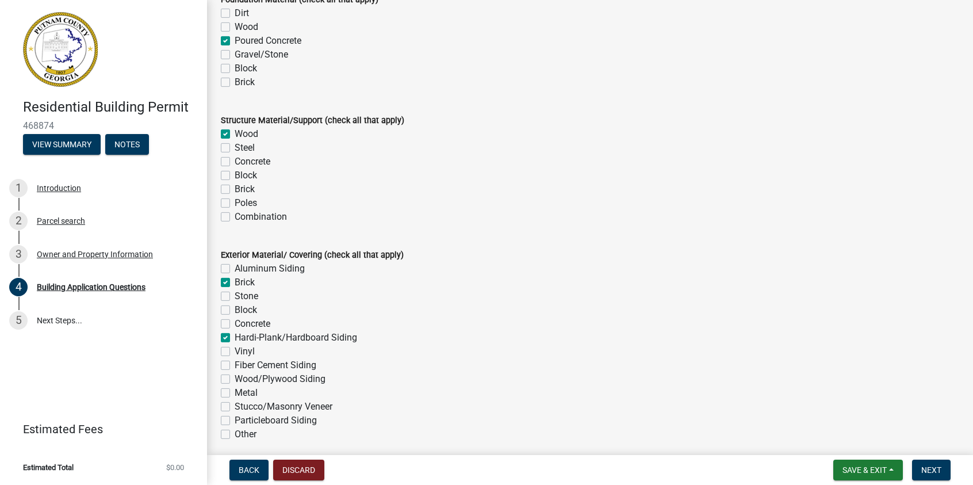
checkbox input "false"
click at [235, 364] on label "Fiber Cement Siding" at bounding box center [276, 365] width 82 height 14
click at [235, 364] on input "Fiber Cement Siding" at bounding box center [238, 361] width 7 height 7
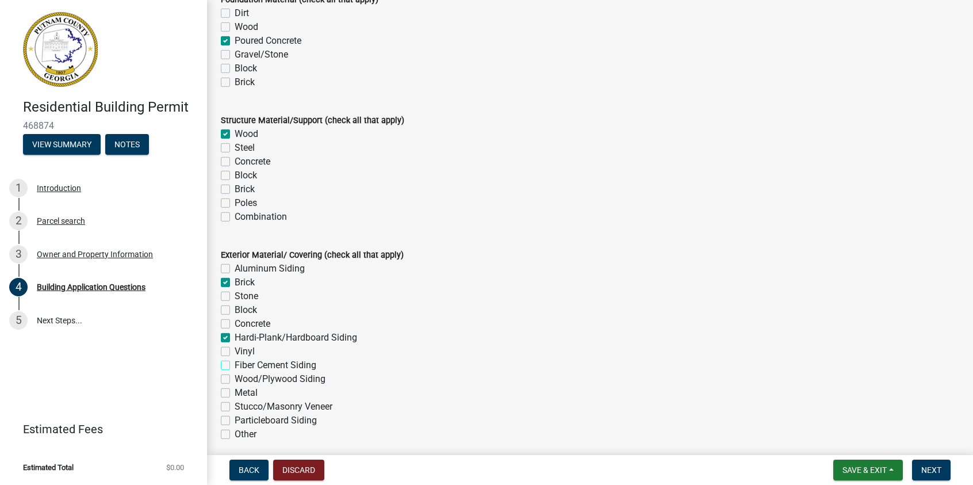
checkbox input "true"
checkbox input "false"
checkbox input "true"
checkbox input "false"
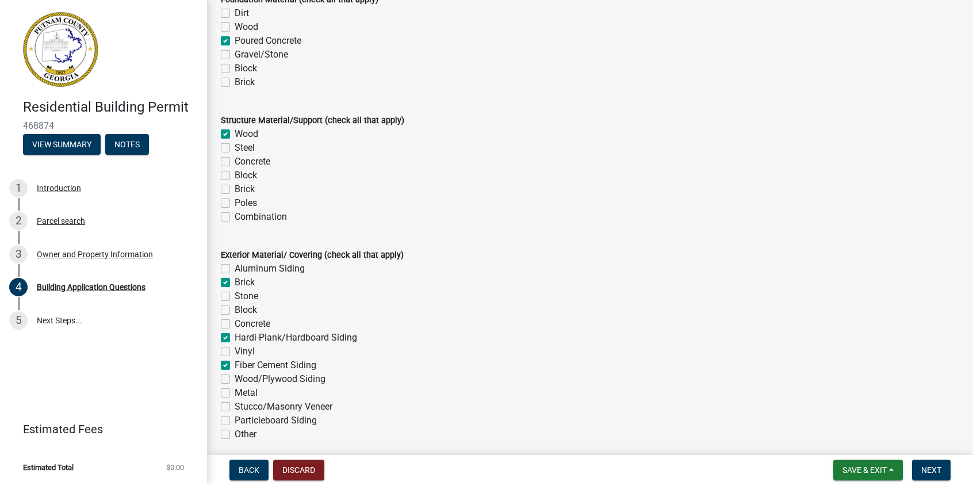
checkbox input "false"
checkbox input "true"
checkbox input "false"
checkbox input "true"
checkbox input "false"
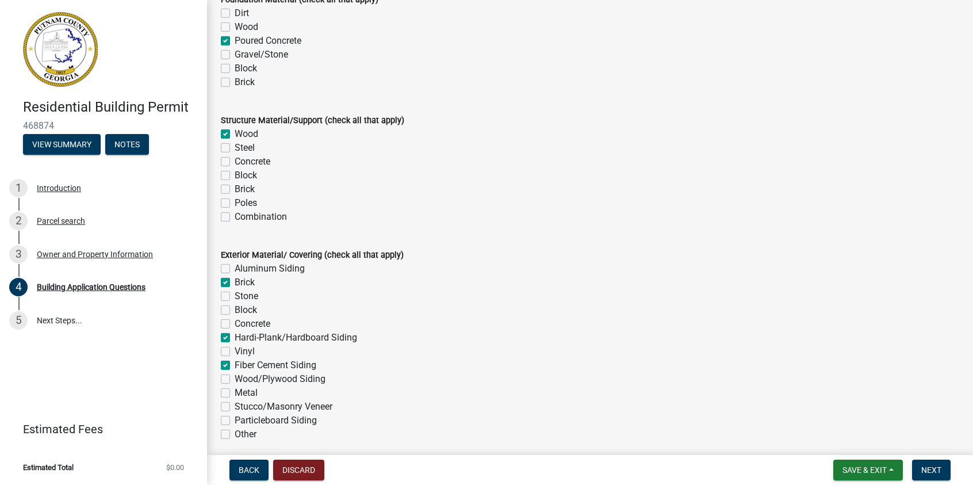
checkbox input "false"
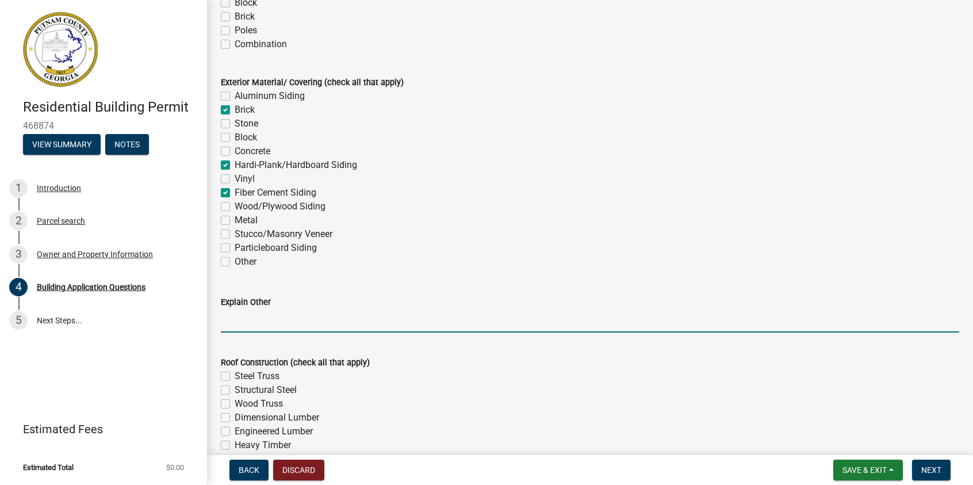
click at [265, 327] on input "Explain Other" at bounding box center [590, 321] width 738 height 24
type input "N/A"
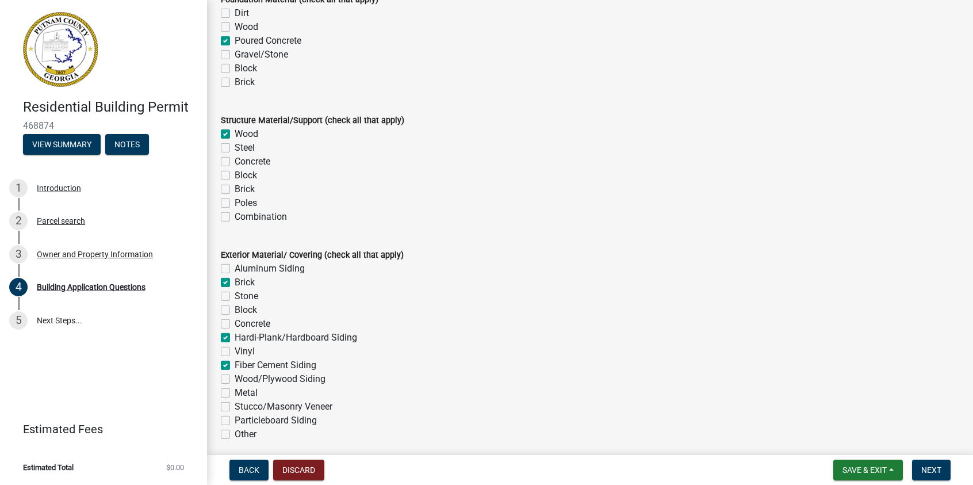
scroll to position [2588, 0]
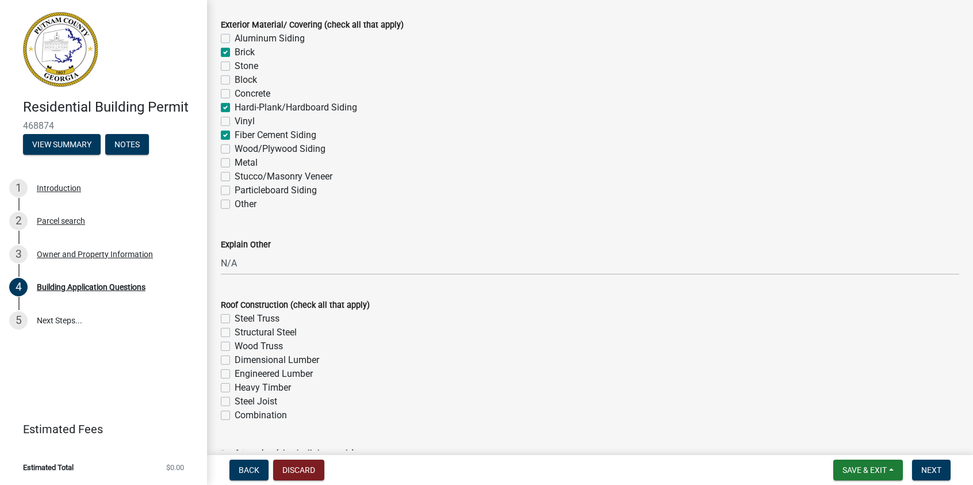
click at [235, 347] on label "Wood Truss" at bounding box center [259, 346] width 48 height 14
click at [235, 347] on input "Wood Truss" at bounding box center [238, 342] width 7 height 7
checkbox input "true"
checkbox input "false"
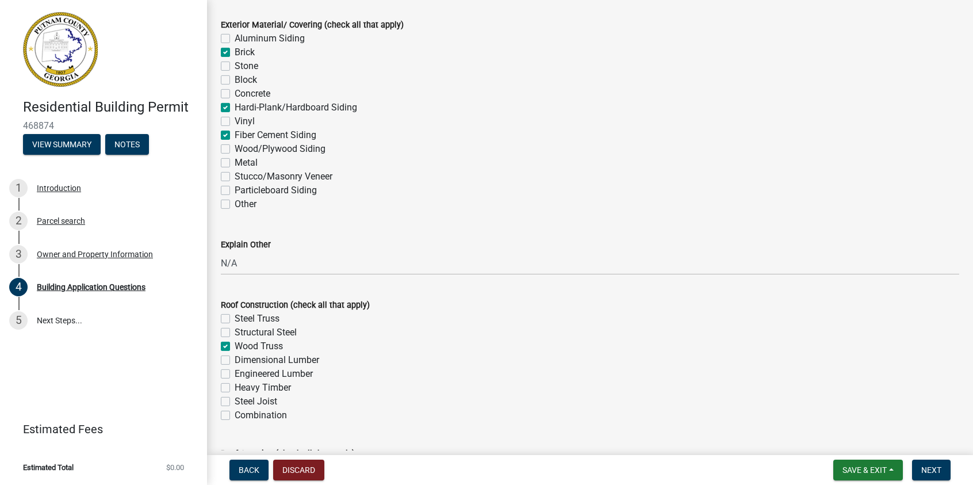
checkbox input "true"
checkbox input "false"
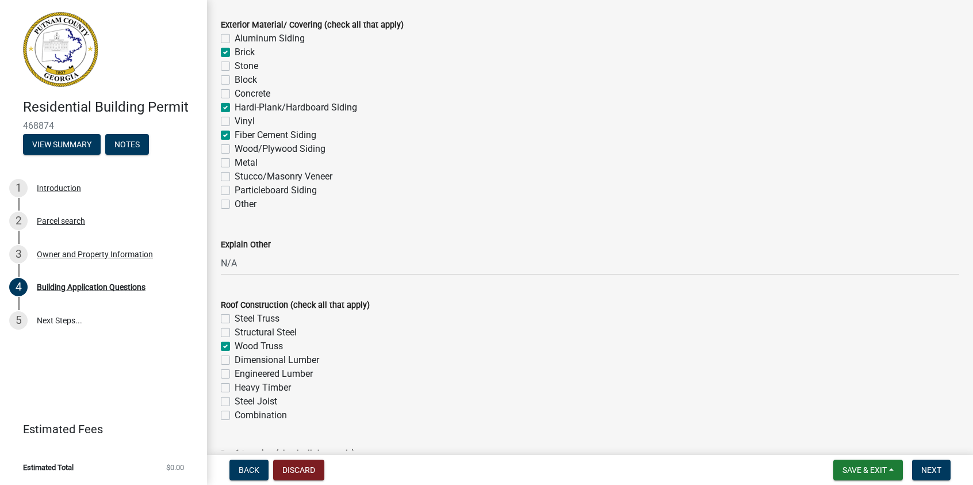
checkbox input "false"
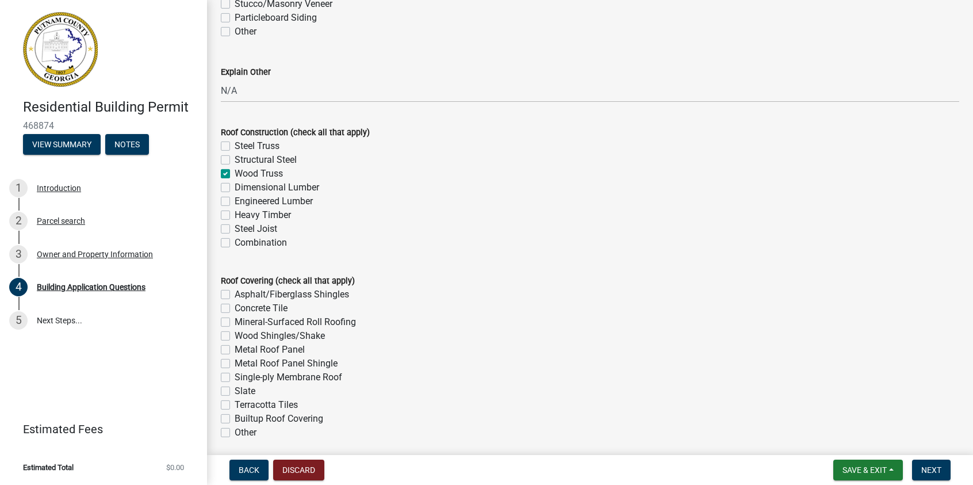
click at [235, 293] on label "Asphalt/Fiberglass Shingles" at bounding box center [292, 295] width 114 height 14
click at [235, 293] on input "Asphalt/Fiberglass Shingles" at bounding box center [238, 291] width 7 height 7
checkbox input "true"
checkbox input "false"
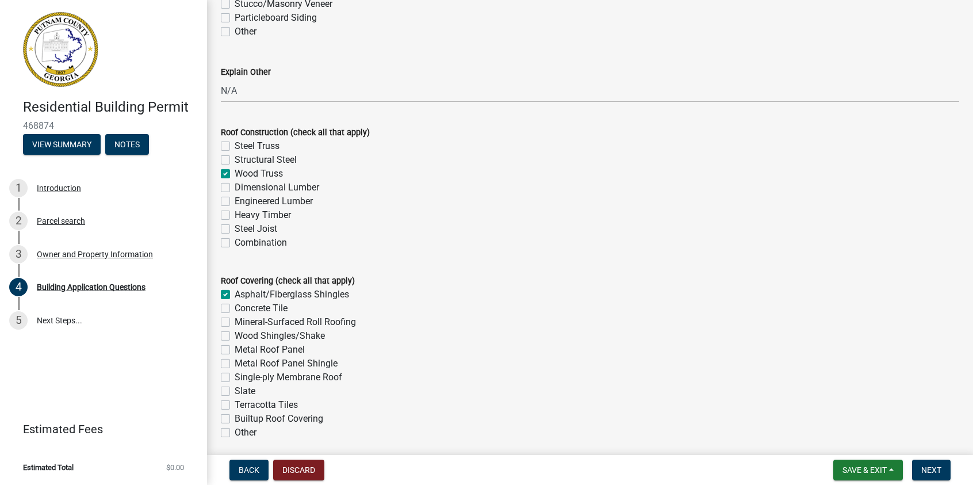
checkbox input "false"
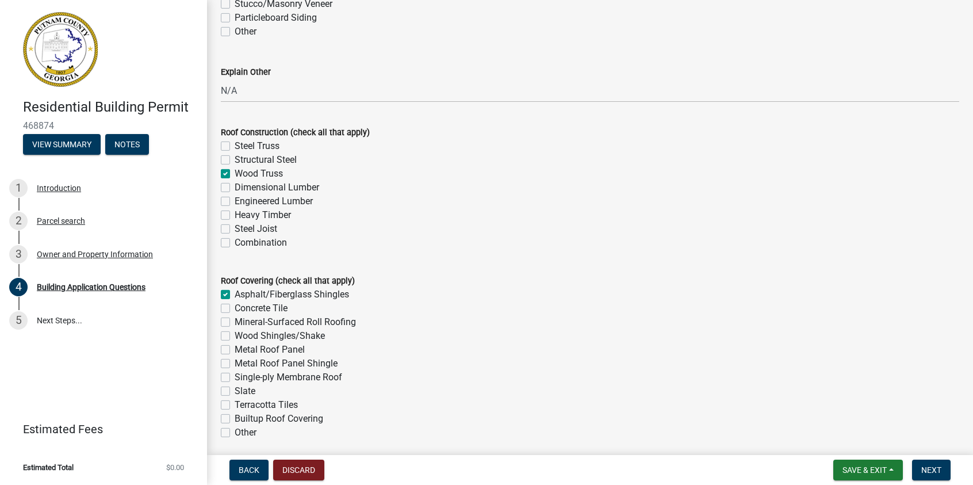
checkbox input "false"
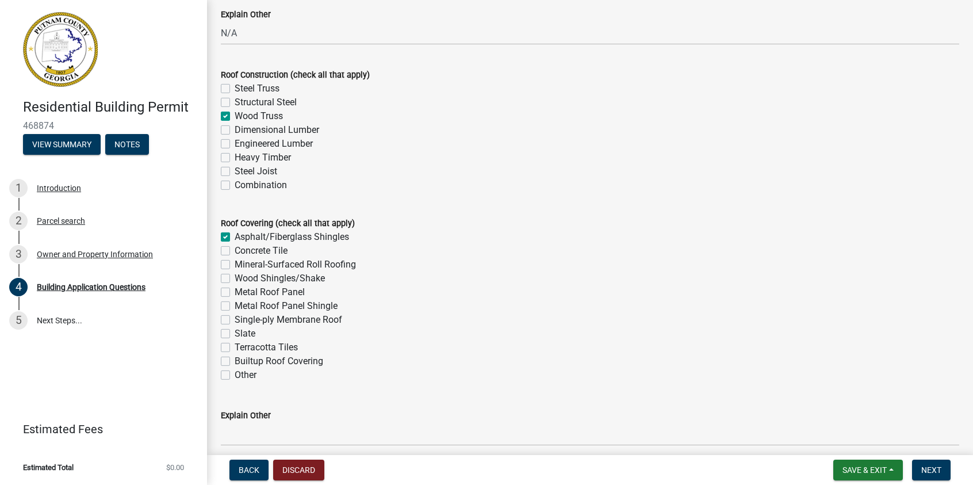
scroll to position [2933, 0]
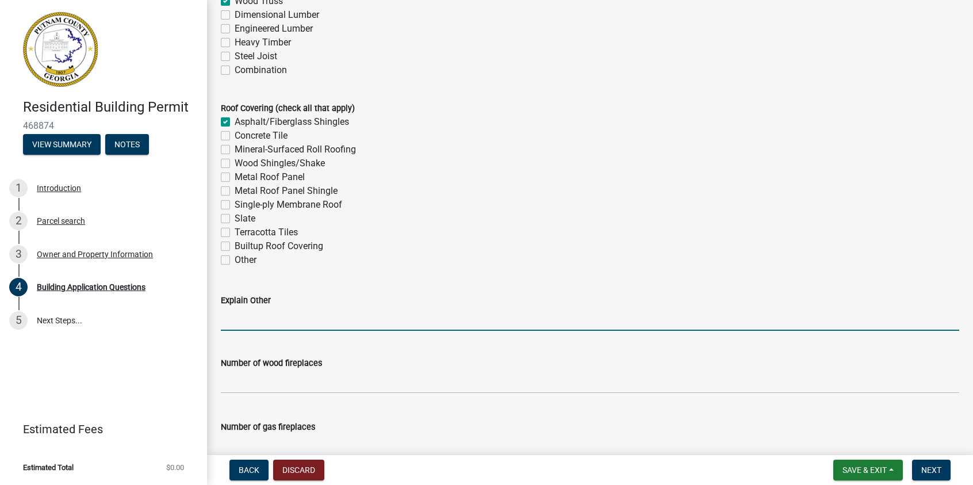
drag, startPoint x: 232, startPoint y: 315, endPoint x: 243, endPoint y: 324, distance: 14.3
click at [232, 315] on input "Explain Other" at bounding box center [590, 319] width 738 height 24
type input "N/A"
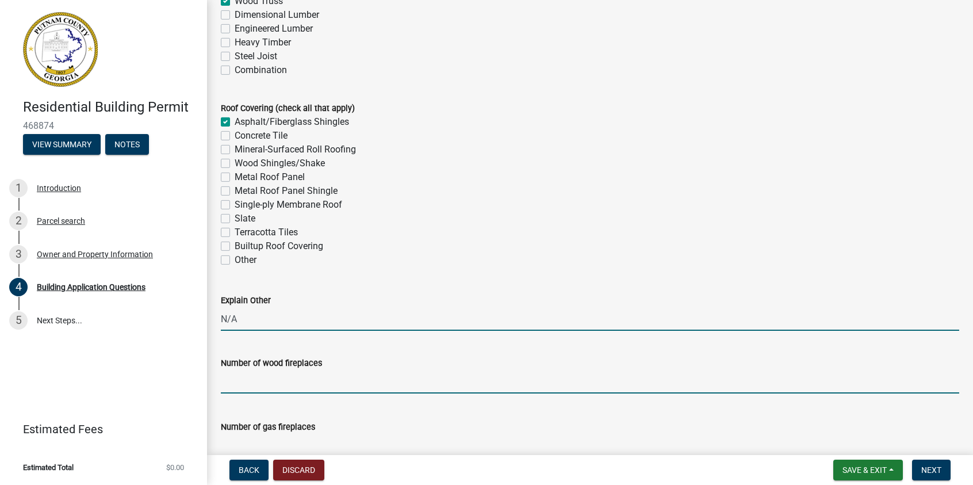
click at [249, 384] on input "text" at bounding box center [590, 382] width 738 height 24
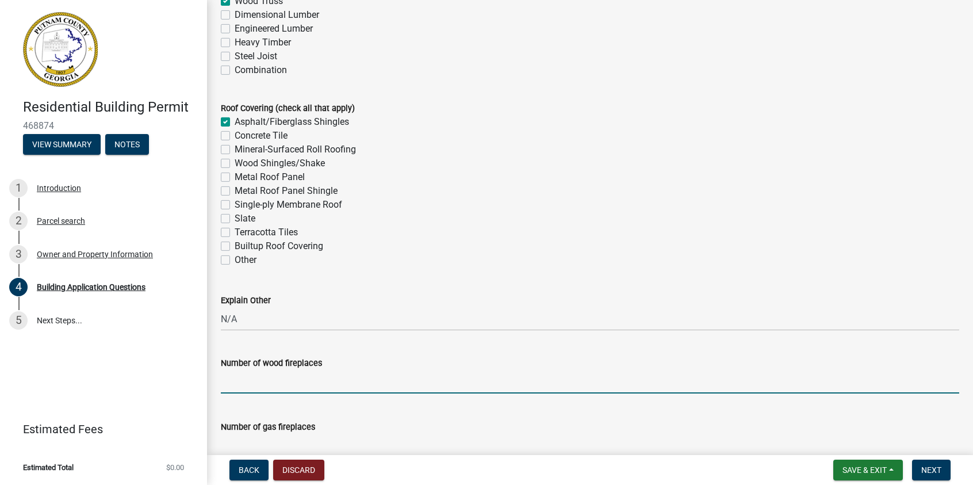
type input "1"
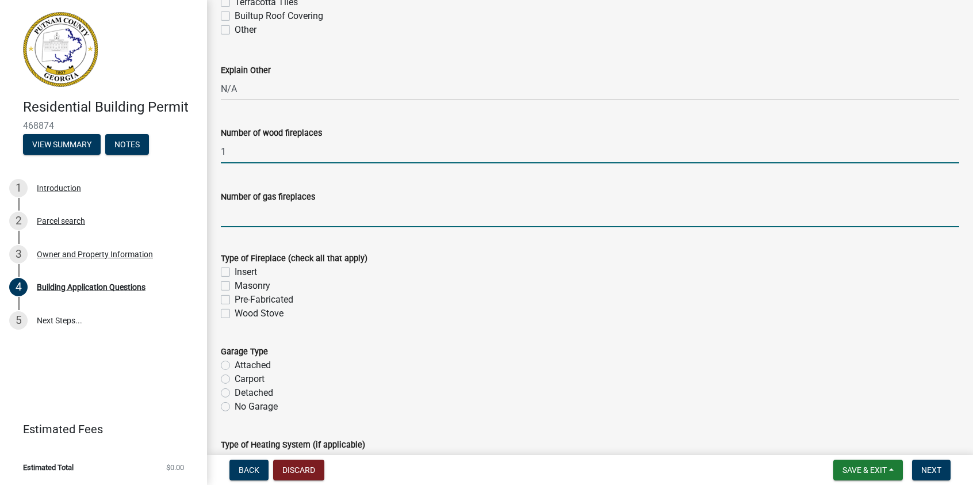
click at [247, 220] on input "text" at bounding box center [590, 216] width 738 height 24
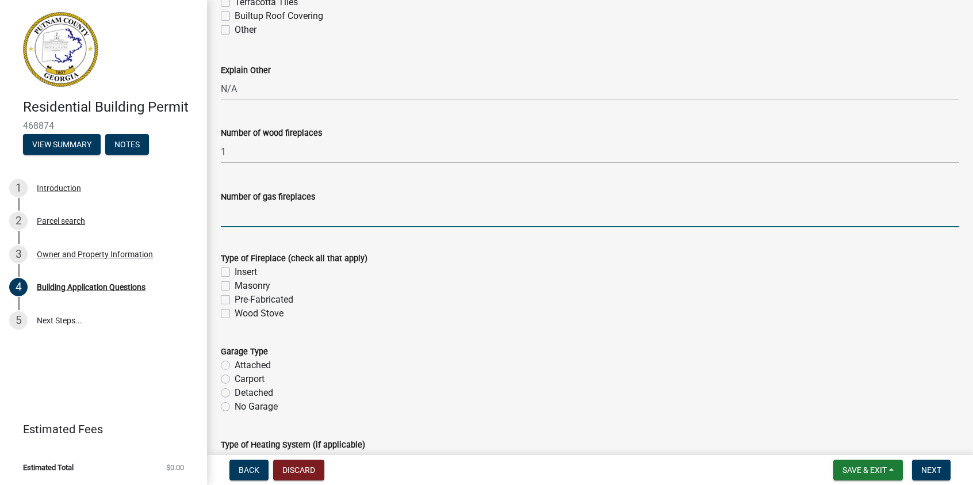
type input "0"
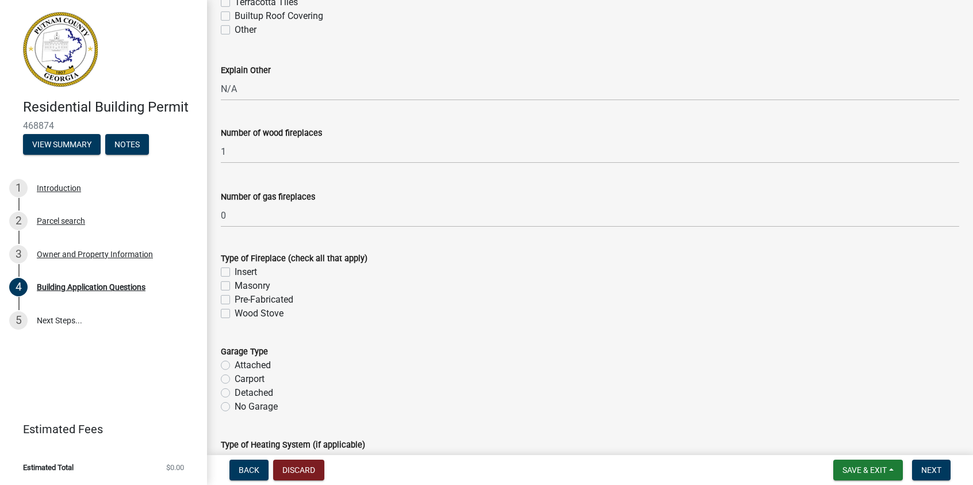
click at [235, 296] on label "Pre-Fabricated" at bounding box center [264, 300] width 59 height 14
click at [235, 296] on input "Pre-Fabricated" at bounding box center [238, 296] width 7 height 7
checkbox input "true"
checkbox input "false"
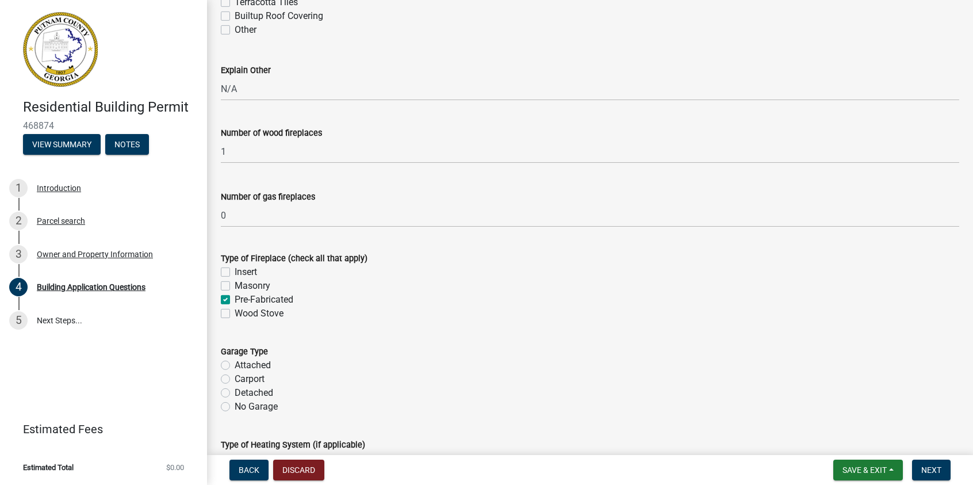
checkbox input "true"
checkbox input "false"
click at [235, 365] on label "Attached" at bounding box center [253, 365] width 36 height 14
click at [235, 365] on input "Attached" at bounding box center [238, 361] width 7 height 7
radio input "true"
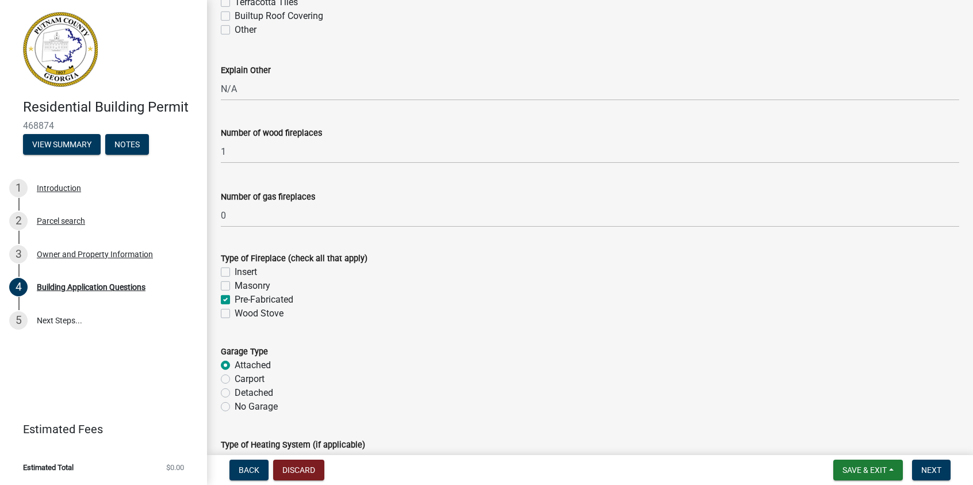
scroll to position [3336, 0]
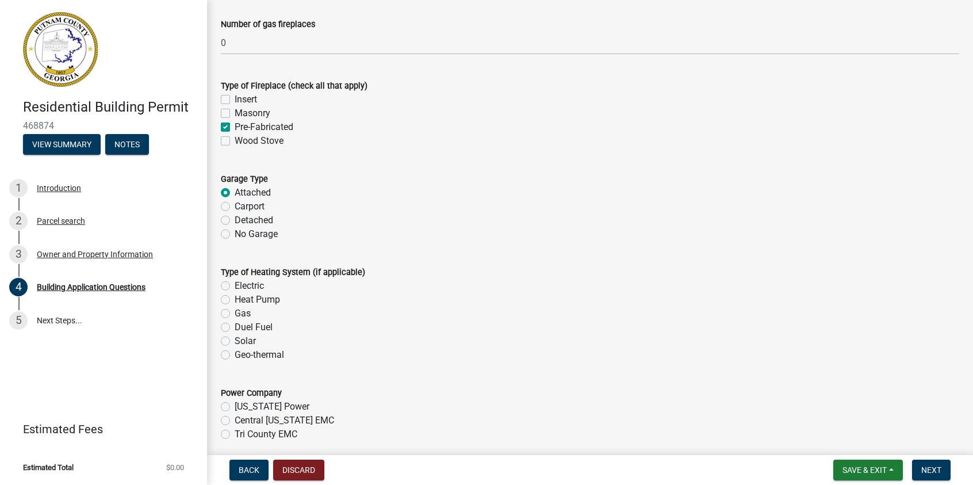
click at [235, 303] on label "Heat Pump" at bounding box center [257, 300] width 45 height 14
click at [235, 300] on input "Heat Pump" at bounding box center [238, 296] width 7 height 7
radio input "true"
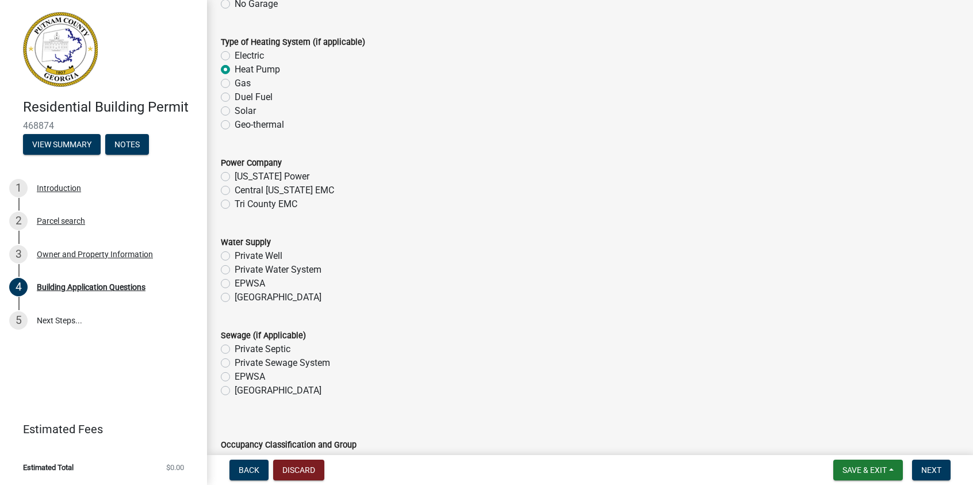
click at [235, 202] on label "Tri County EMC" at bounding box center [266, 204] width 63 height 14
click at [235, 202] on input "Tri County EMC" at bounding box center [238, 200] width 7 height 7
radio input "true"
click at [235, 298] on label "[GEOGRAPHIC_DATA]" at bounding box center [278, 297] width 87 height 14
click at [235, 298] on input "[GEOGRAPHIC_DATA]" at bounding box center [238, 293] width 7 height 7
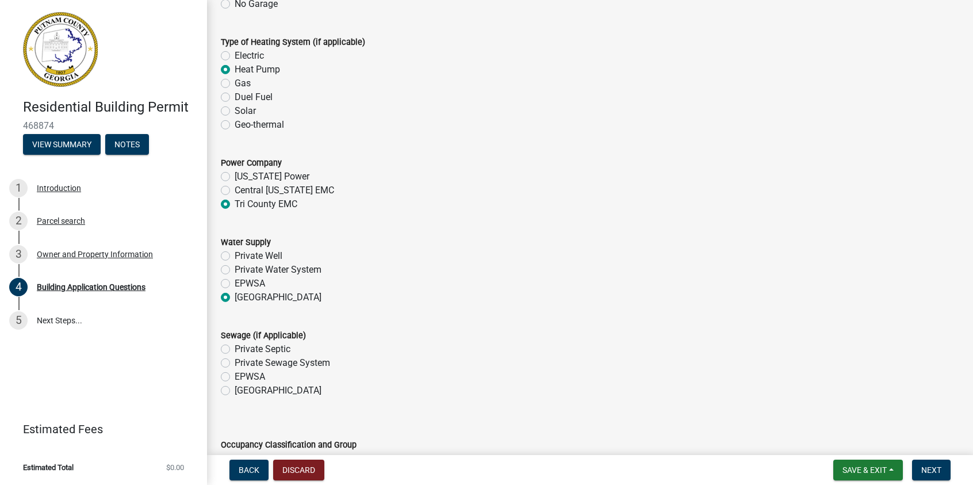
radio input "true"
click at [235, 392] on label "[GEOGRAPHIC_DATA]" at bounding box center [278, 391] width 87 height 14
click at [235, 391] on input "[GEOGRAPHIC_DATA]" at bounding box center [238, 387] width 7 height 7
radio input "true"
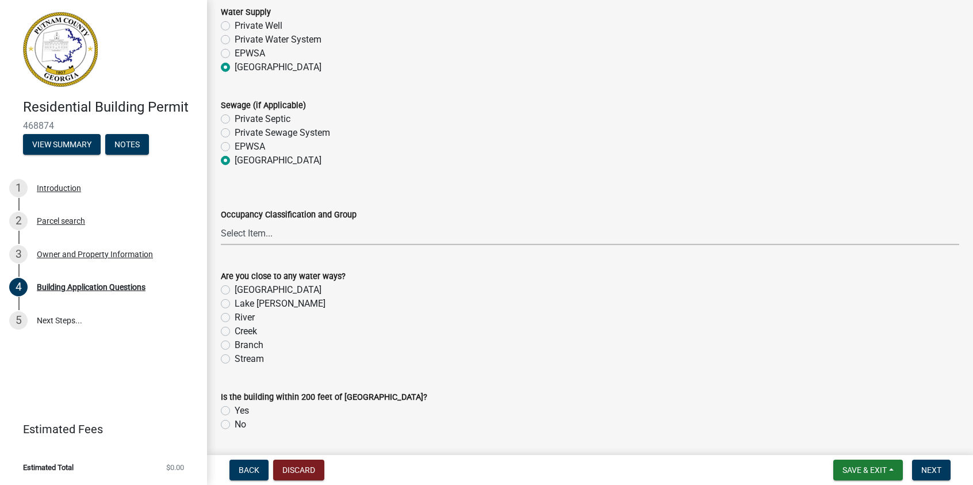
click at [270, 236] on select "Select Item... A-1 A-2 A-3 A-4 A-5 B M E F-1 F-2 R-1 R-2 R-3 R-4 H-1 H-2 H-4 H-…" at bounding box center [590, 233] width 738 height 24
click at [221, 221] on select "Select Item... A-1 A-2 A-3 A-4 A-5 B M E F-1 F-2 R-1 R-2 R-3 R-4 H-1 H-2 H-4 H-…" at bounding box center [590, 233] width 738 height 24
select select "ebf62bd9-0e77-42f1-a2f1-6aca02a789de"
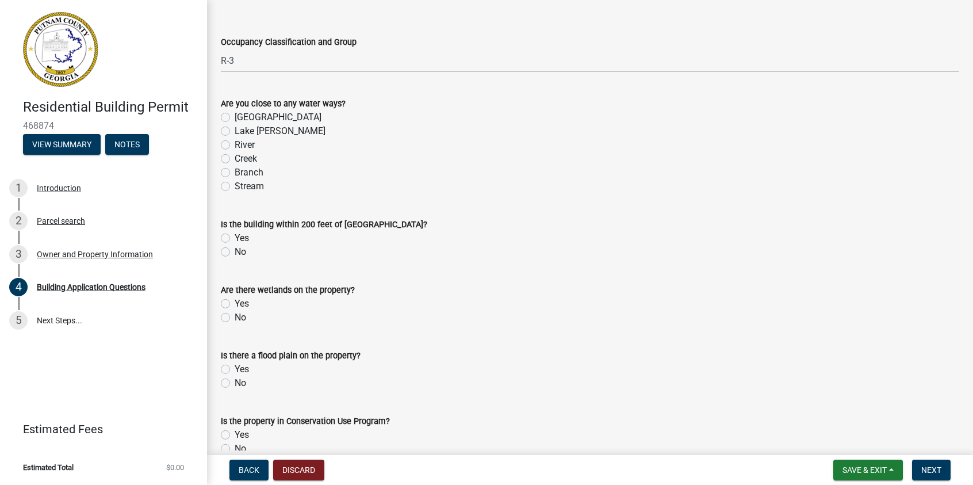
click at [235, 250] on label "No" at bounding box center [241, 252] width 12 height 14
click at [235, 250] on input "No" at bounding box center [238, 248] width 7 height 7
radio input "true"
click at [235, 317] on label "No" at bounding box center [241, 318] width 12 height 14
click at [235, 317] on input "No" at bounding box center [238, 314] width 7 height 7
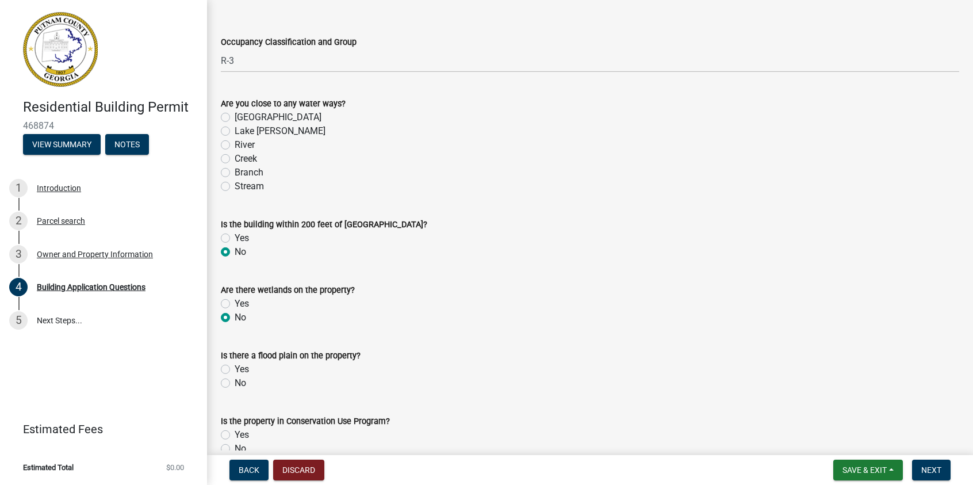
radio input "true"
click at [235, 384] on label "No" at bounding box center [241, 383] width 12 height 14
click at [235, 384] on input "No" at bounding box center [238, 379] width 7 height 7
radio input "true"
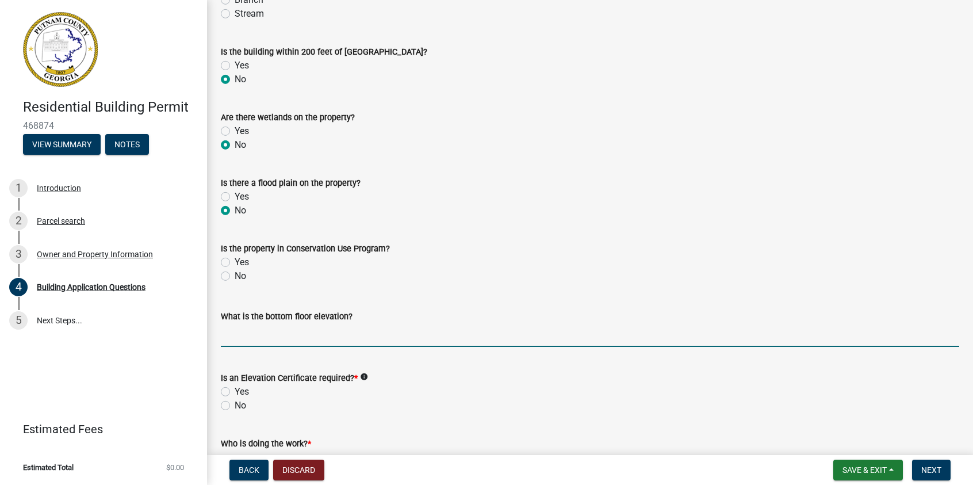
click at [241, 326] on input "text" at bounding box center [590, 335] width 738 height 24
click at [269, 328] on input "text" at bounding box center [590, 335] width 738 height 24
type input "519"
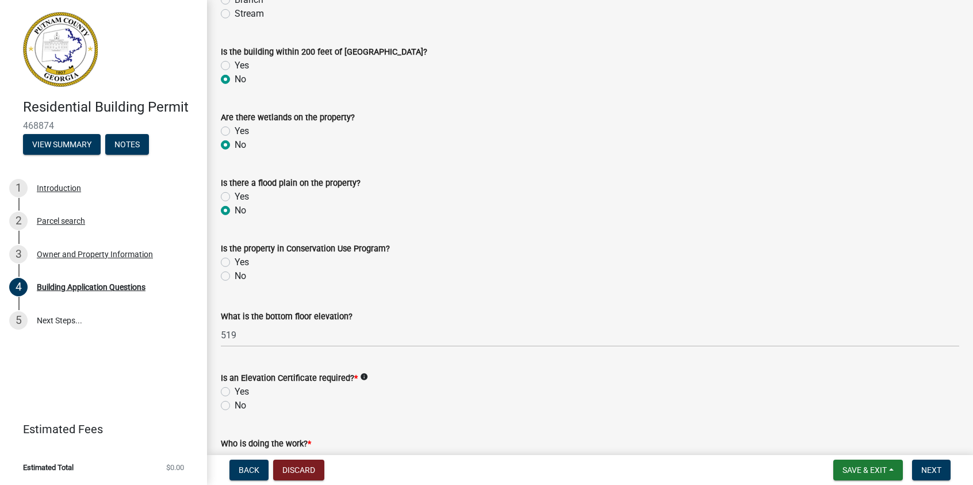
click at [235, 405] on label "No" at bounding box center [241, 406] width 12 height 14
click at [235, 405] on input "No" at bounding box center [238, 402] width 7 height 7
radio input "true"
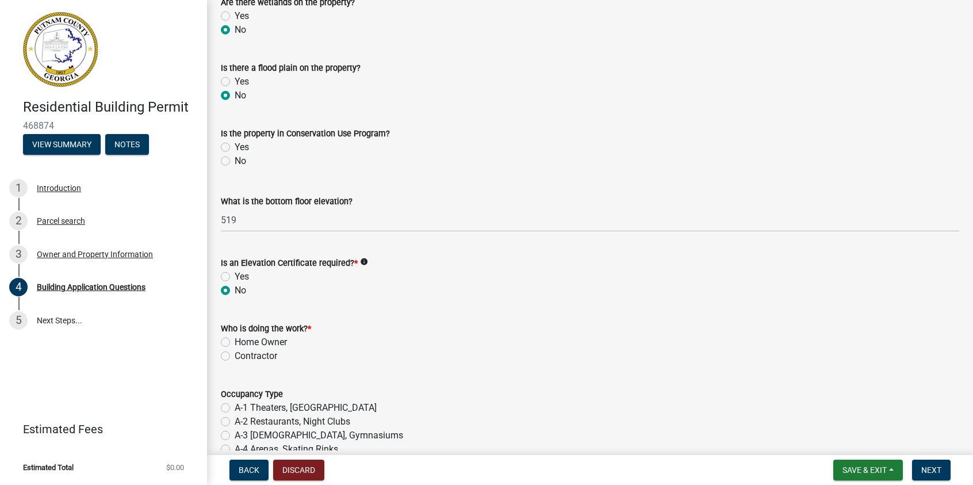
click at [235, 358] on label "Contractor" at bounding box center [256, 356] width 43 height 14
click at [235, 357] on input "Contractor" at bounding box center [238, 352] width 7 height 7
radio input "true"
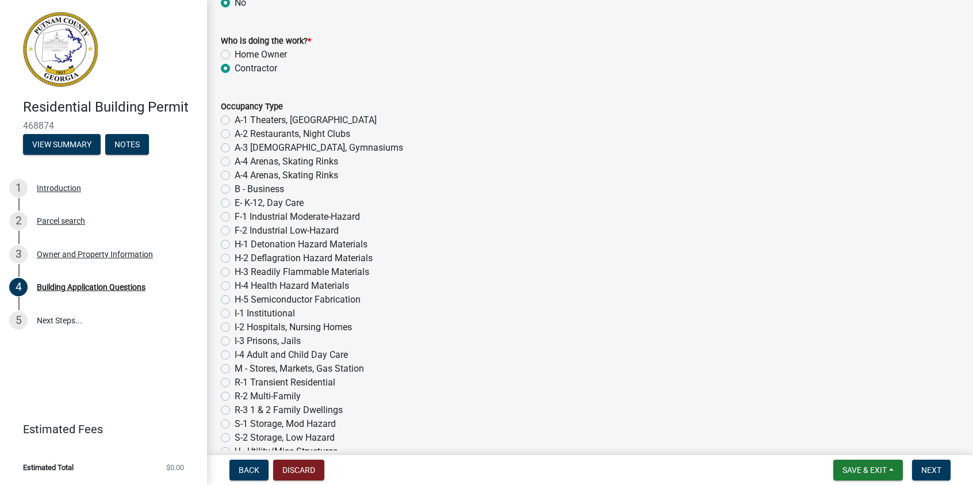
scroll to position [4601, 0]
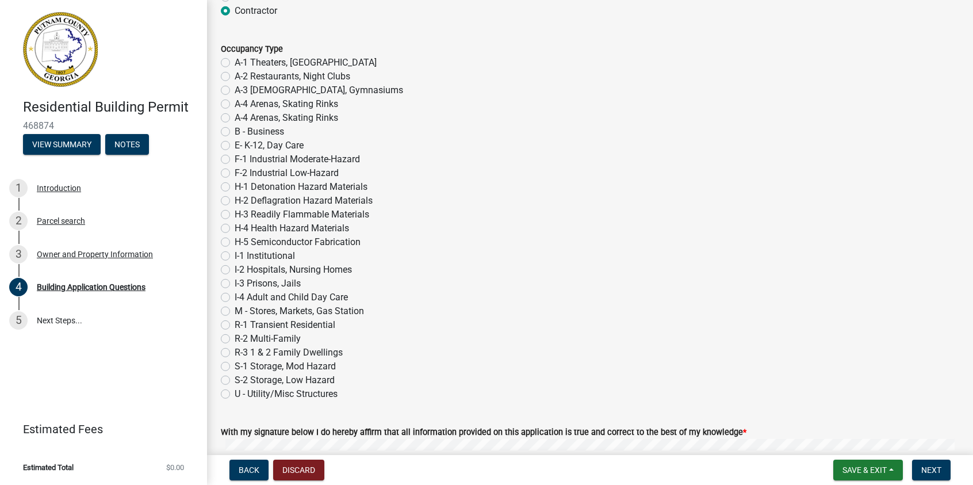
click at [235, 353] on label "R-3 1 & 2 Family Dwellings" at bounding box center [289, 353] width 108 height 14
click at [235, 353] on input "R-3 1 & 2 Family Dwellings" at bounding box center [238, 349] width 7 height 7
radio input "true"
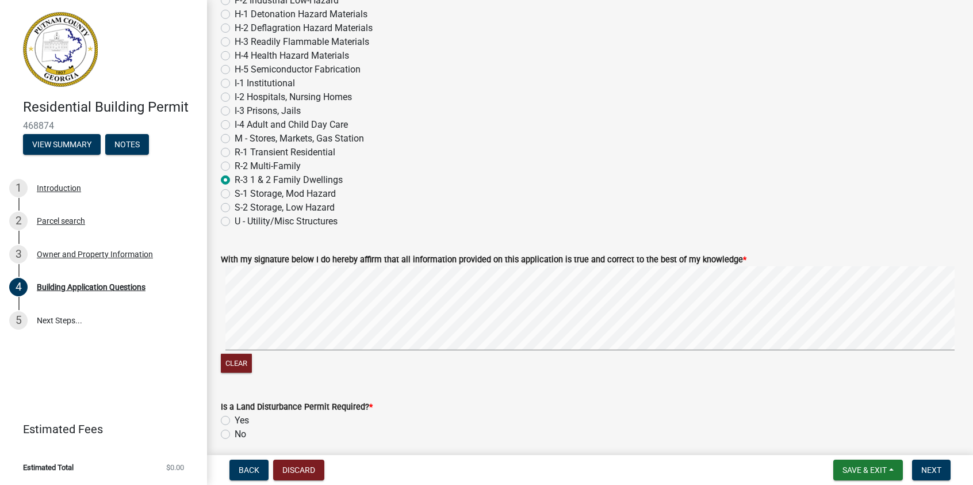
scroll to position [4818, 0]
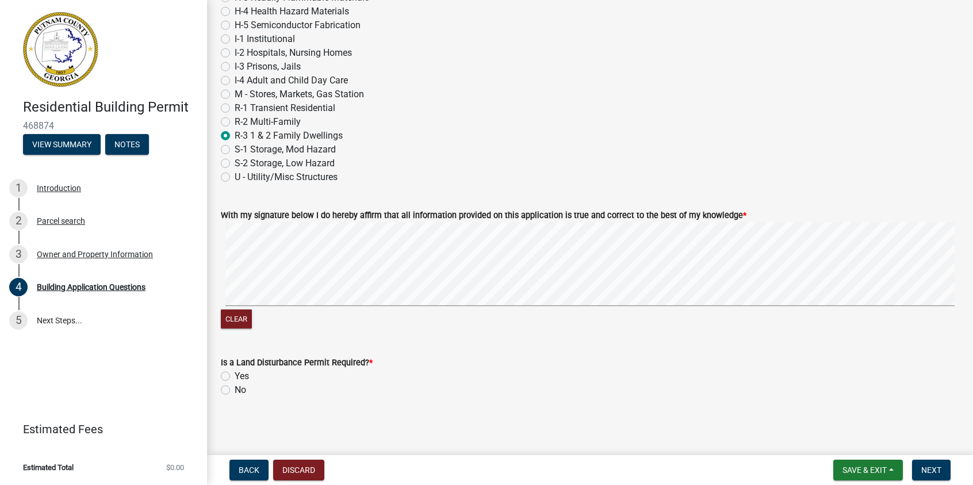
drag, startPoint x: 225, startPoint y: 389, endPoint x: 234, endPoint y: 395, distance: 10.1
click at [235, 391] on label "No" at bounding box center [241, 390] width 12 height 14
click at [235, 391] on input "No" at bounding box center [238, 386] width 7 height 7
radio input "true"
click at [930, 457] on nav "Back Discard Save & Exit Save Save & Exit Next" at bounding box center [590, 470] width 766 height 30
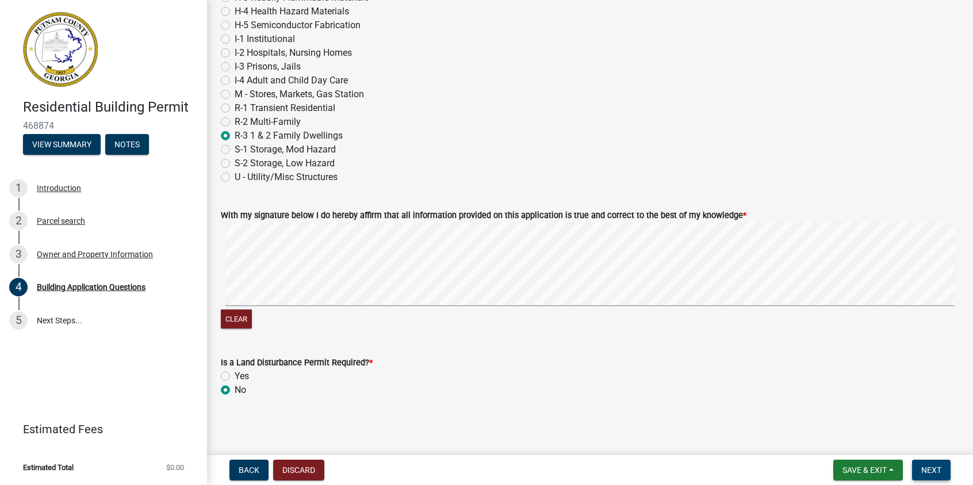
click at [930, 468] on span "Next" at bounding box center [931, 469] width 20 height 9
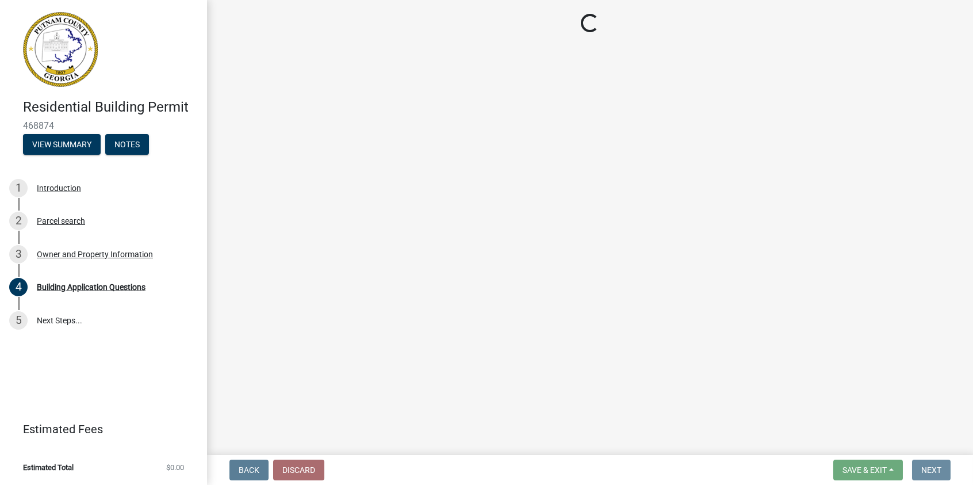
scroll to position [0, 0]
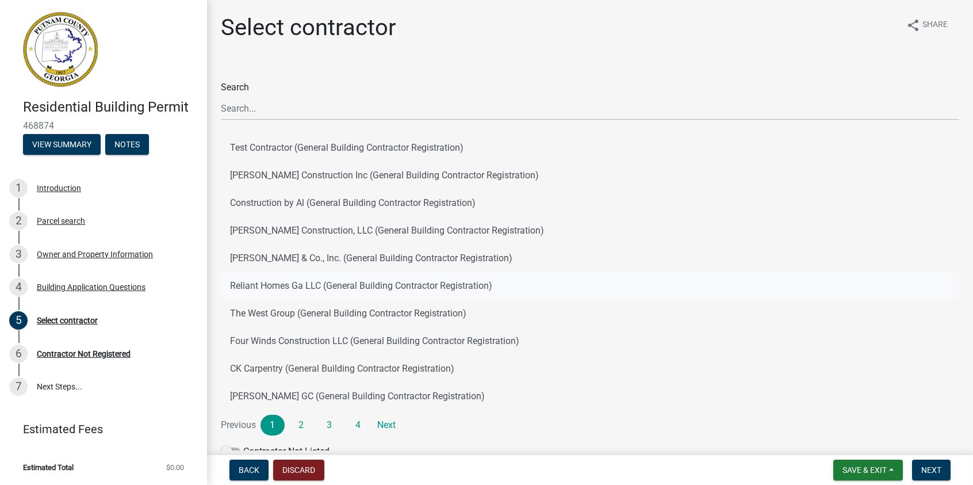
click at [383, 280] on button "Reliant Homes Ga LLC (General Building Contractor Registration)" at bounding box center [590, 286] width 738 height 28
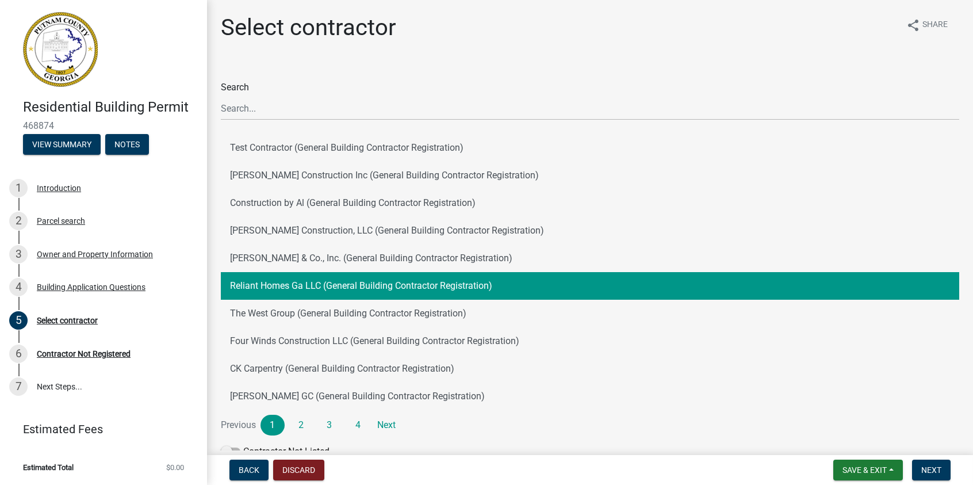
click at [392, 289] on button "Reliant Homes Ga LLC (General Building Contractor Registration)" at bounding box center [590, 286] width 738 height 28
click at [928, 468] on span "Next" at bounding box center [931, 469] width 20 height 9
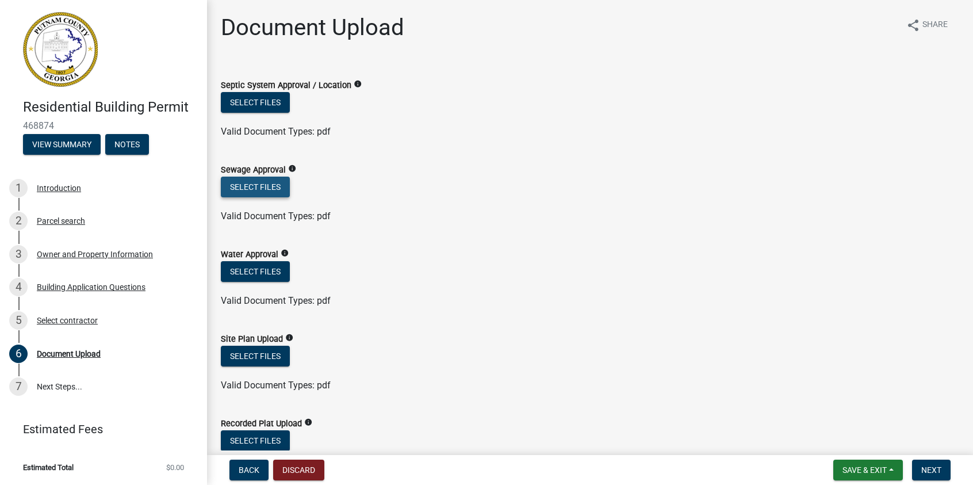
click at [238, 185] on button "Select files" at bounding box center [255, 187] width 69 height 21
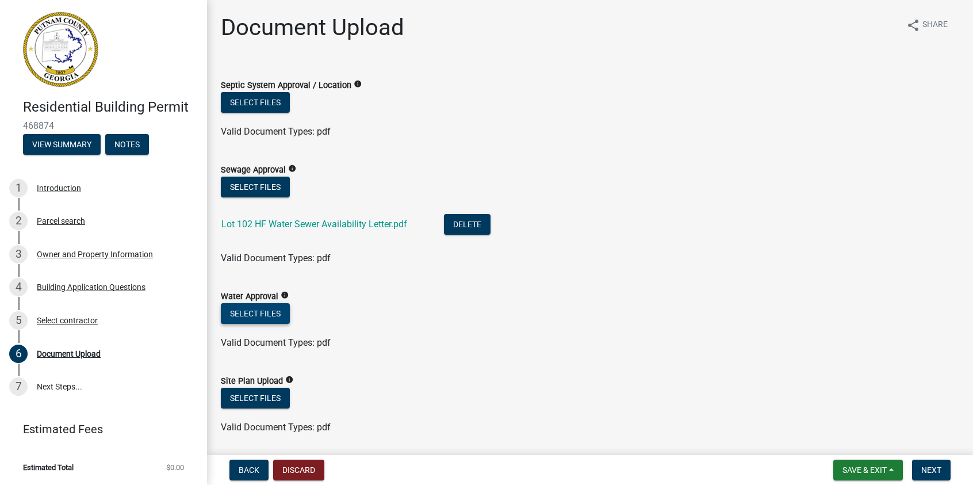
click at [257, 308] on button "Select files" at bounding box center [255, 313] width 69 height 21
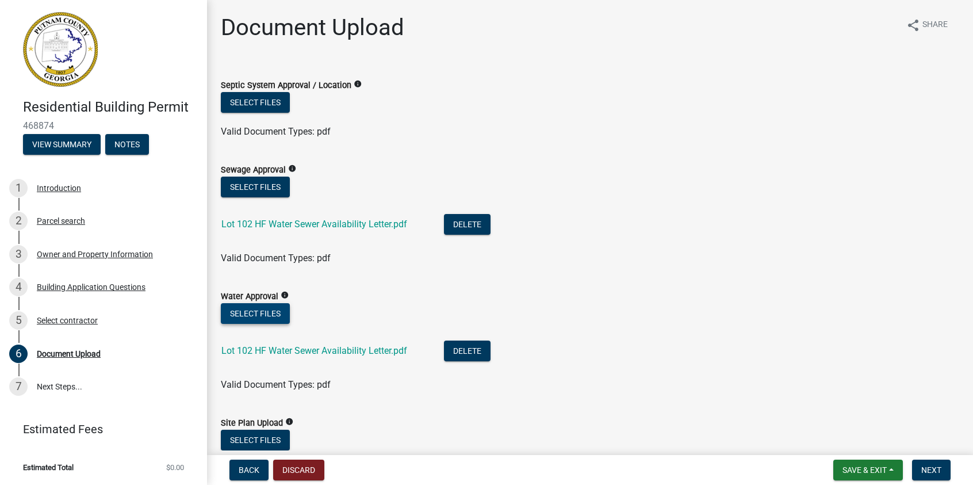
scroll to position [173, 0]
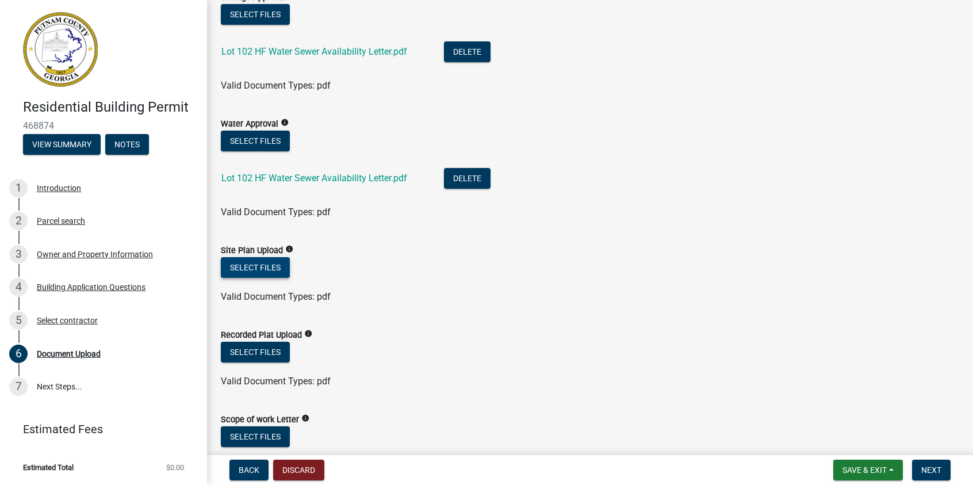
click at [254, 265] on button "Select files" at bounding box center [255, 267] width 69 height 21
click at [274, 266] on button "Select files" at bounding box center [255, 267] width 69 height 21
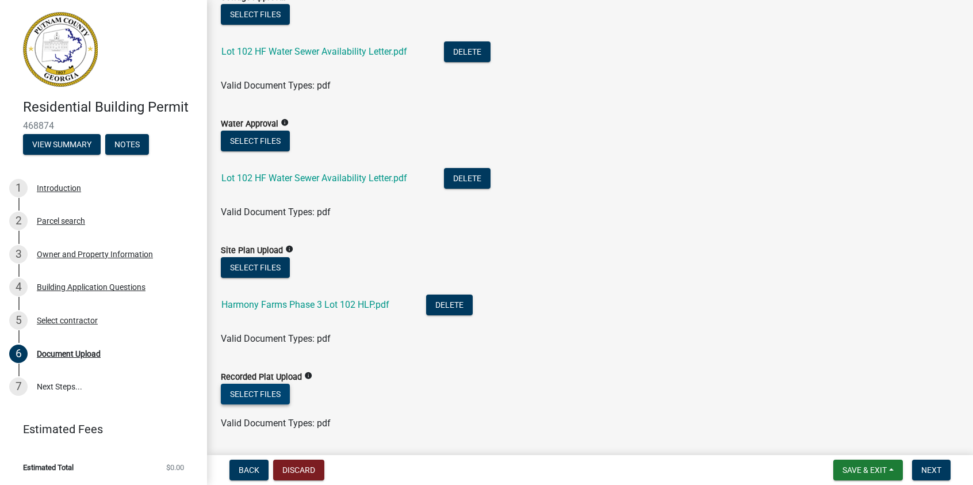
click at [266, 397] on button "Select files" at bounding box center [255, 394] width 69 height 21
click at [937, 468] on span "Next" at bounding box center [931, 469] width 20 height 9
click at [847, 461] on button "Save & Exit" at bounding box center [868, 470] width 70 height 21
click at [832, 412] on button "Save" at bounding box center [857, 413] width 92 height 28
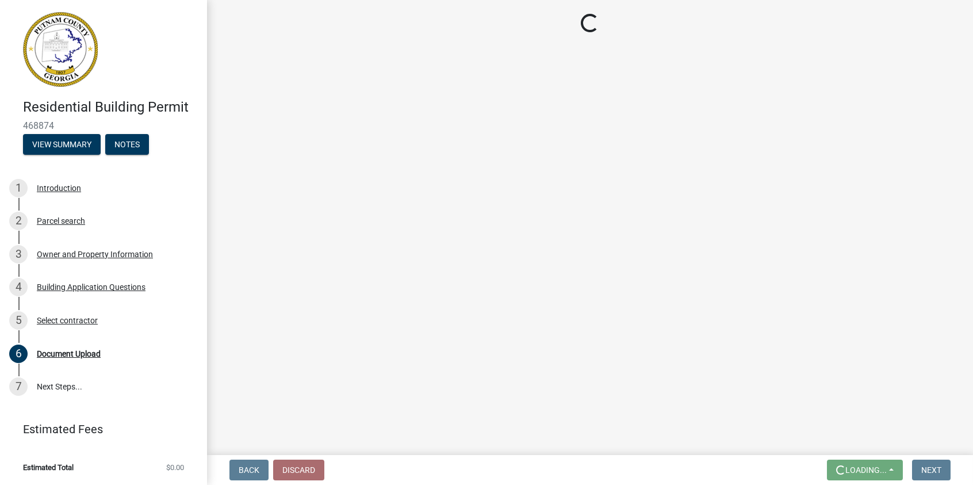
scroll to position [0, 0]
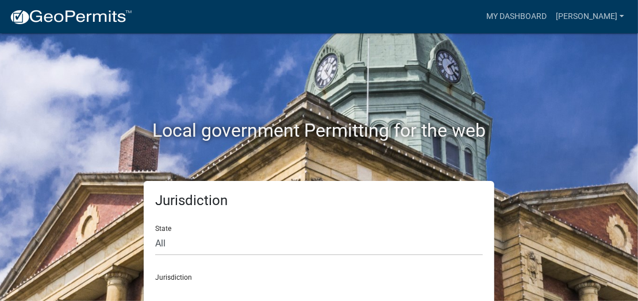
scroll to position [25, 0]
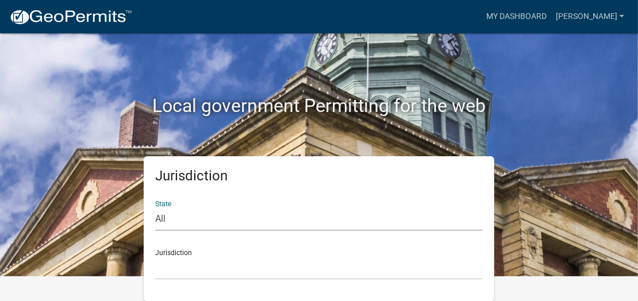
click at [164, 218] on select "All [US_STATE] [US_STATE] [US_STATE] [US_STATE] [US_STATE] [US_STATE] [US_STATE…" at bounding box center [319, 220] width 328 height 24
select select "[US_STATE]"
click at [155, 208] on select "All [US_STATE] [US_STATE] [US_STATE] [US_STATE] [US_STATE] [US_STATE] [US_STATE…" at bounding box center [319, 220] width 328 height 24
click at [171, 258] on select "[GEOGRAPHIC_DATA], [US_STATE][PERSON_NAME][GEOGRAPHIC_DATA], [US_STATE][PERSON_…" at bounding box center [319, 269] width 328 height 24
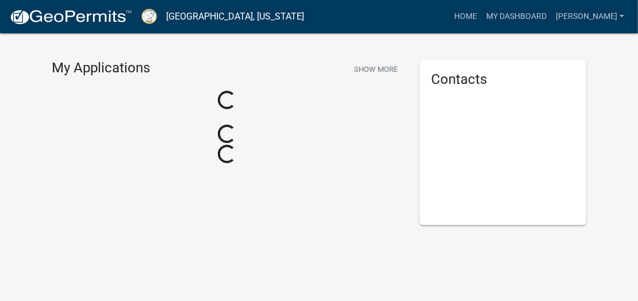
scroll to position [25, 0]
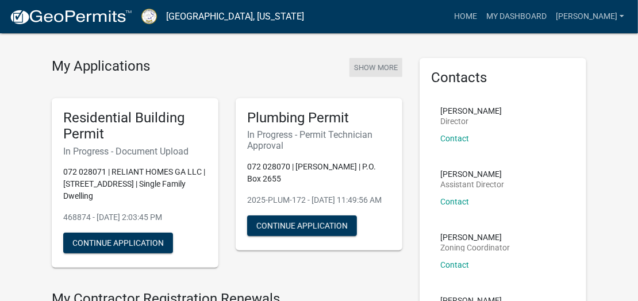
click at [359, 64] on button "Show More" at bounding box center [376, 67] width 53 height 19
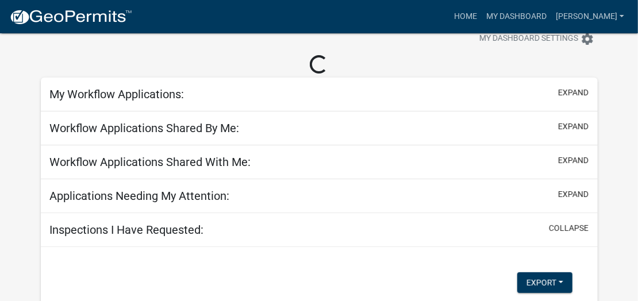
scroll to position [58, 0]
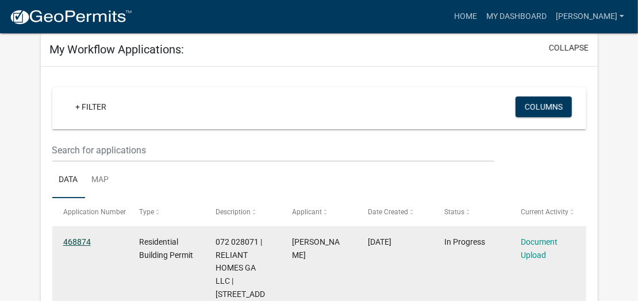
click at [76, 239] on link "468874" at bounding box center [77, 242] width 28 height 9
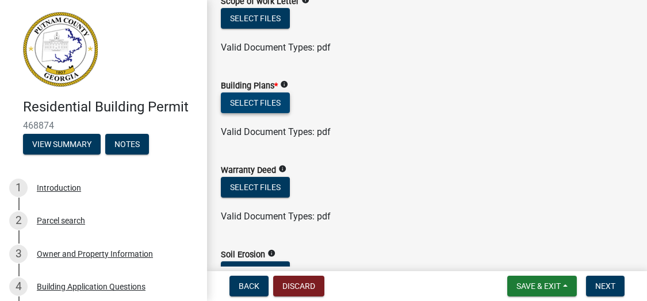
scroll to position [460, 0]
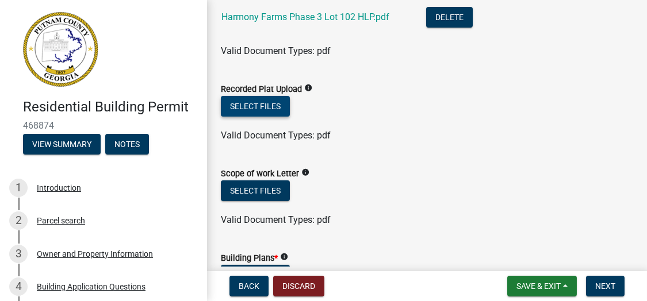
click at [251, 106] on button "Select files" at bounding box center [255, 106] width 69 height 21
